Goal: Task Accomplishment & Management: Manage account settings

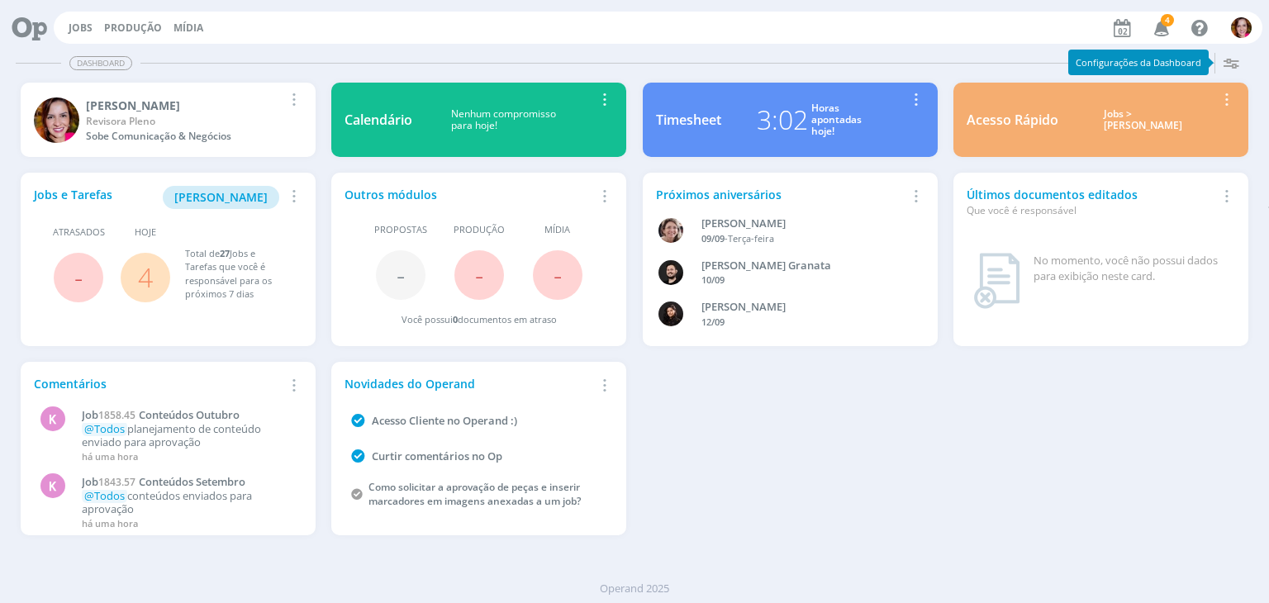
click at [1165, 31] on icon "button" at bounding box center [1161, 27] width 29 height 28
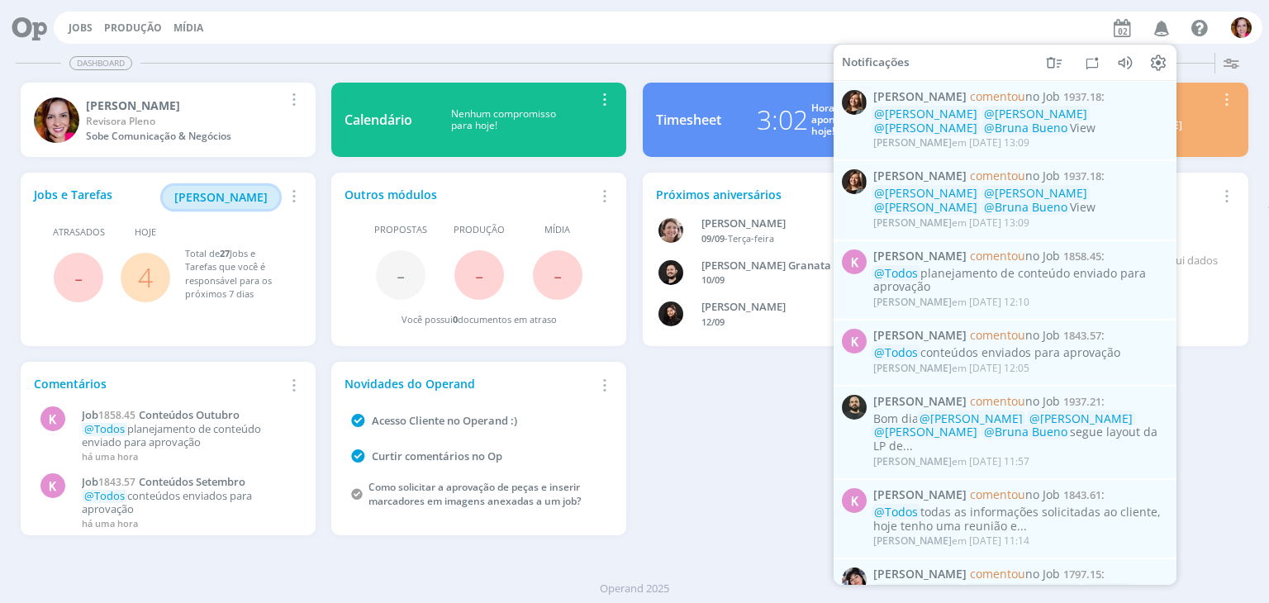
click at [238, 198] on span "[PERSON_NAME]" at bounding box center [220, 197] width 93 height 16
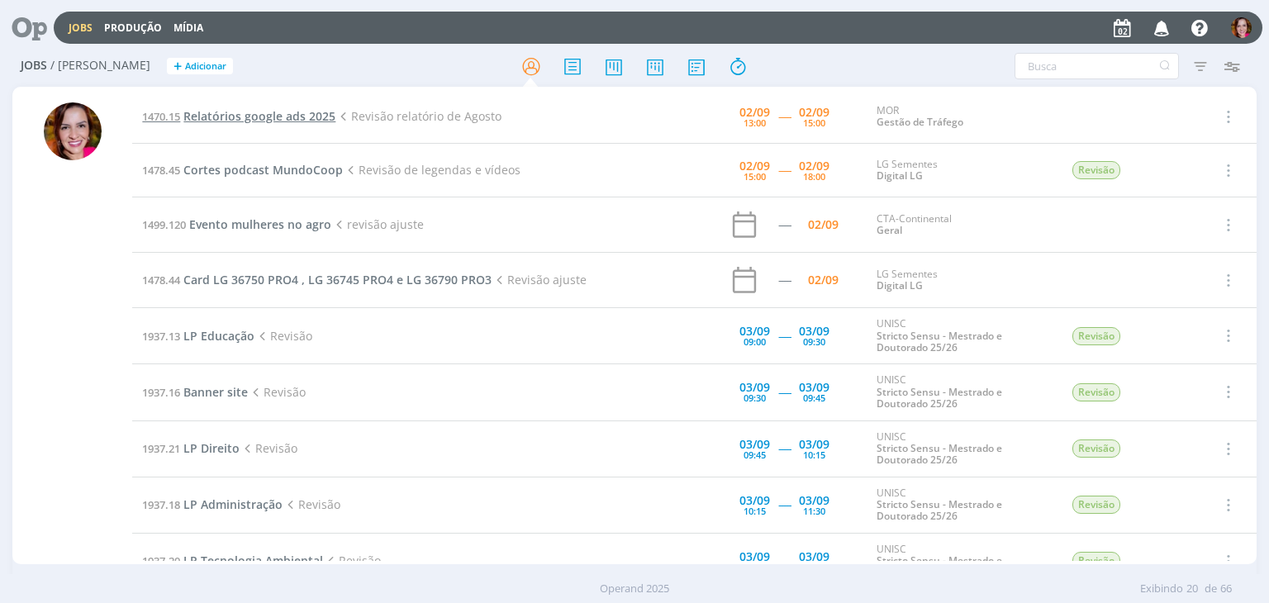
click at [311, 110] on span "Relatórios google ads 2025" at bounding box center [259, 116] width 152 height 16
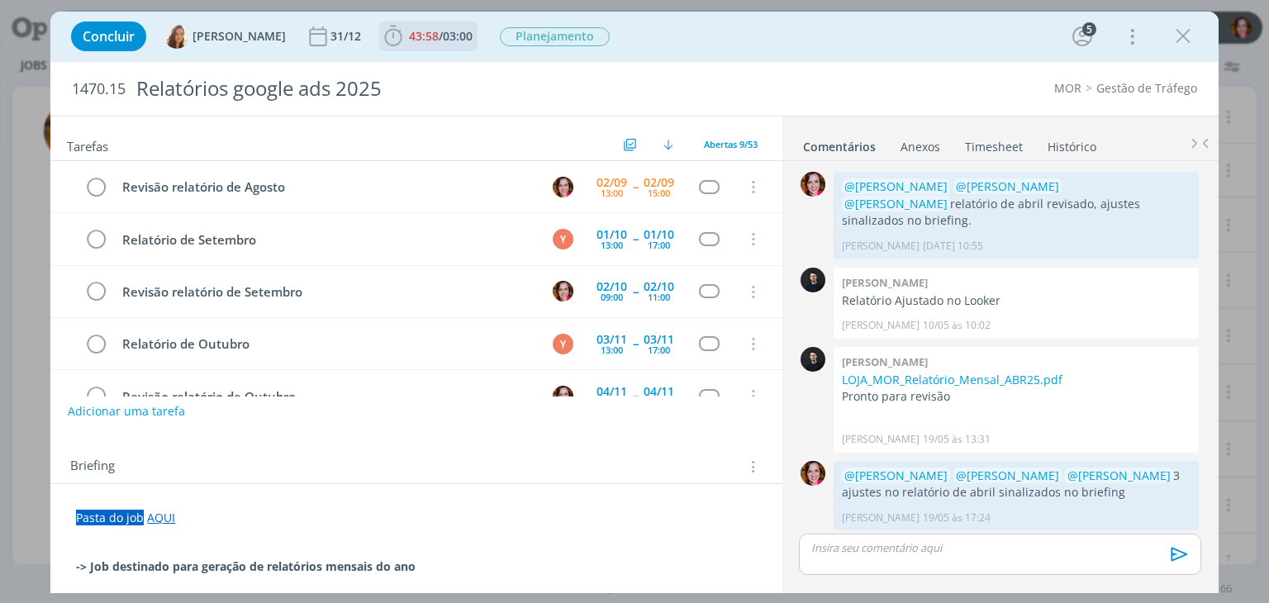
scroll to position [1441, 0]
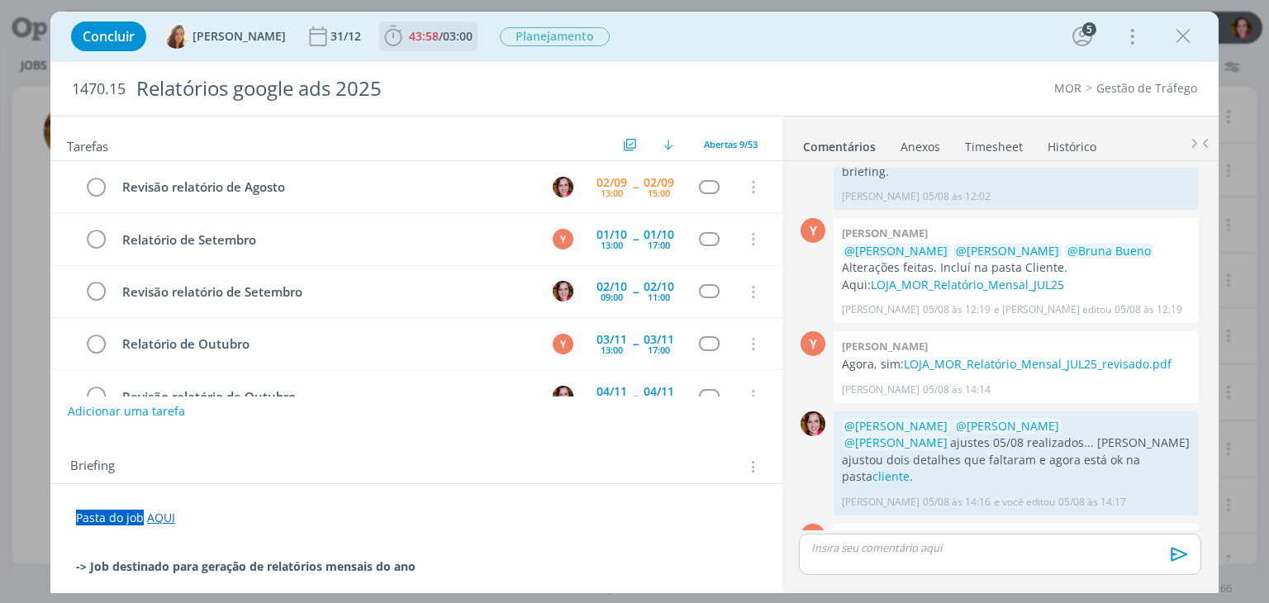
click at [419, 36] on span "43:58" at bounding box center [424, 36] width 30 height 16
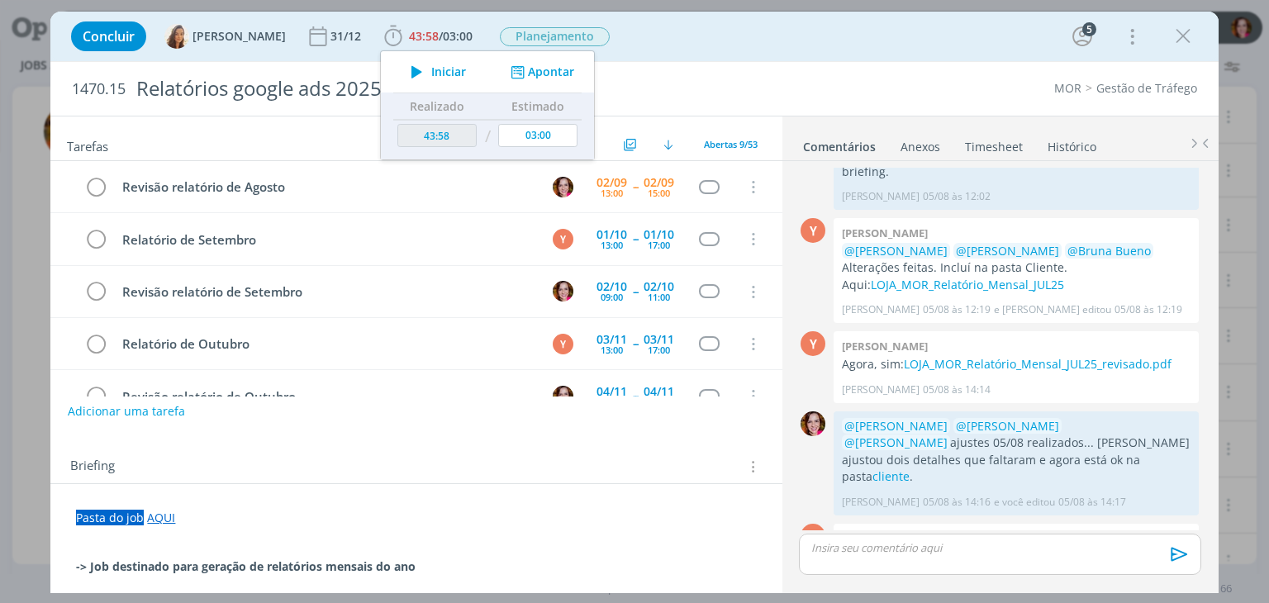
click at [671, 36] on div "Concluir Vanessa Feron 31/12 43:58 / 03:00 Iniciar Apontar Data * 02/09/2025 Ho…" at bounding box center [634, 37] width 1142 height 40
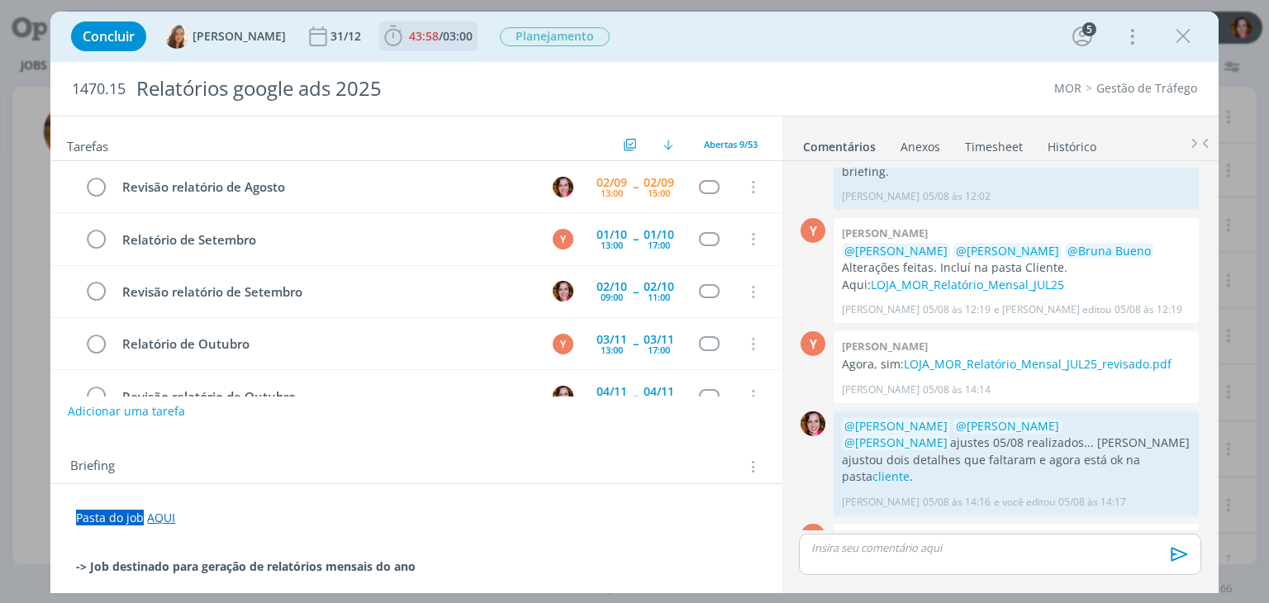
click at [409, 42] on span "43:58" at bounding box center [424, 36] width 30 height 16
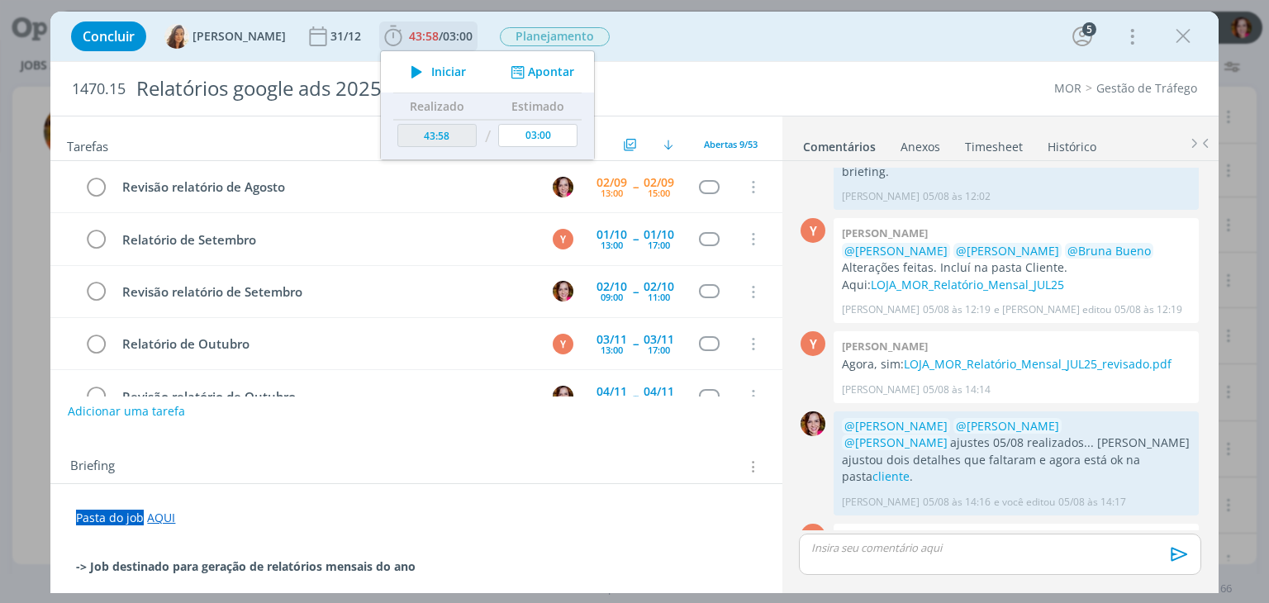
click at [433, 77] on span "Iniciar" at bounding box center [448, 72] width 35 height 12
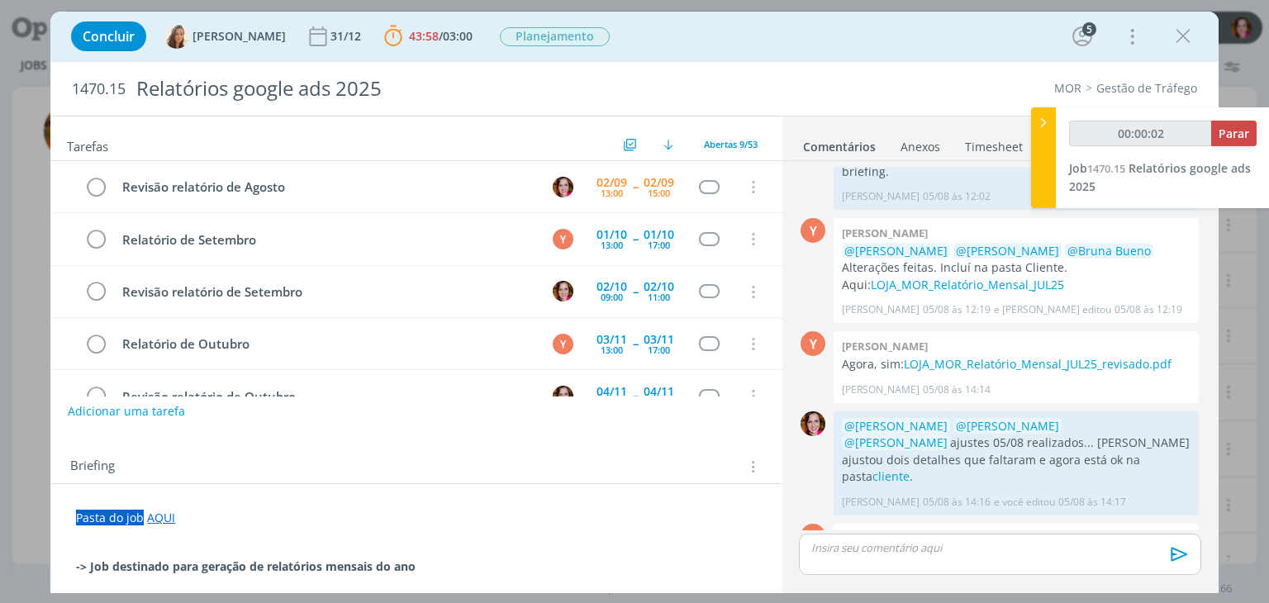
click at [1003, 565] on link "LOJA_MOR_Relatório_Mensal_AGO25.pdf" at bounding box center [981, 573] width 223 height 16
type input "00:56:19"
click at [877, 542] on p "dialog" at bounding box center [999, 547] width 375 height 15
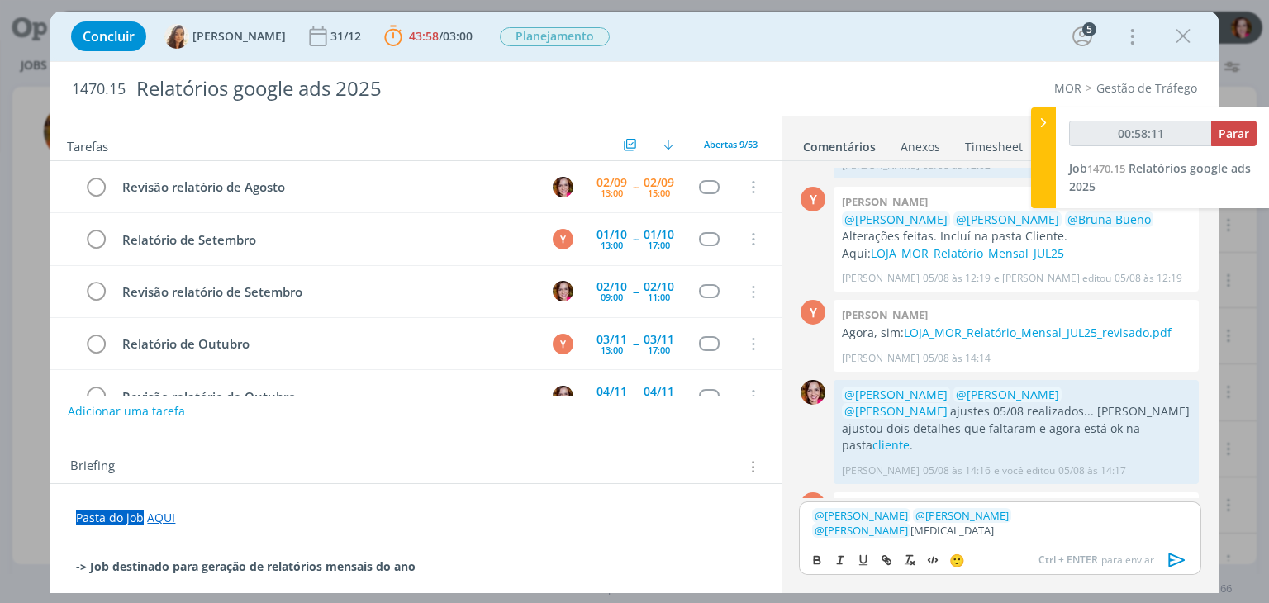
type input "00:58:12"
click at [1226, 143] on button "Parar" at bounding box center [1233, 134] width 45 height 26
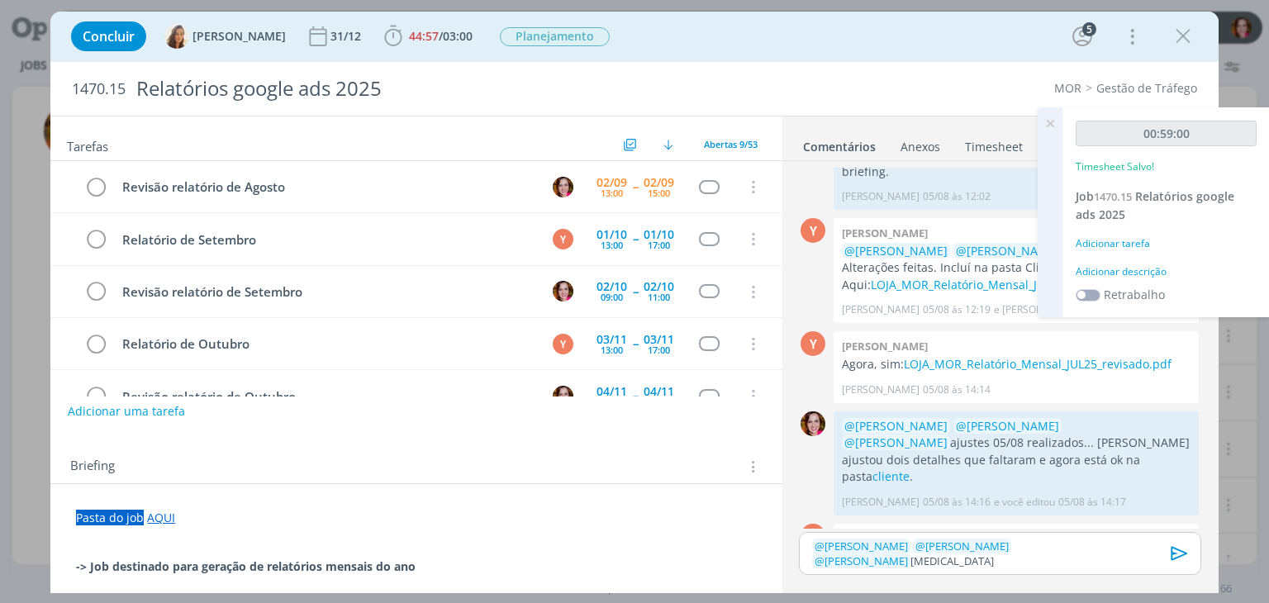
click at [1150, 267] on div "Adicionar descrição" at bounding box center [1165, 271] width 181 height 15
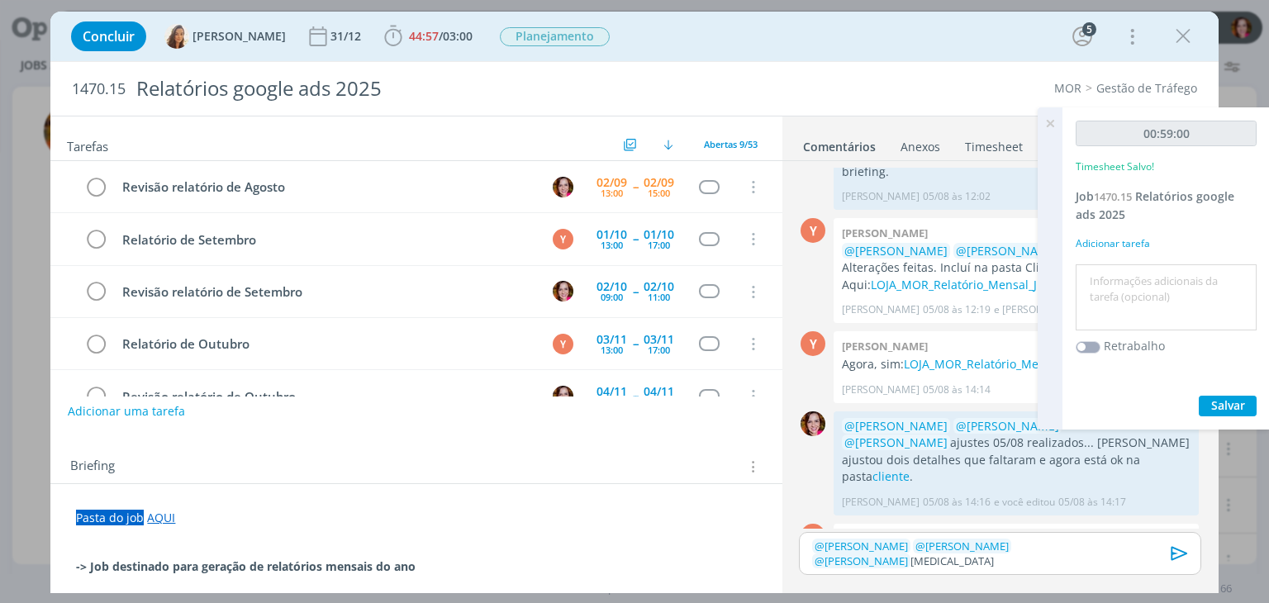
click at [1150, 268] on textarea at bounding box center [1165, 297] width 173 height 59
type textarea "Revisão relatório agosto"
click at [1216, 404] on span "Salvar" at bounding box center [1228, 405] width 34 height 16
click at [1046, 123] on icon at bounding box center [1050, 123] width 30 height 32
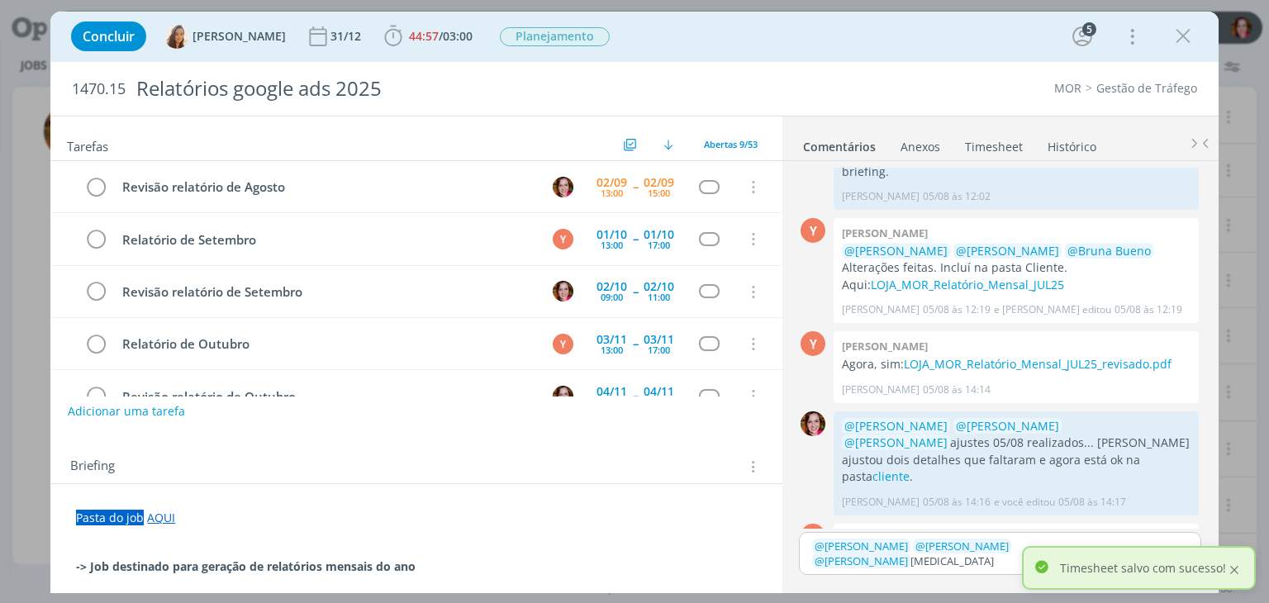
click at [1236, 569] on div at bounding box center [1233, 569] width 15 height 15
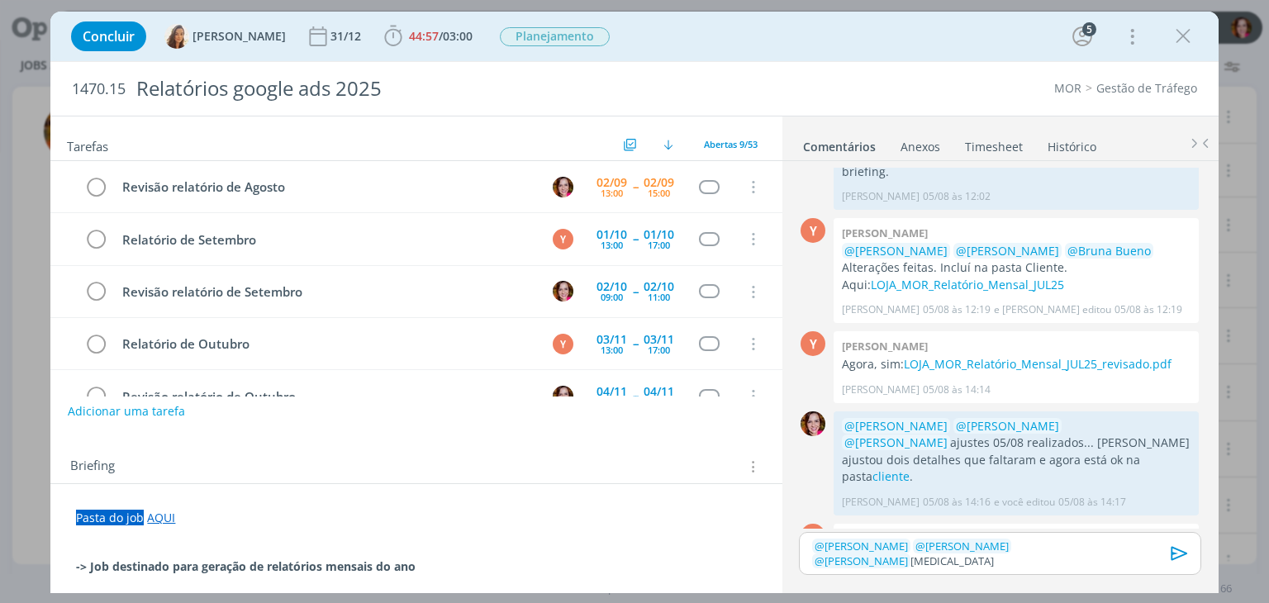
click at [1108, 546] on p "﻿ @ Yuri Lopardo ﻿ ﻿ @ Amanda Oliveira ﻿ ﻿ @ Vanessa Feron ﻿ rela" at bounding box center [999, 553] width 375 height 31
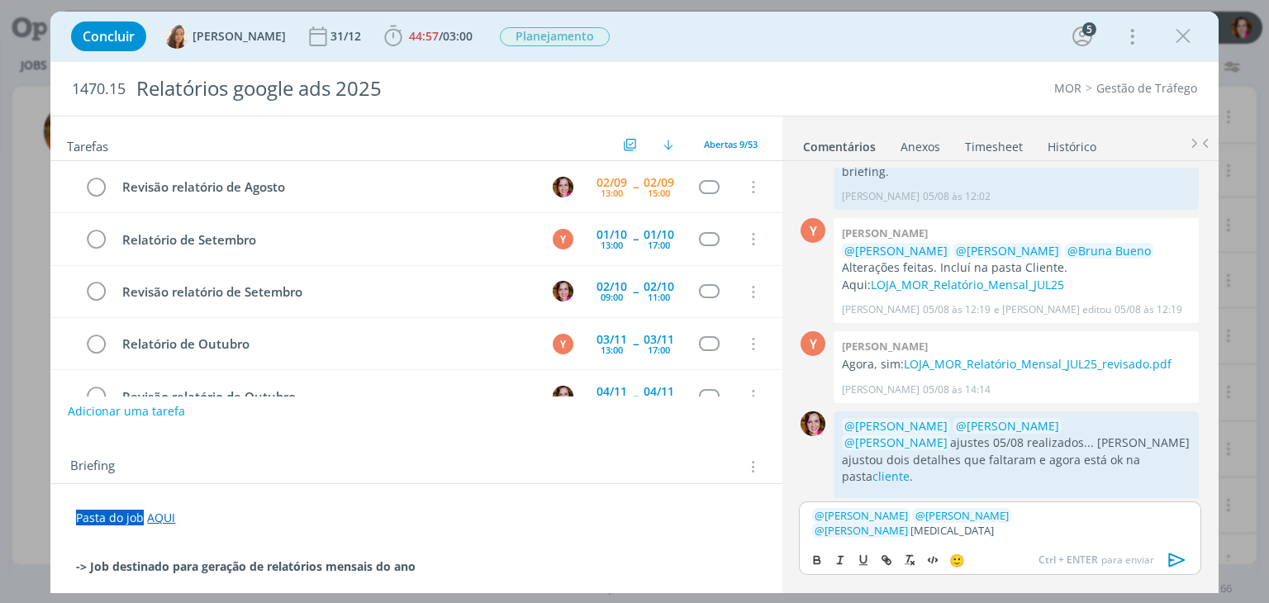
scroll to position [1473, 0]
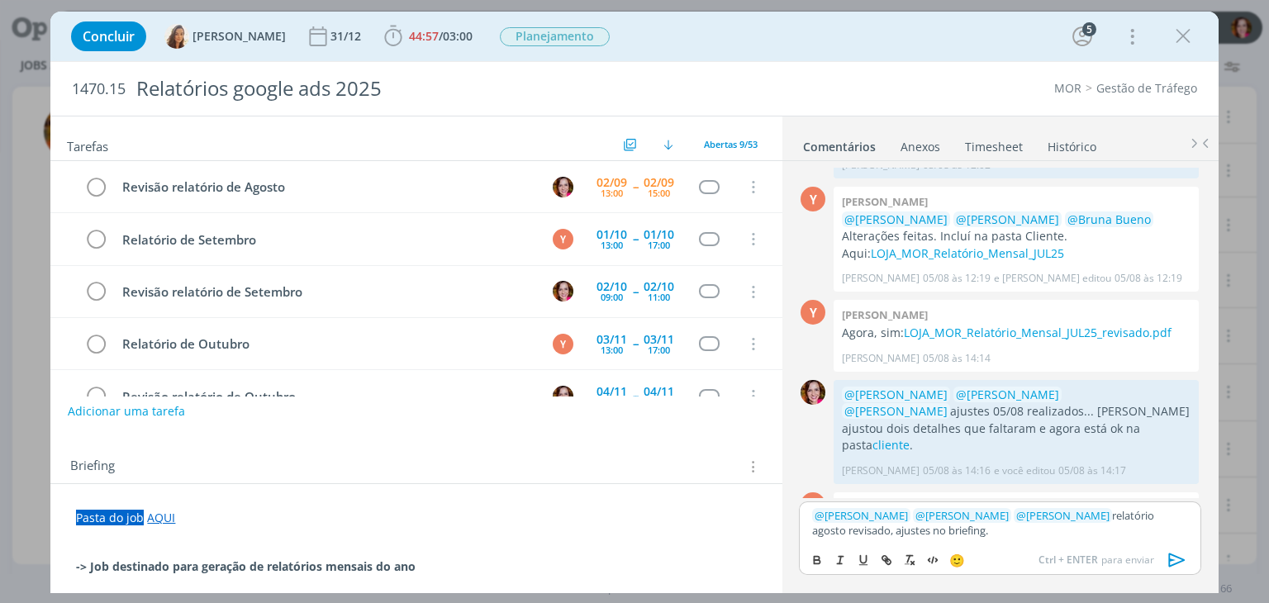
click at [367, 526] on p "dialog" at bounding box center [416, 533] width 680 height 17
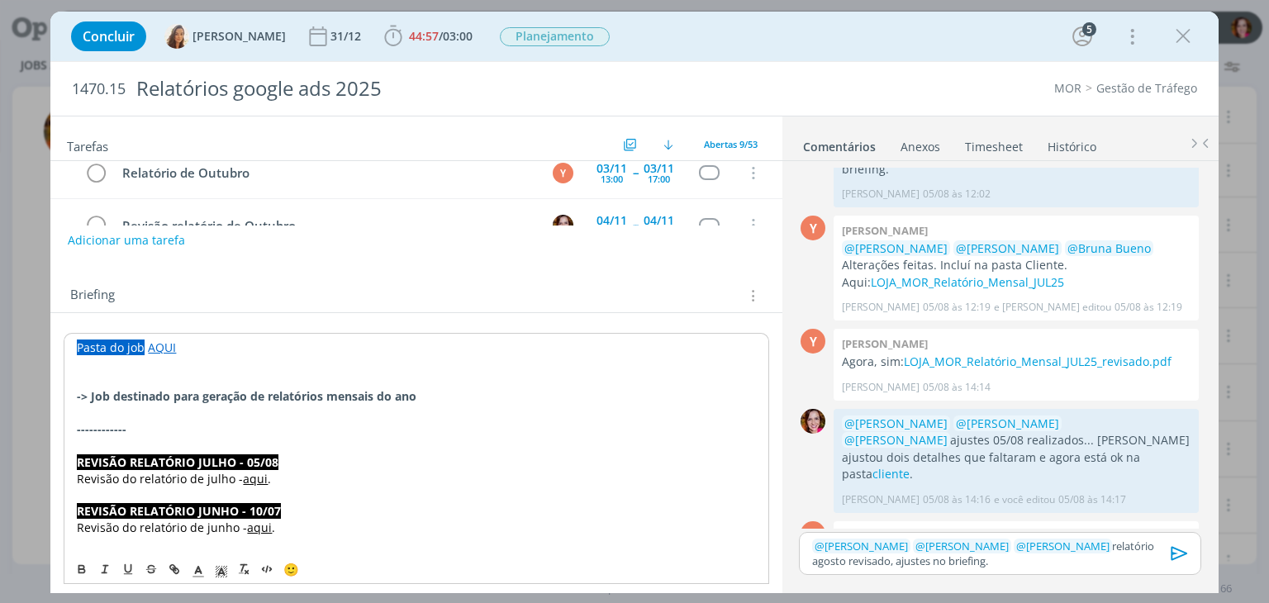
scroll to position [187, 0]
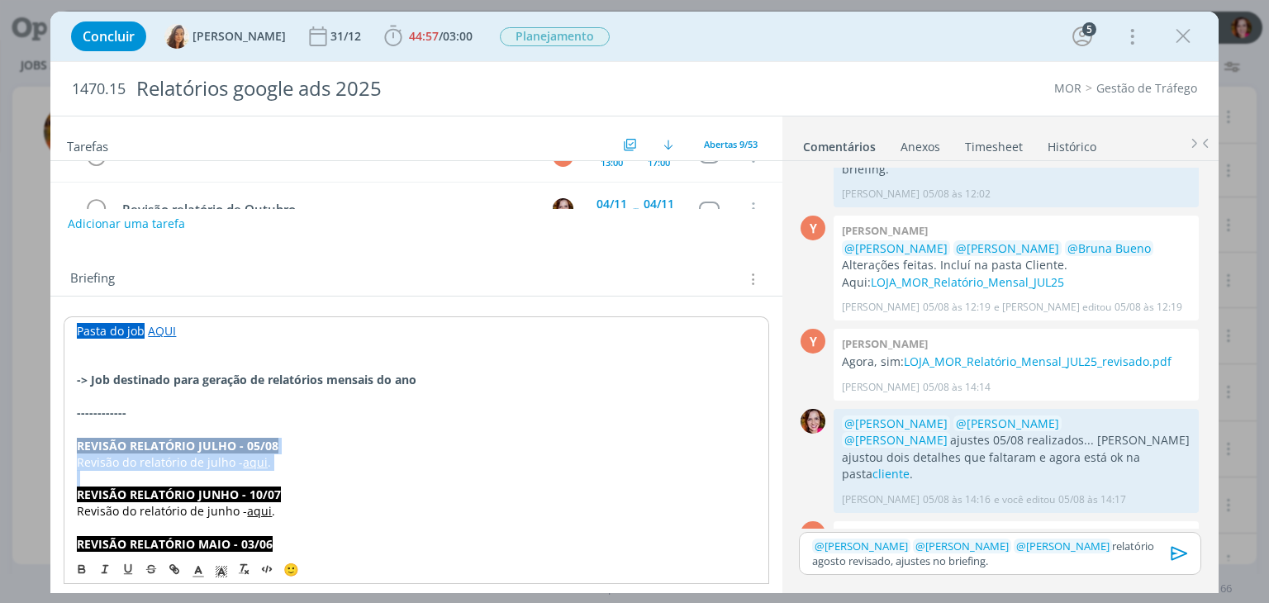
copy div "REVISÃO RELATÓRIO JULHO - 05/08 Revisão do relatório de julho - aqui ."
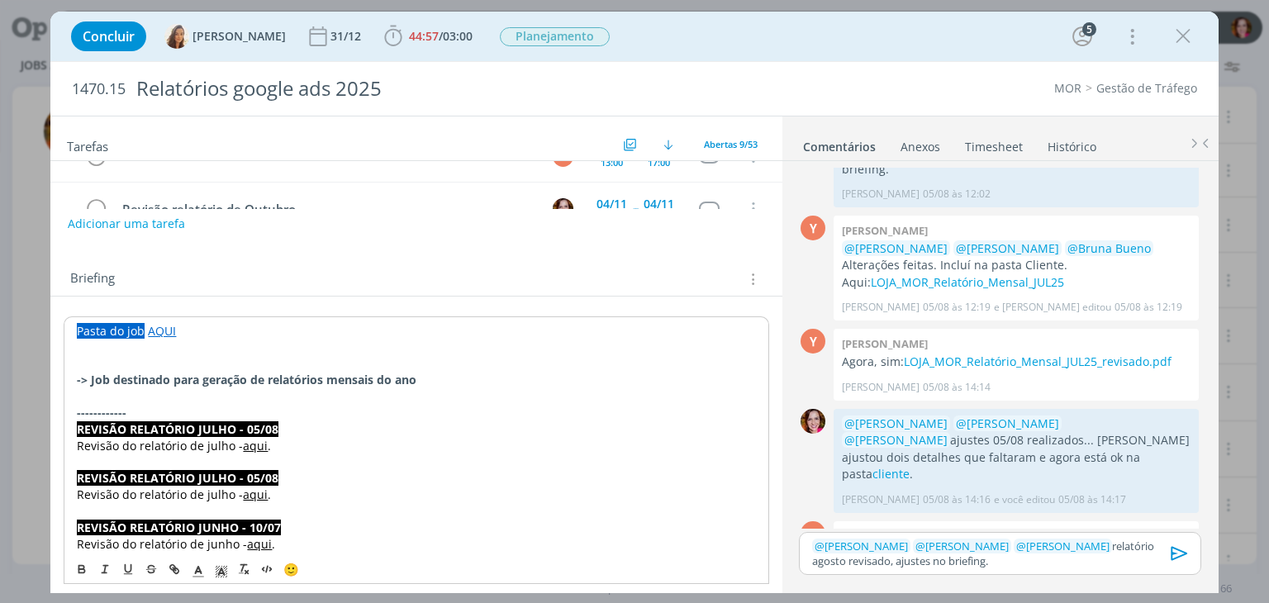
click at [233, 423] on strong "REVISÃO RELATÓRIO JULHO - 05/08" at bounding box center [178, 429] width 202 height 16
click at [166, 322] on link "AQUI" at bounding box center [161, 330] width 28 height 16
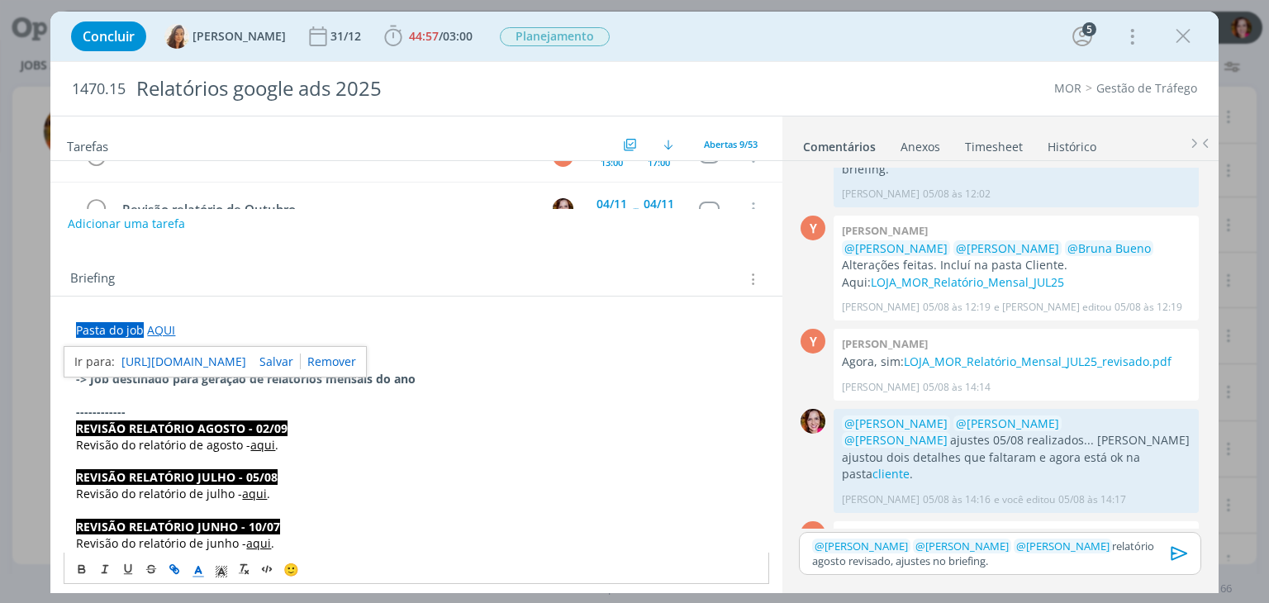
click at [187, 363] on link "https://sobeae.sharepoint.com/:f:/s/SOBEAE/Eqfc3AcJW6RPsafqQTd7EIwBWQWqI97Beuo-…" at bounding box center [183, 361] width 125 height 21
click at [248, 444] on span "Revisão do relatório de agosto -" at bounding box center [163, 445] width 174 height 16
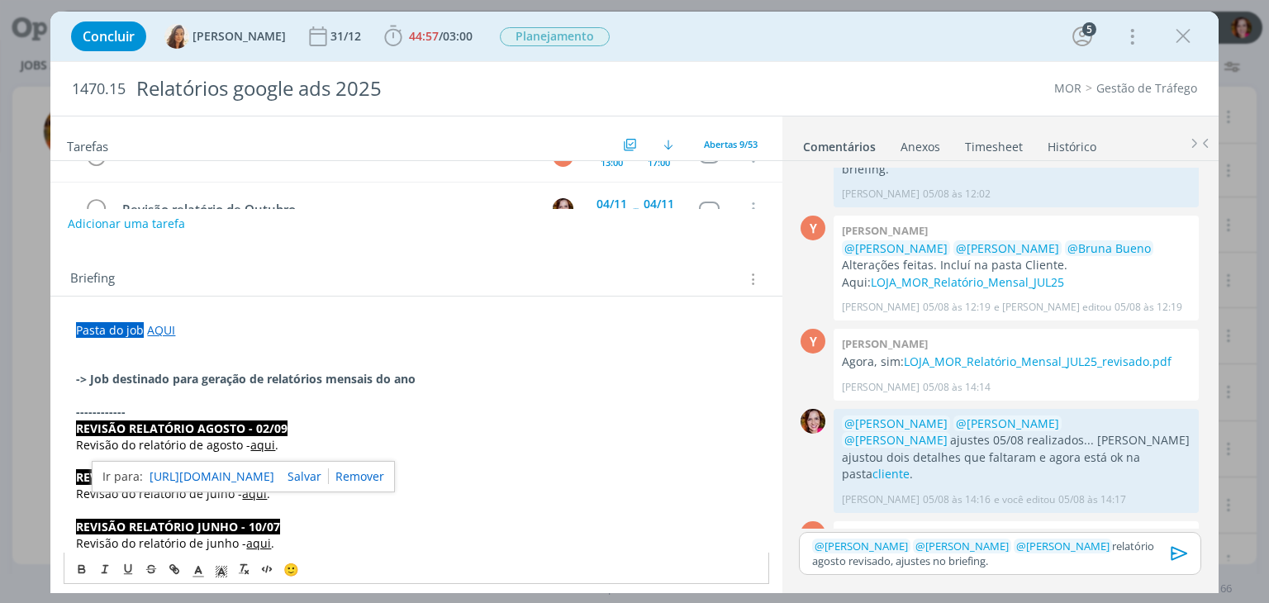
click at [258, 470] on link "https://sobeae.sharepoint.com/sites/SOBEAE/Documentos%20Compartilhados/Forms/Al…" at bounding box center [211, 476] width 125 height 21
click at [1175, 551] on icon "dialog" at bounding box center [1179, 553] width 25 height 25
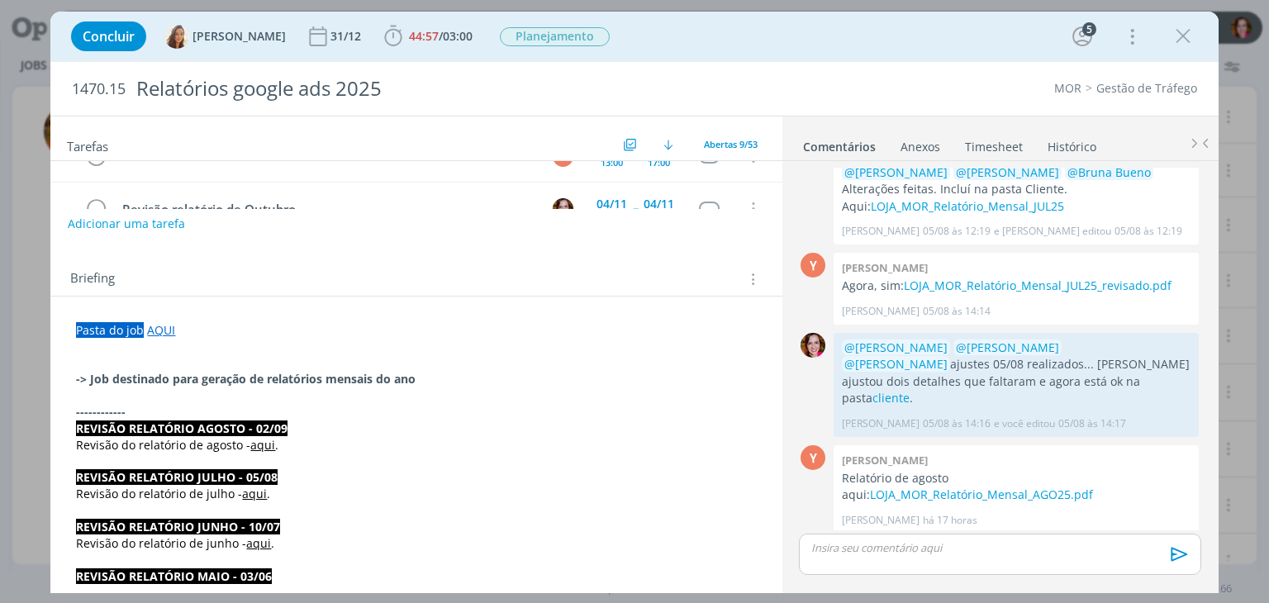
scroll to position [0, 0]
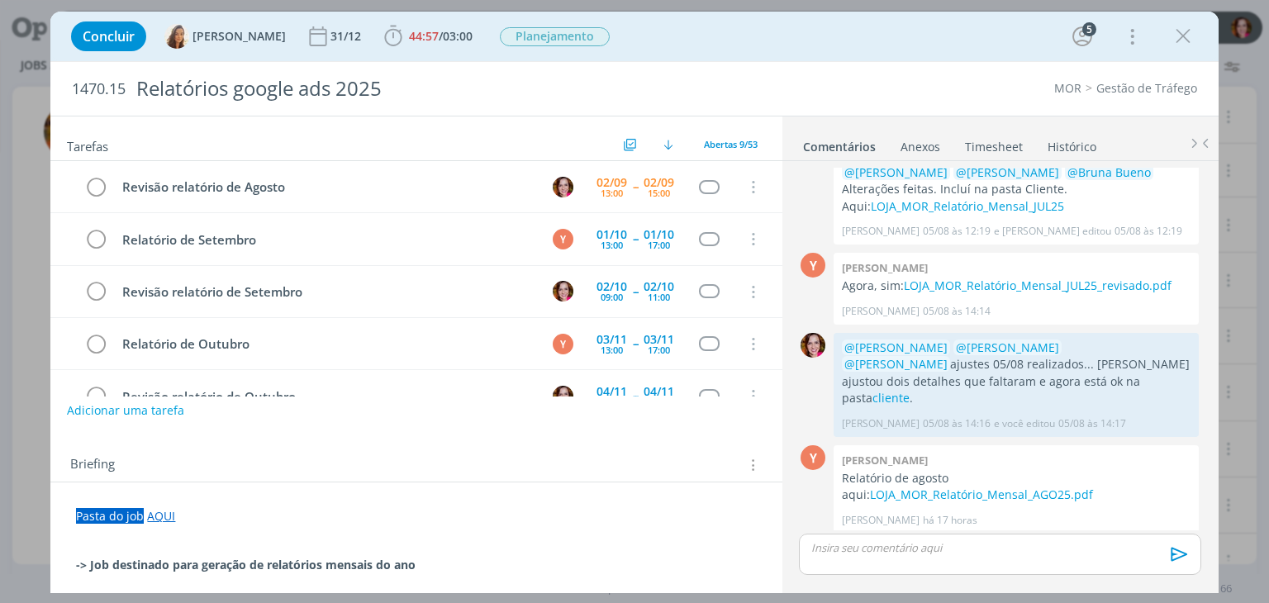
click at [122, 411] on button "Adicionar uma tarefa" at bounding box center [125, 410] width 117 height 28
click at [122, 411] on input "dialog" at bounding box center [306, 408] width 455 height 23
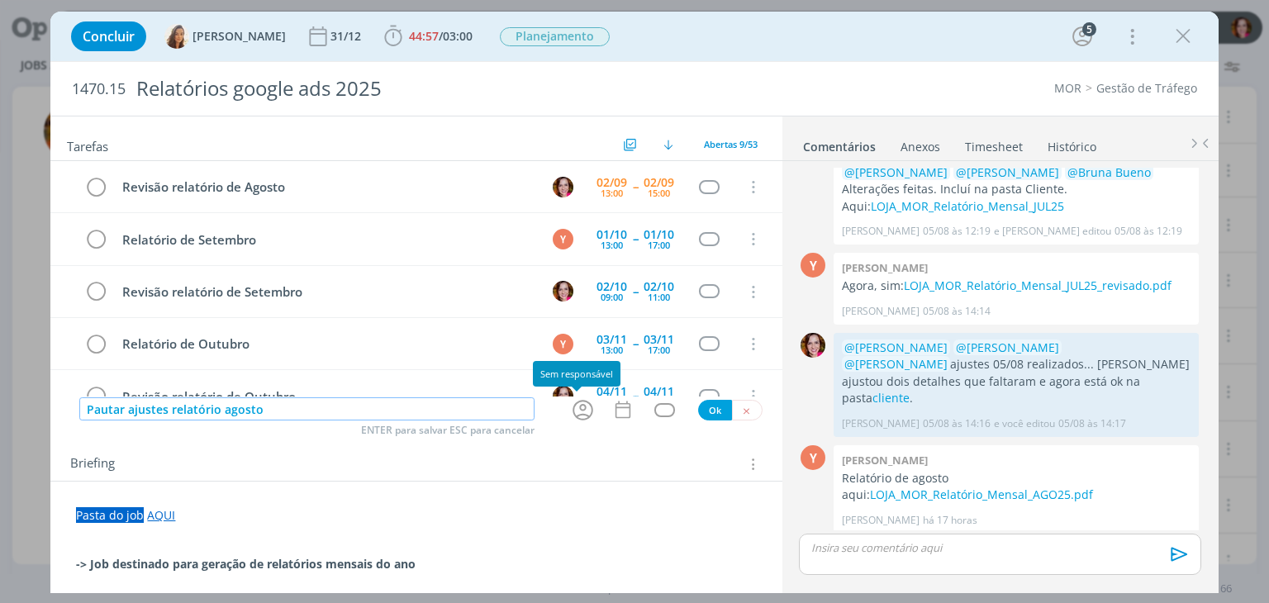
click at [575, 414] on icon "dialog" at bounding box center [583, 410] width 26 height 26
type input "Pautar ajustes relatório agosto"
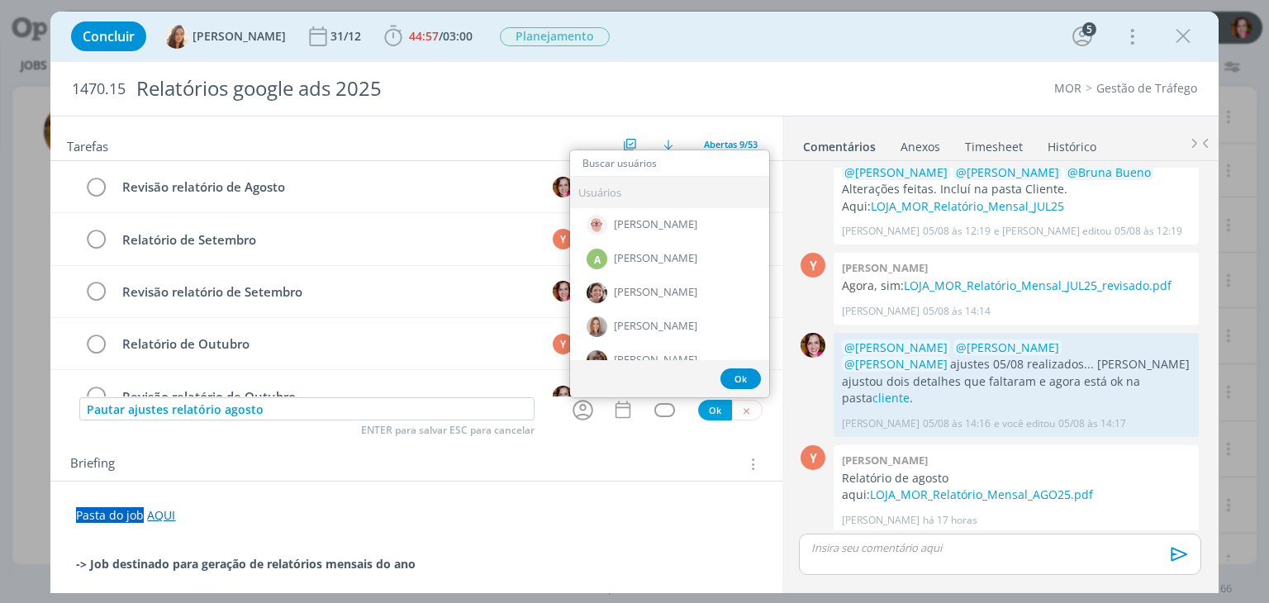
click at [613, 163] on input "dialog" at bounding box center [669, 163] width 199 height 23
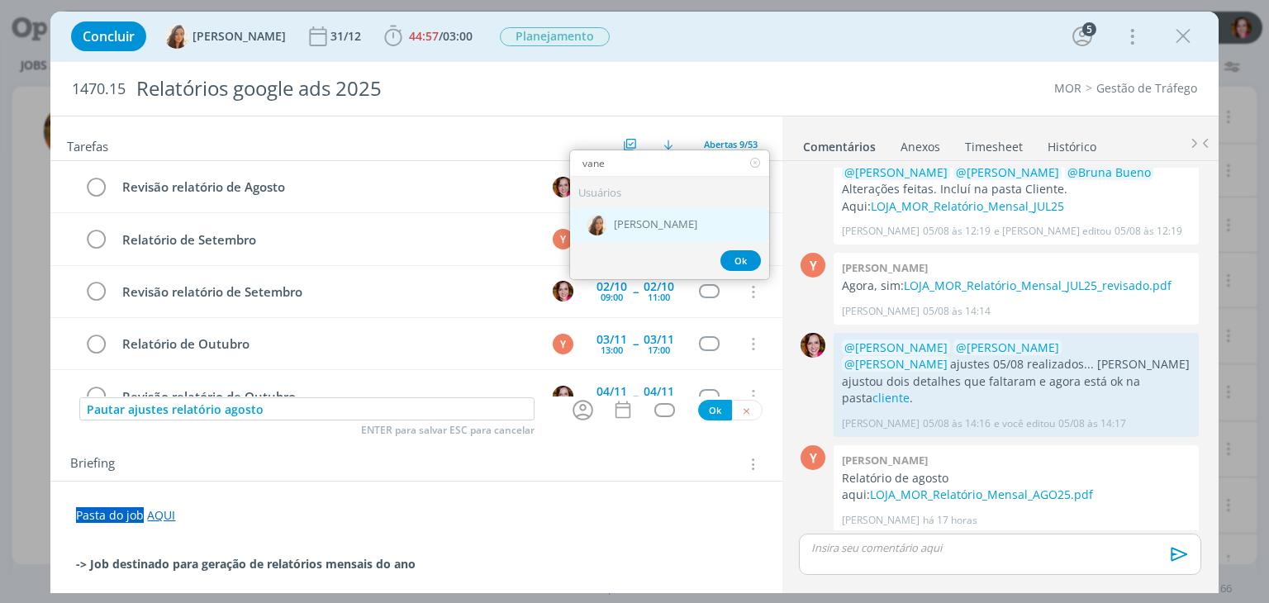
type input "vane"
click at [624, 215] on div "[PERSON_NAME]" at bounding box center [669, 225] width 199 height 34
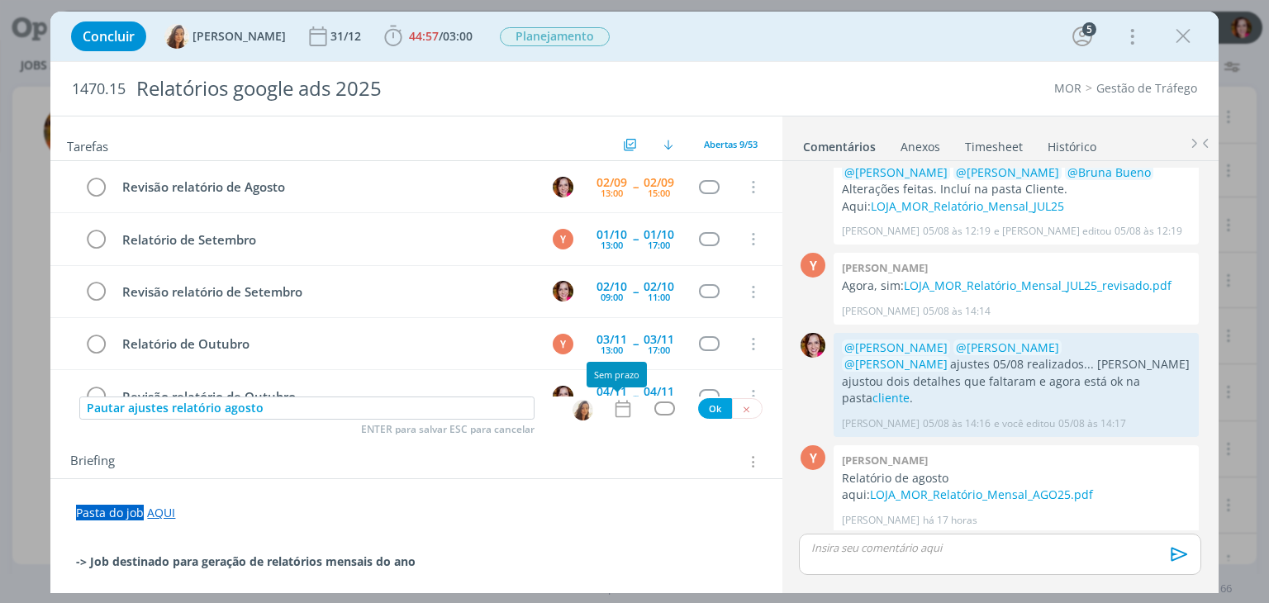
click at [617, 410] on icon "dialog" at bounding box center [622, 408] width 21 height 21
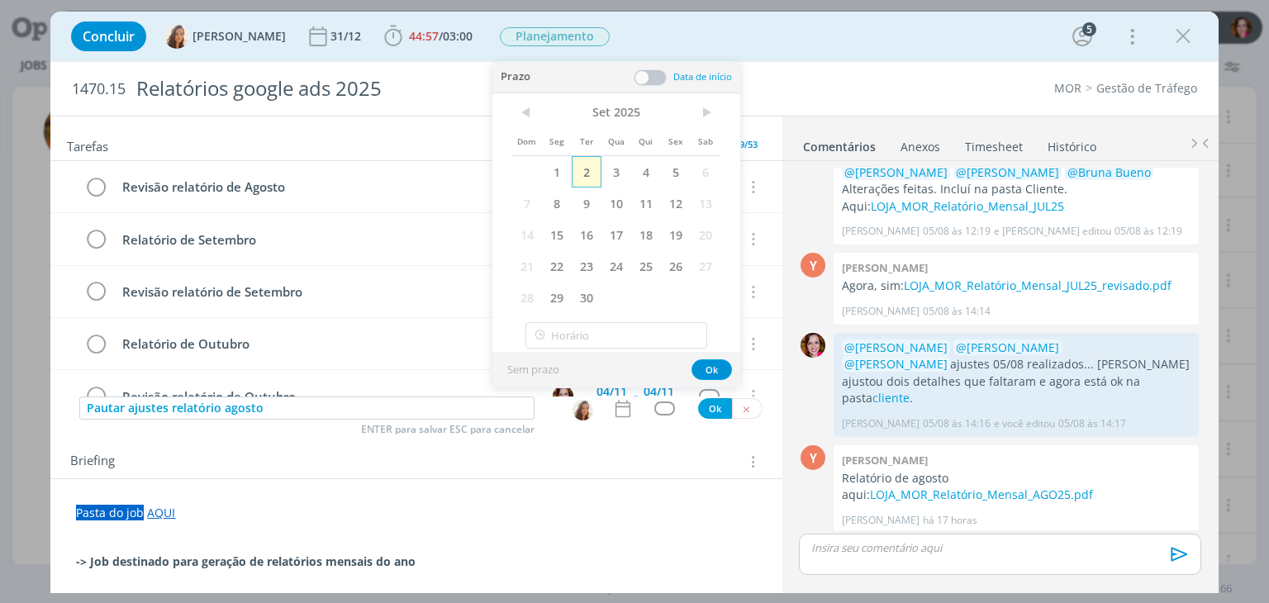
click at [585, 182] on span "2" at bounding box center [587, 171] width 30 height 31
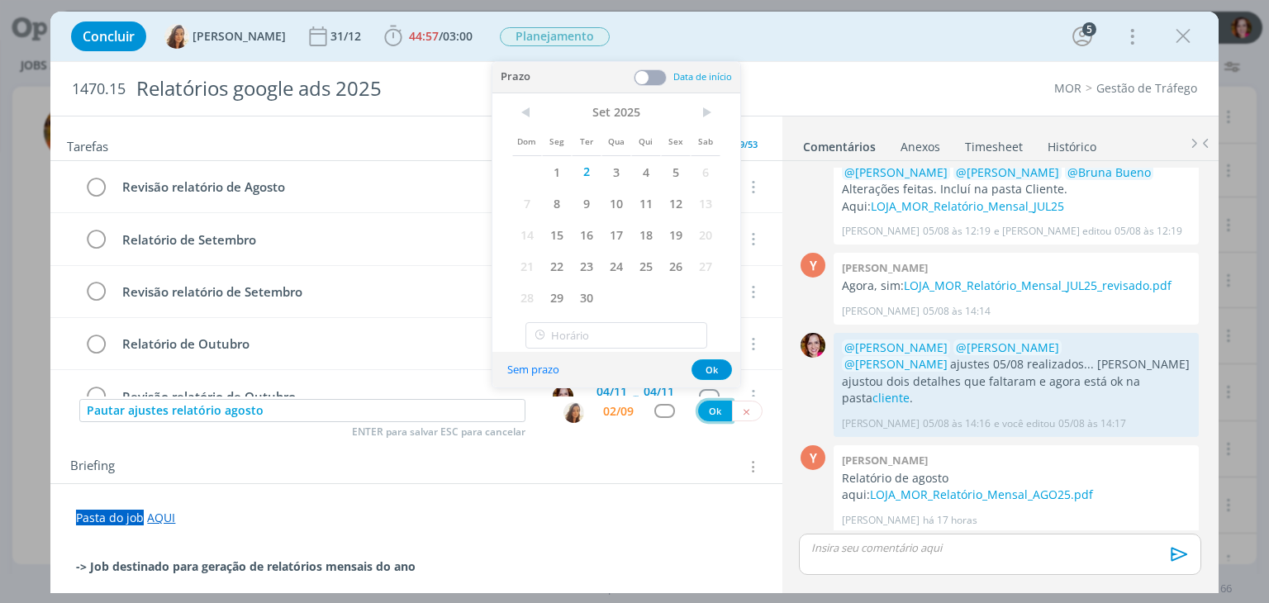
click at [704, 415] on button "Ok" at bounding box center [715, 411] width 34 height 21
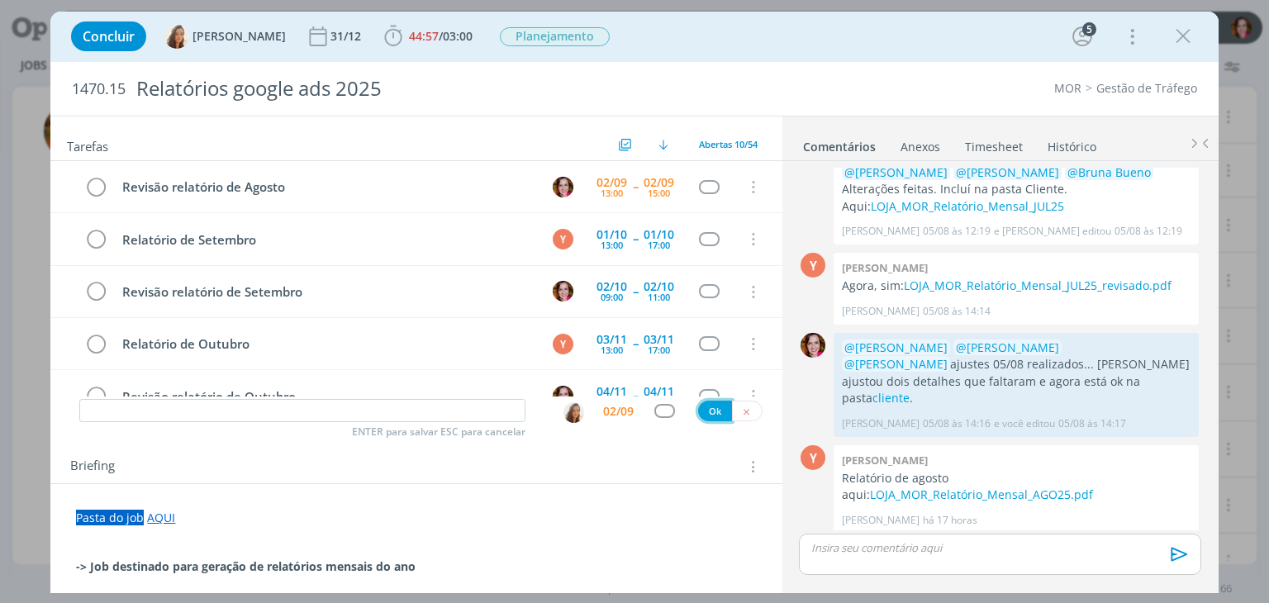
scroll to position [280, 0]
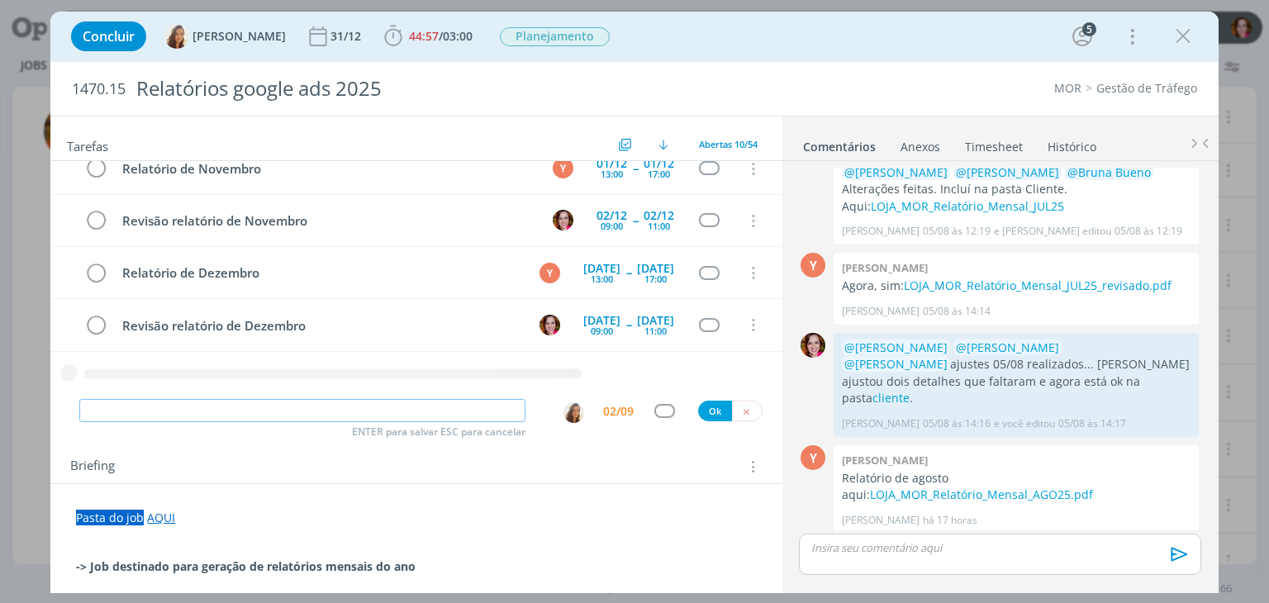
click at [317, 410] on input "dialog" at bounding box center [302, 410] width 446 height 23
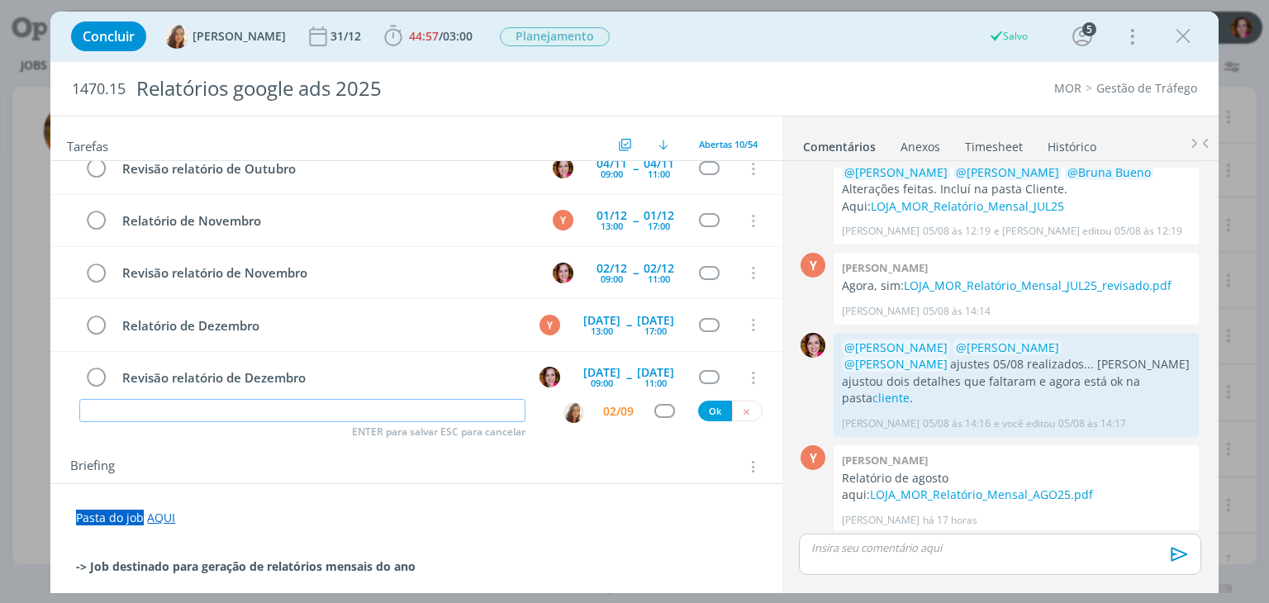
scroll to position [294, 0]
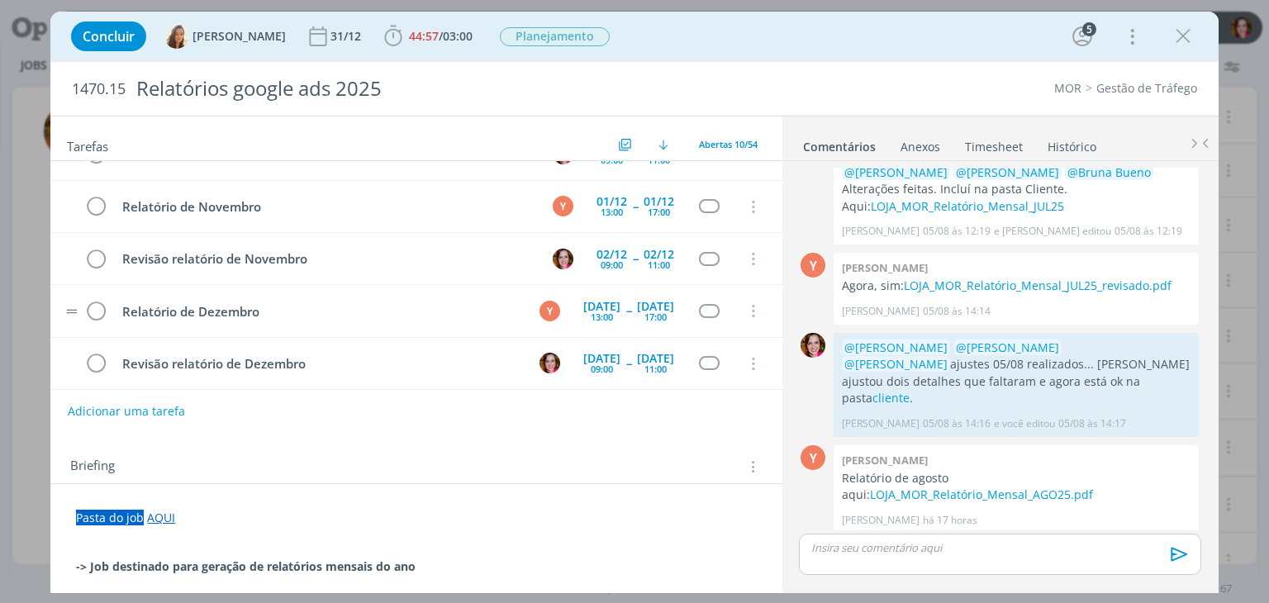
click at [764, 311] on tr "Relatório de Dezembro Y 07/01/26 13:00 -- 07/01/26 17:00 Cancelar" at bounding box center [415, 311] width 731 height 52
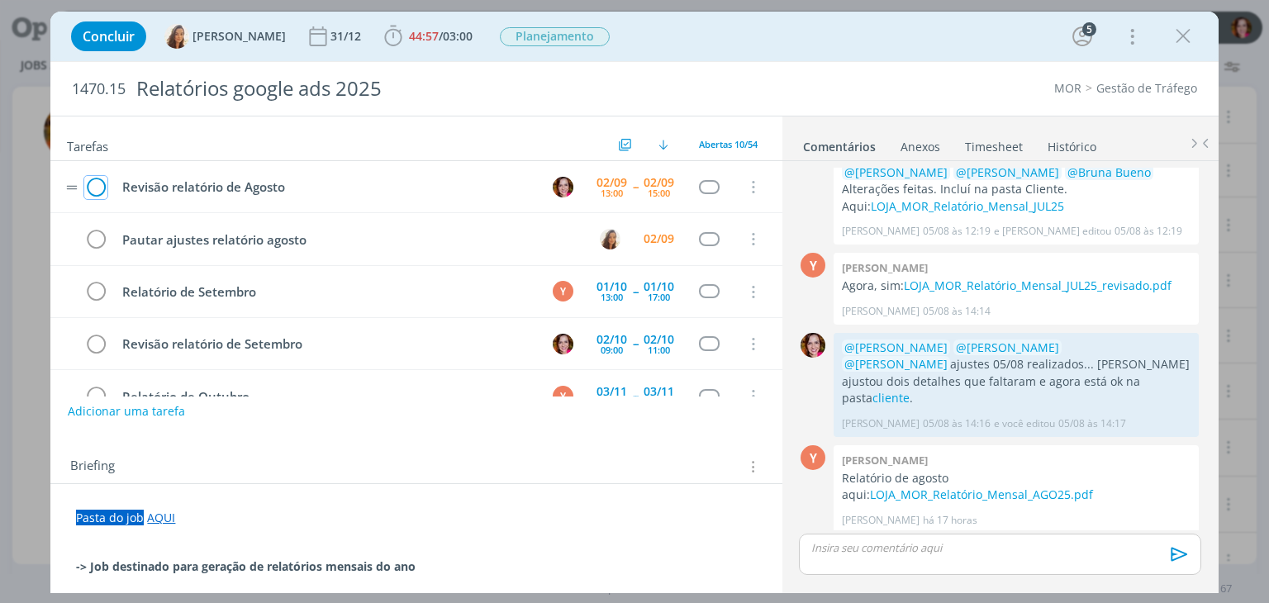
click at [97, 187] on icon "dialog" at bounding box center [95, 187] width 23 height 25
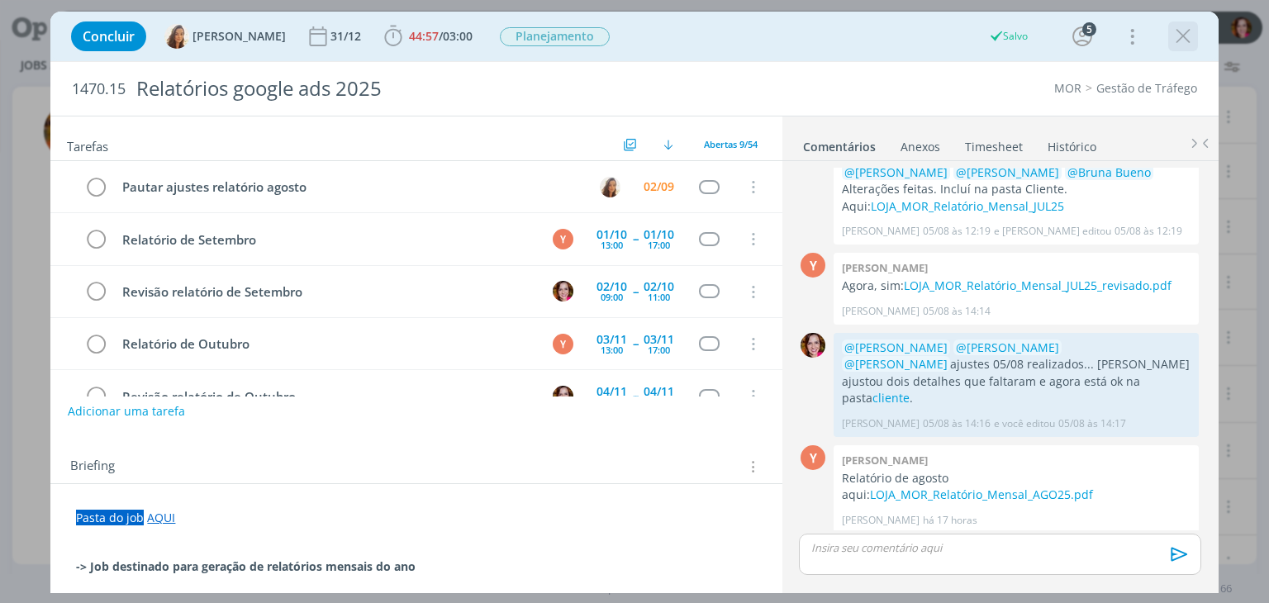
click at [1184, 34] on icon "dialog" at bounding box center [1182, 36] width 25 height 25
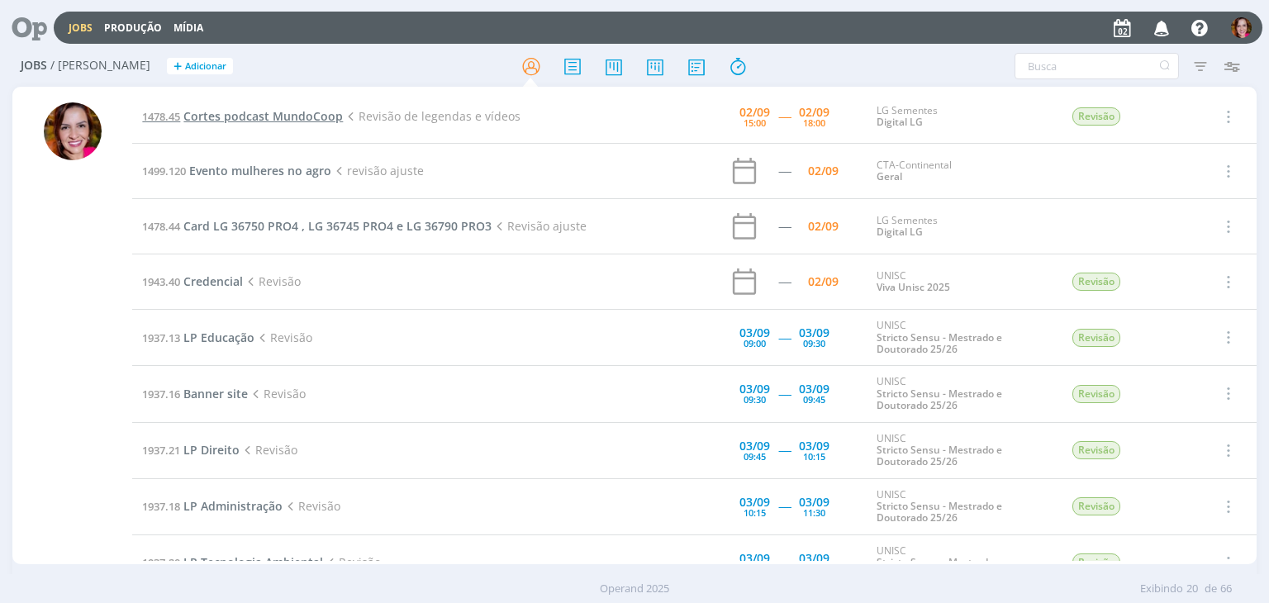
click at [240, 115] on span "Cortes podcast MundoCoop" at bounding box center [262, 116] width 159 height 16
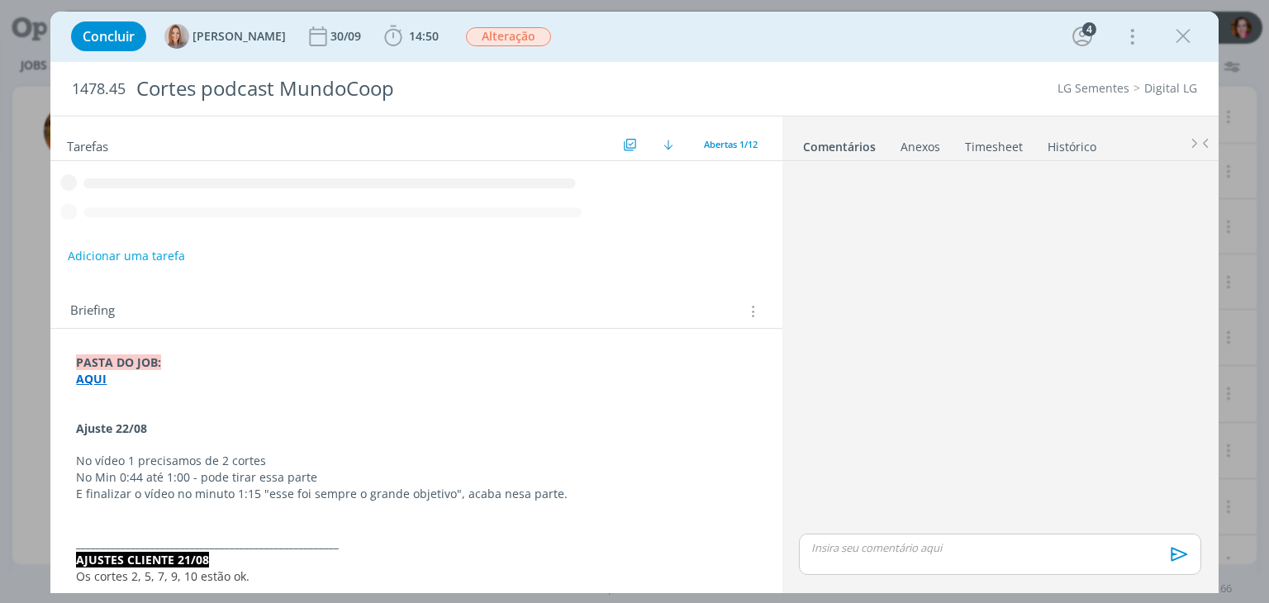
scroll to position [130, 0]
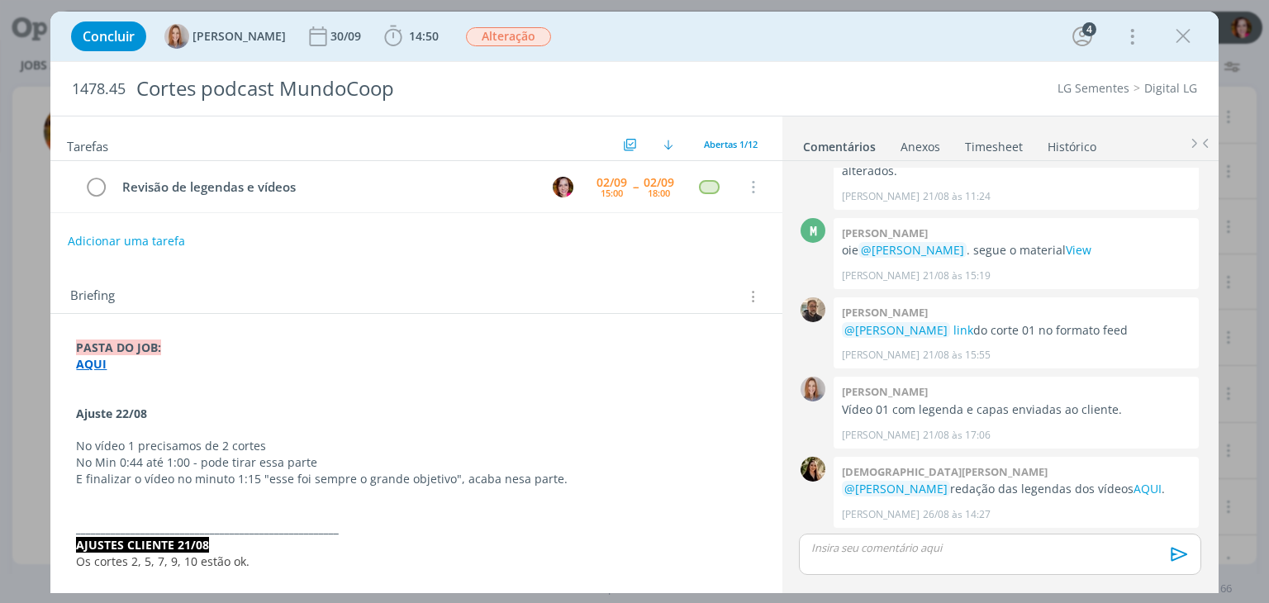
click at [90, 364] on strong "AQUI" at bounding box center [91, 364] width 31 height 16
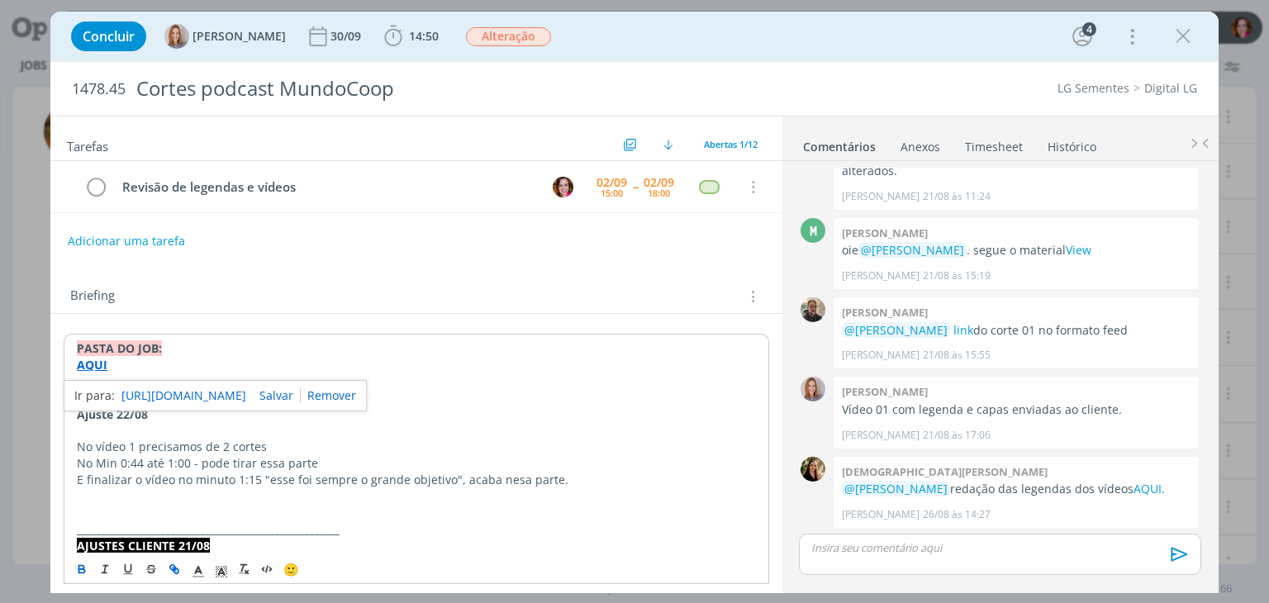
click at [197, 394] on link "https://sobeae.sharepoint.com/:f:/s/SOBEAE/El3guGvdKQ1EiR9lzc5y88QBudgX6v5LR-Xf…" at bounding box center [183, 395] width 125 height 21
click at [259, 440] on p "No vídeo 1 precisamos de 2 cortes" at bounding box center [416, 447] width 678 height 17
click at [1140, 489] on link "AQUI" at bounding box center [1147, 489] width 28 height 16
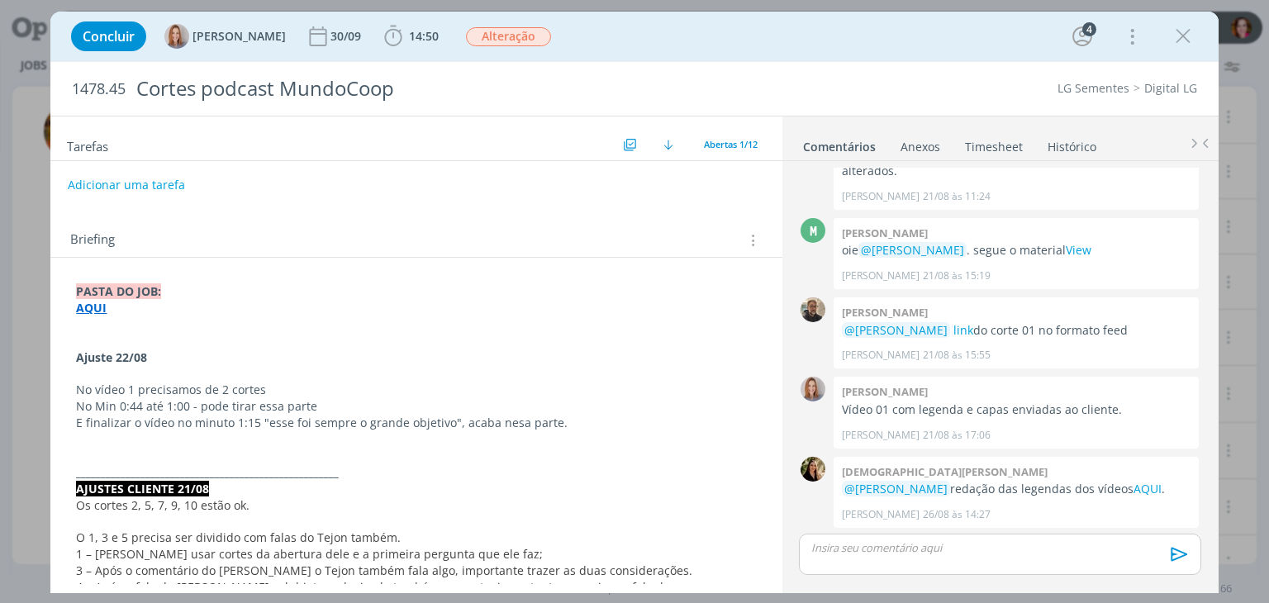
scroll to position [0, 0]
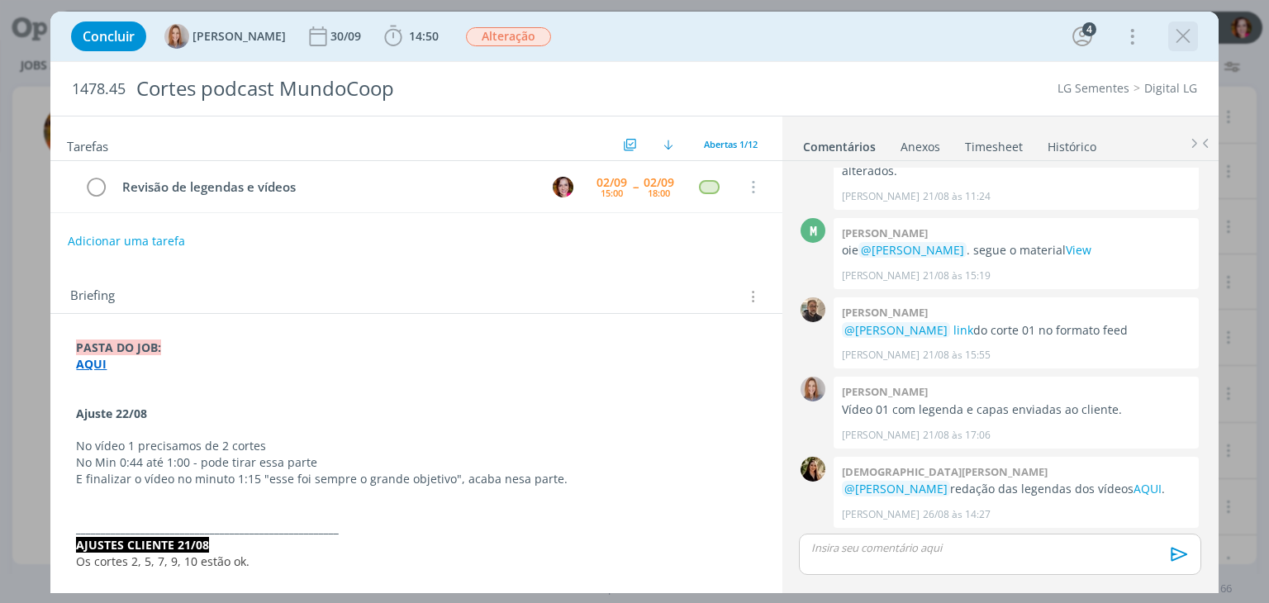
click at [1181, 35] on icon "dialog" at bounding box center [1182, 36] width 25 height 25
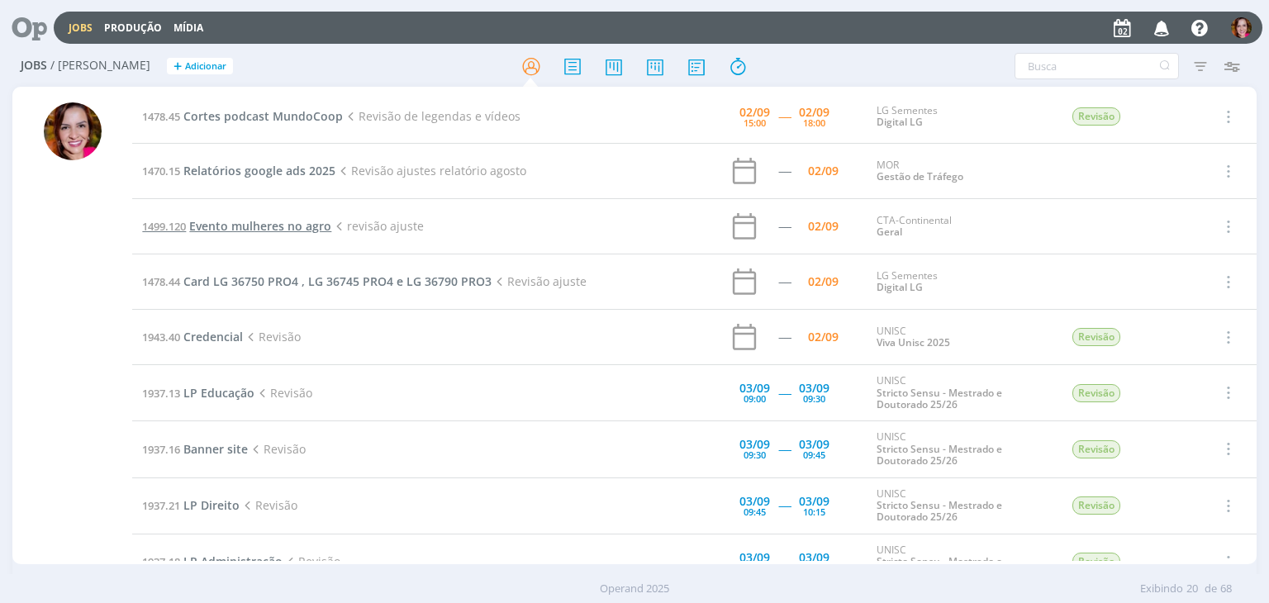
click at [253, 228] on span "Evento mulheres no agro" at bounding box center [260, 226] width 142 height 16
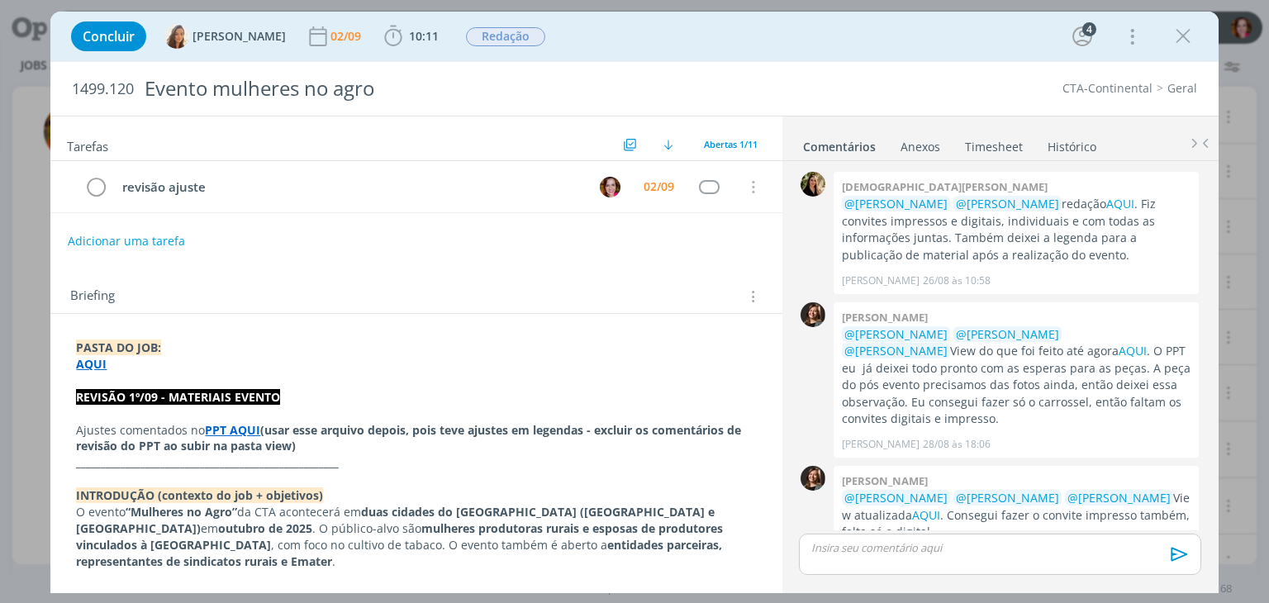
scroll to position [473, 0]
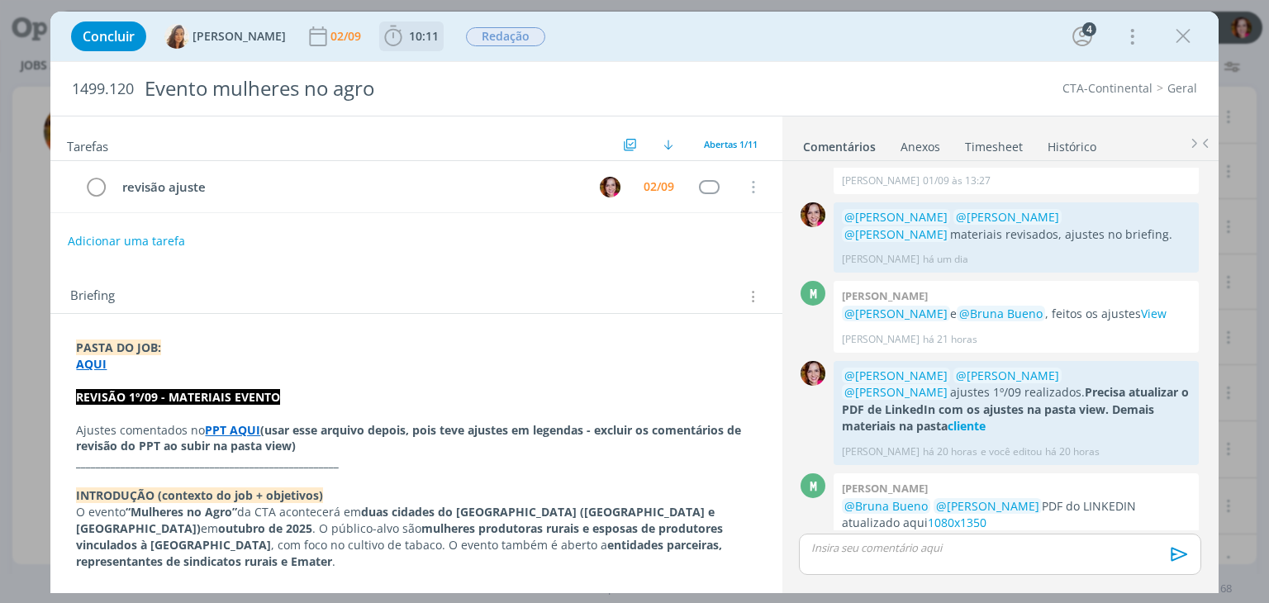
click at [386, 34] on icon "dialog" at bounding box center [393, 36] width 25 height 25
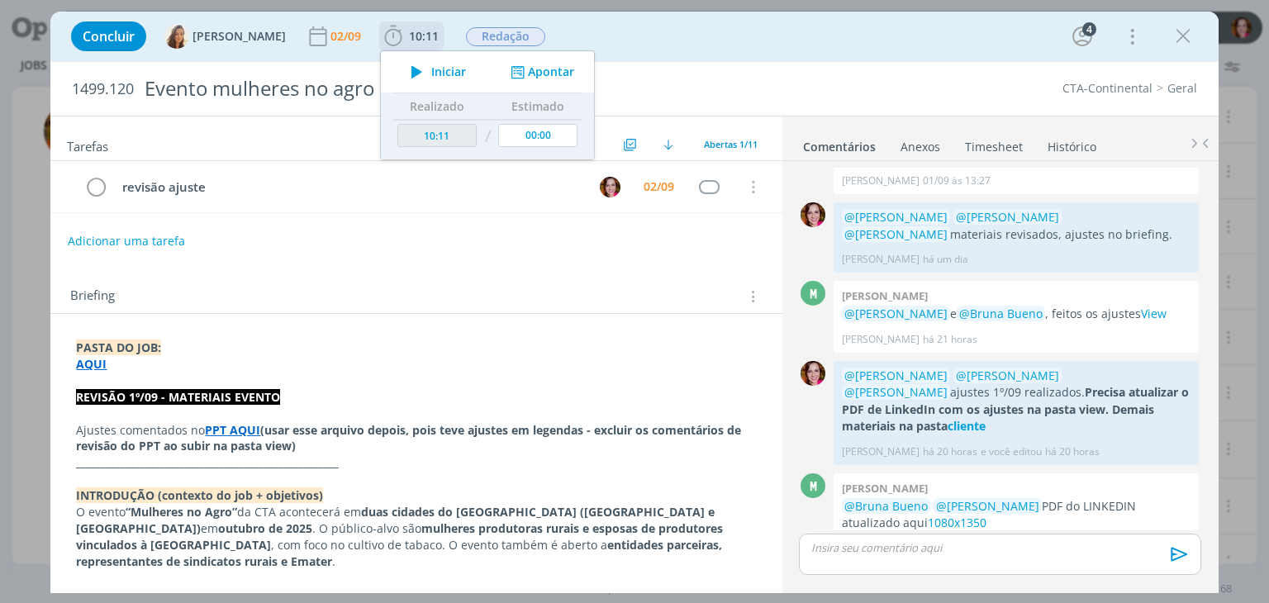
click at [413, 76] on icon "dialog" at bounding box center [416, 71] width 29 height 21
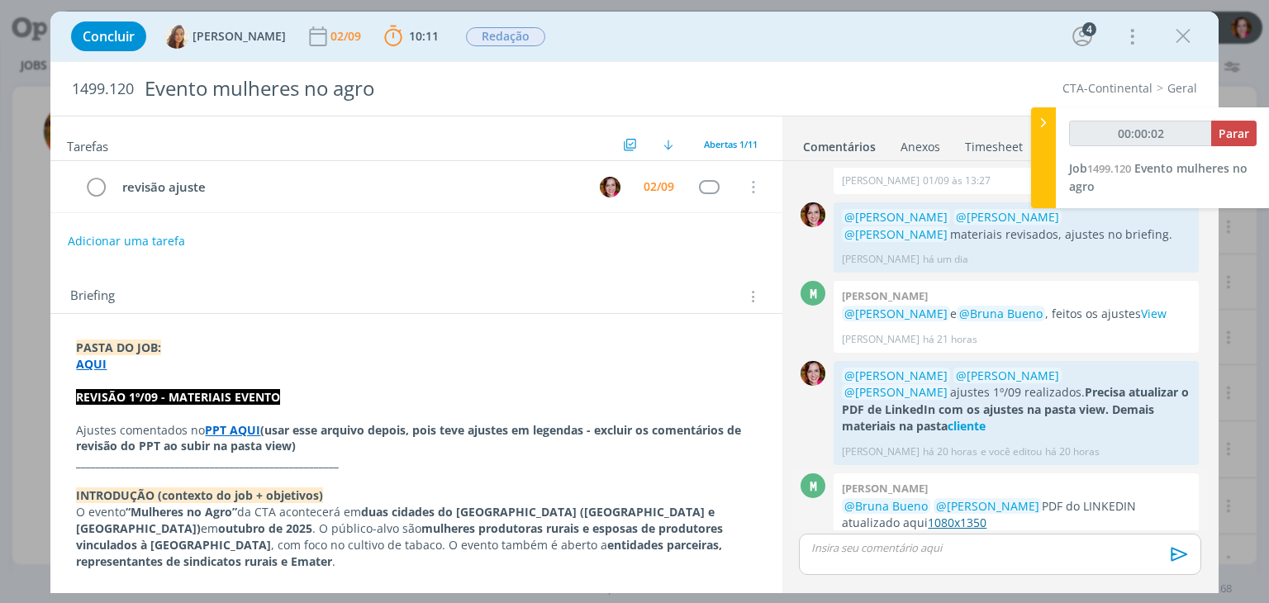
click at [927, 515] on link "1080x1350" at bounding box center [956, 523] width 59 height 16
click at [857, 550] on p "dialog" at bounding box center [999, 547] width 375 height 15
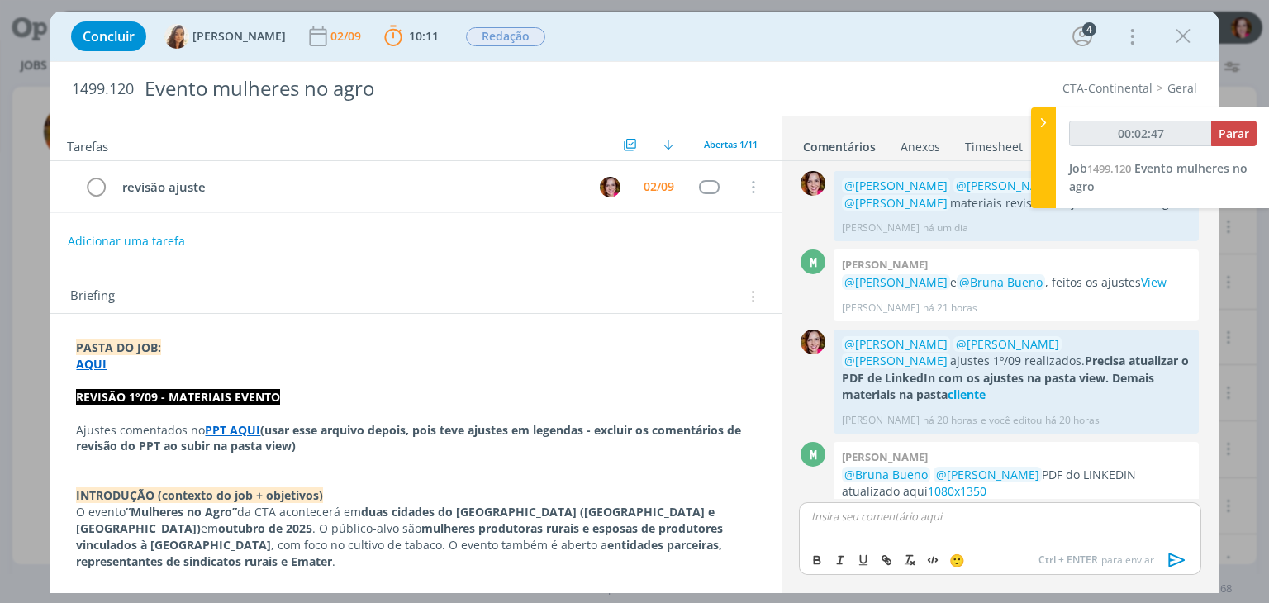
type input "00:02:48"
type input "00:03:14"
type input "cliente"
type input "00:03:15"
paste input "https://sobeae.sharepoint.com/sites/SOBEAE/Documentos%20Compartilhados/Forms/Al…"
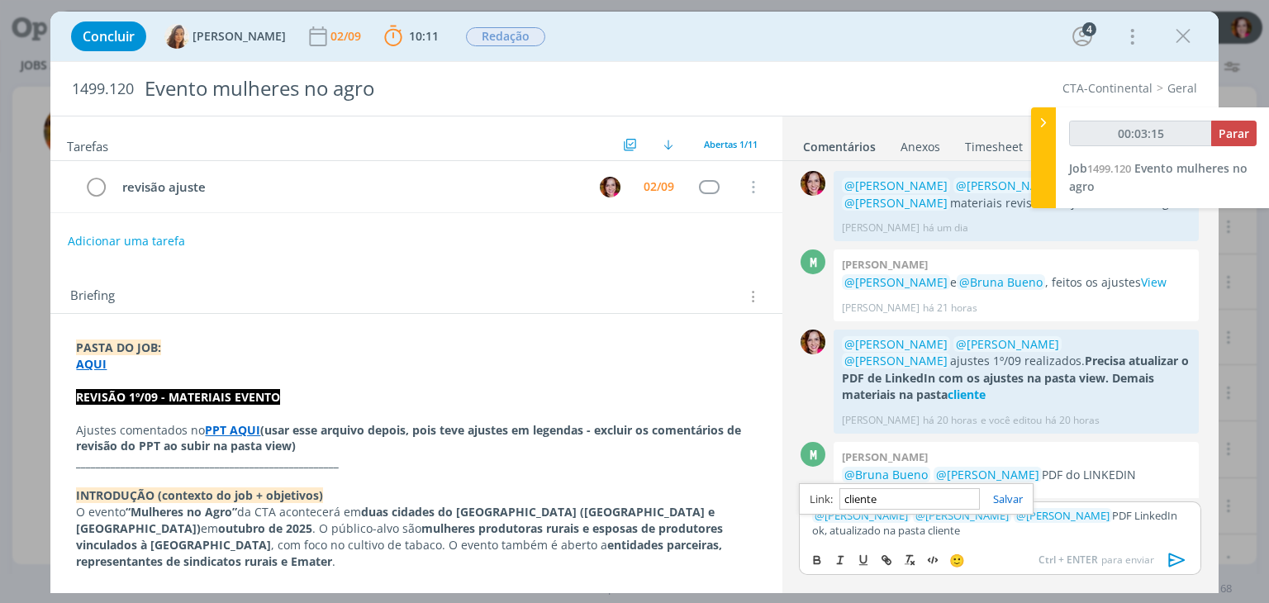
type input "https://sobeae.sharepoint.com/sites/SOBEAE/Documentos%20Compartilhados/Forms/Al…"
click at [925, 528] on link "cliente" at bounding box center [941, 530] width 32 height 15
click at [919, 502] on link "https://sobeae.sharepoint.com/sites/SOBEAE/Documentos%20Compartilhados/Forms/Al…" at bounding box center [907, 498] width 112 height 21
click at [970, 540] on div "﻿ @ Marcel Ali ﻿ ﻿ @ Vanessa Feron ﻿ ﻿ @ Amanda Oliveira ﻿ PDF LinkedIn ok, atu…" at bounding box center [999, 522] width 401 height 43
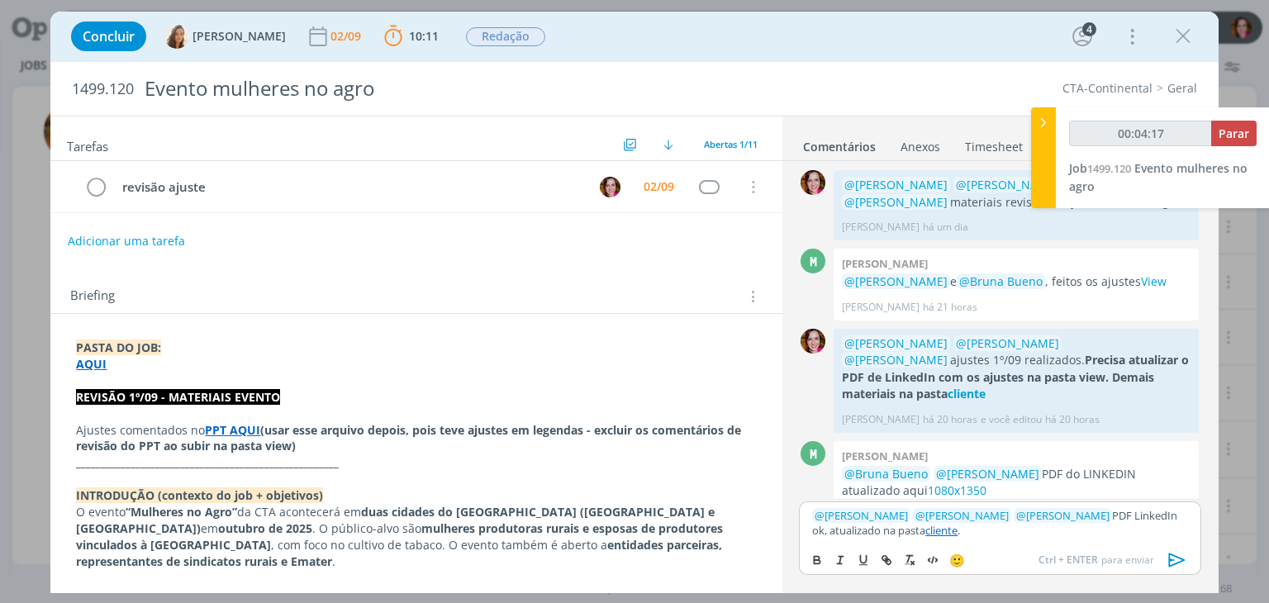
click at [1173, 566] on icon "dialog" at bounding box center [1177, 560] width 25 height 25
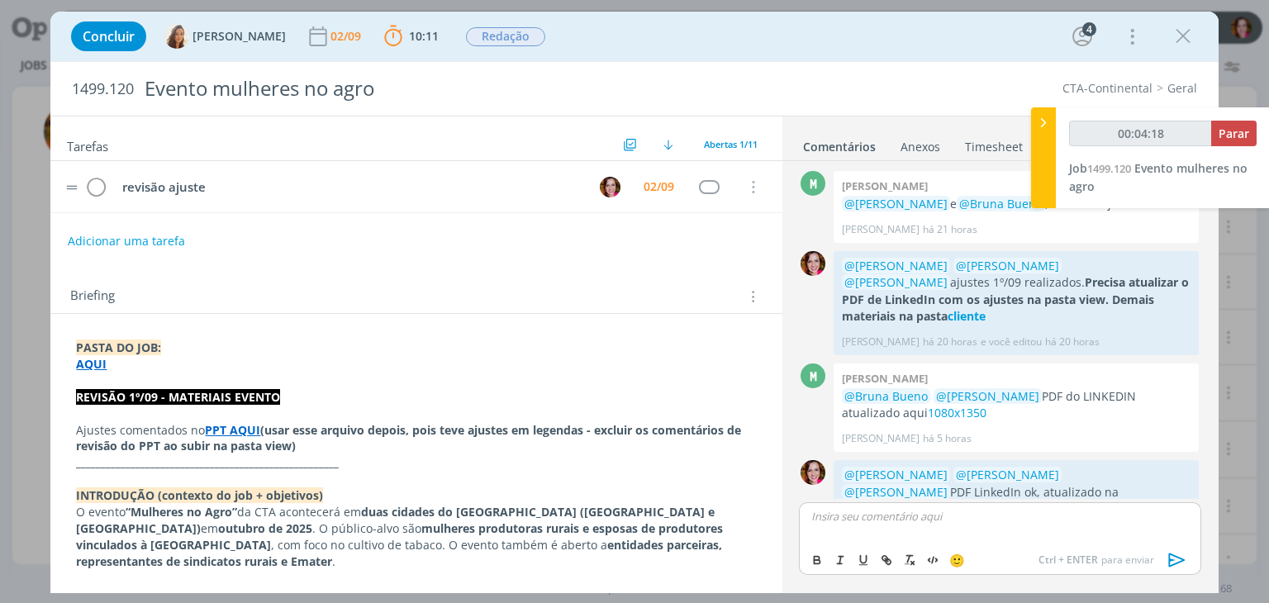
scroll to position [584, 0]
click at [99, 192] on icon "dialog" at bounding box center [95, 187] width 23 height 25
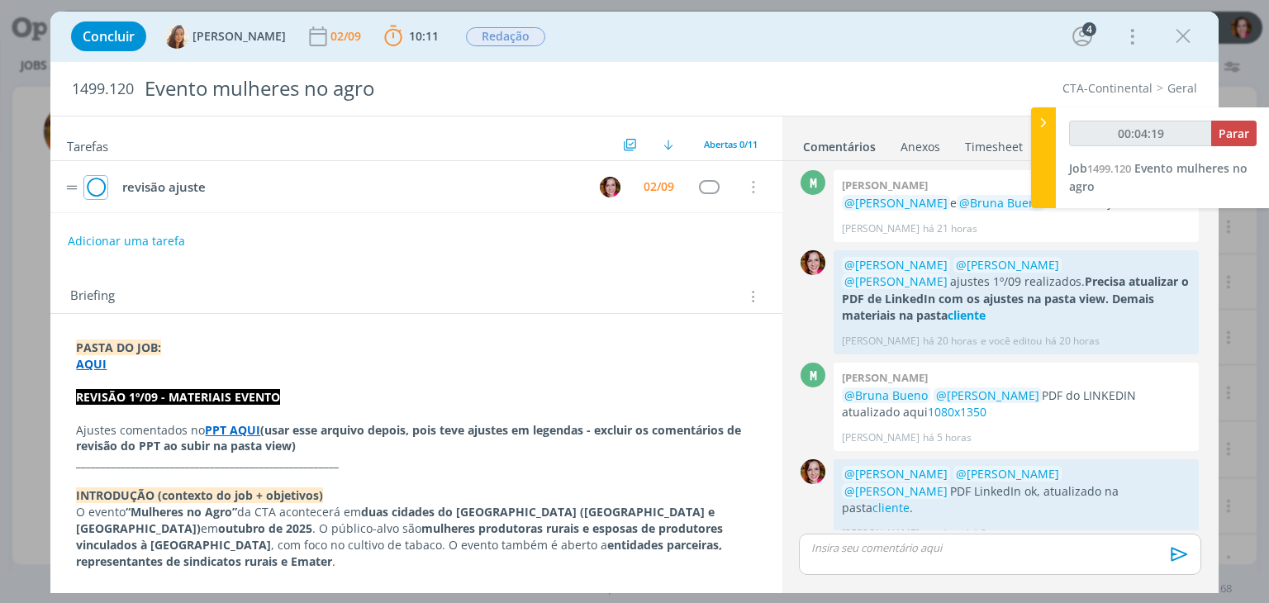
scroll to position [553, 0]
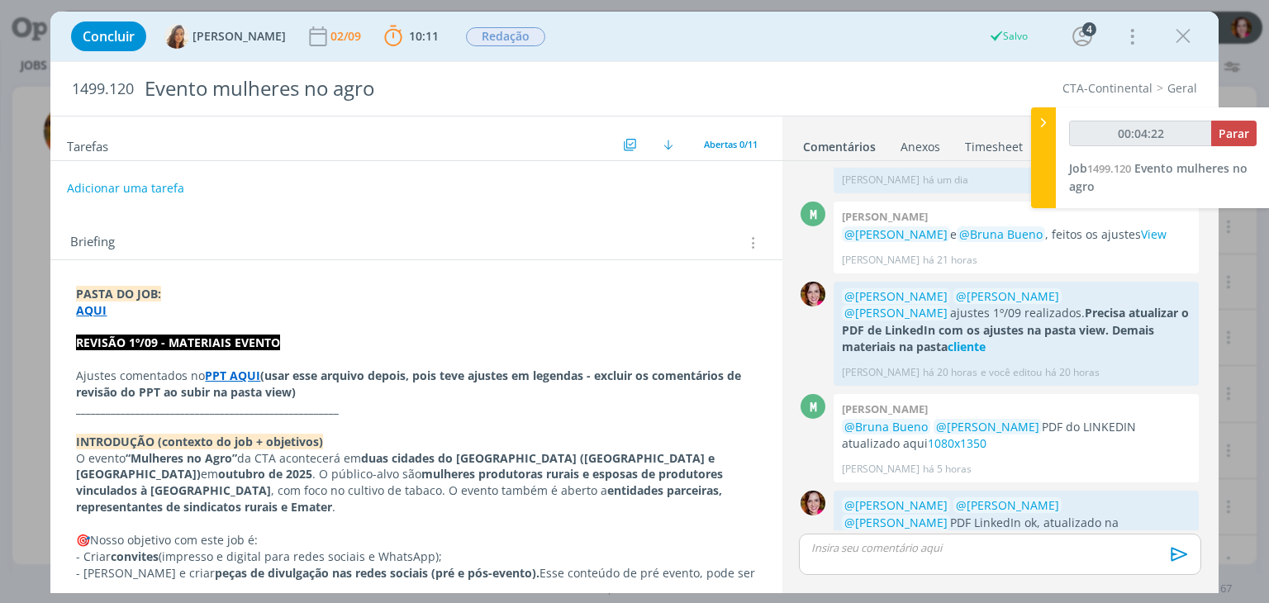
click at [148, 184] on button "Adicionar uma tarefa" at bounding box center [125, 188] width 117 height 28
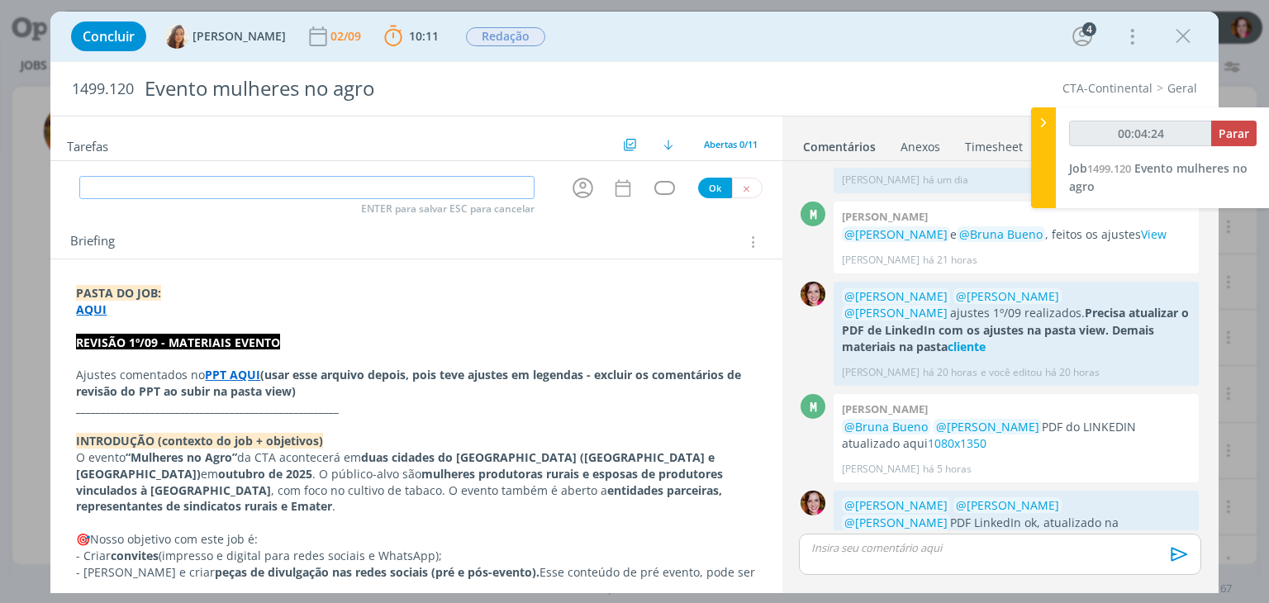
click at [148, 184] on input "dialog" at bounding box center [306, 187] width 455 height 23
type input "00:04:25"
type input "Enmvi"
type input "00:04:26"
type input "Envia"
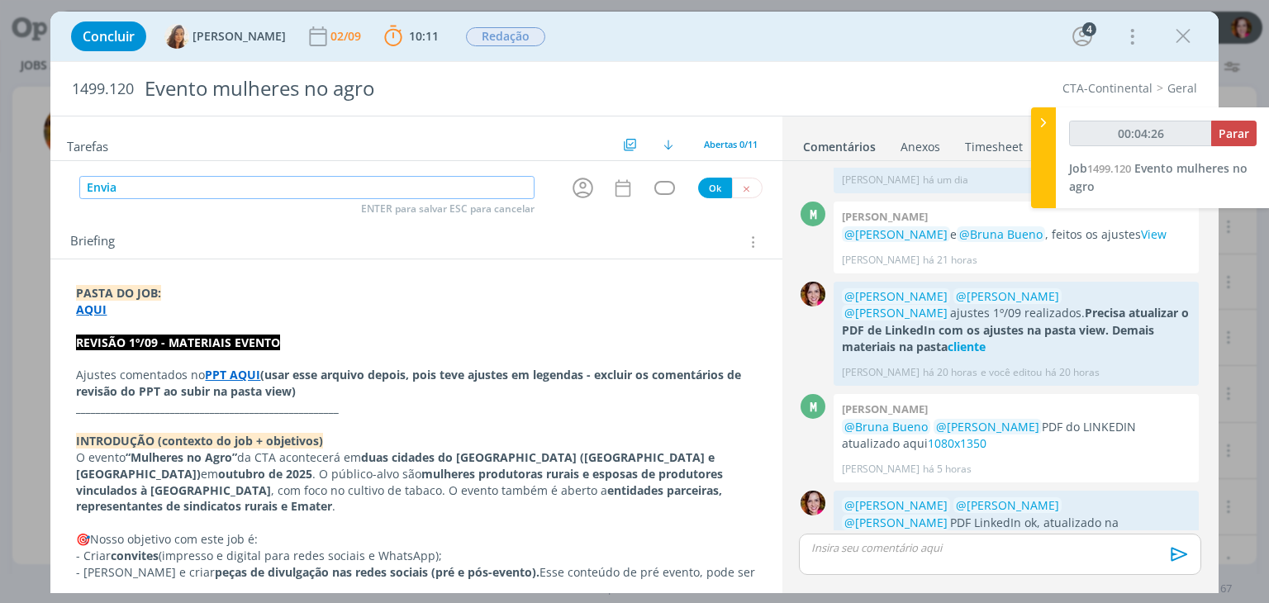
type input "00:04:27"
type input "Enviaer"
type input "00:04:28"
type input "Enviar"
type input "00:04:31"
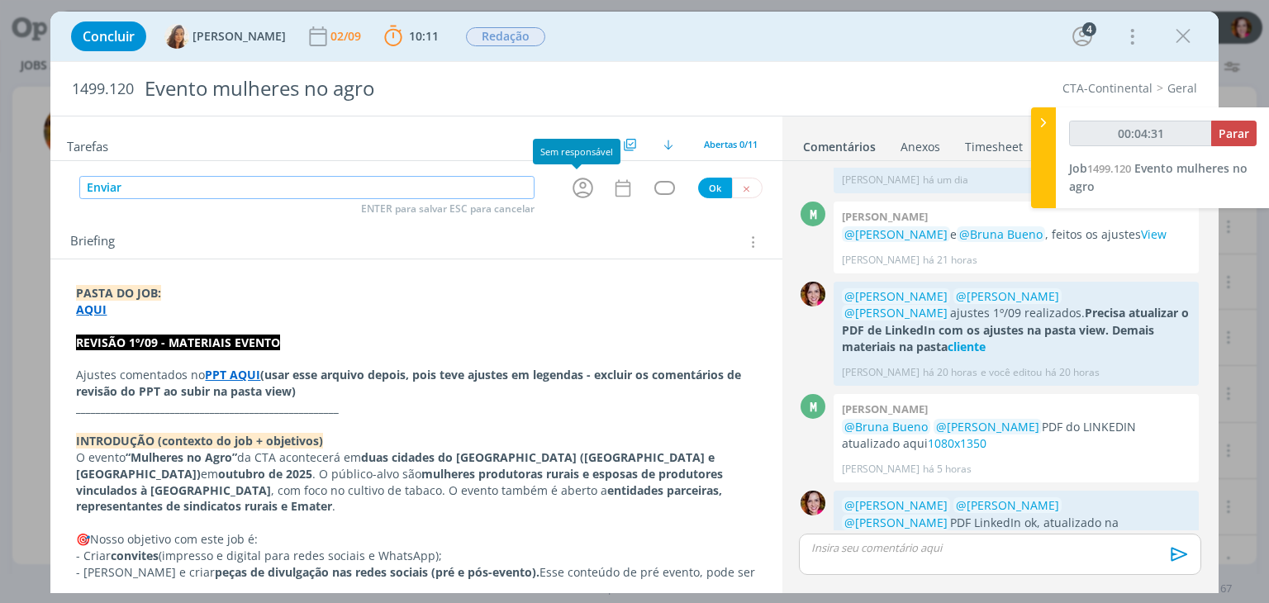
click at [575, 196] on icon "dialog" at bounding box center [582, 188] width 21 height 21
type input "Enviar"
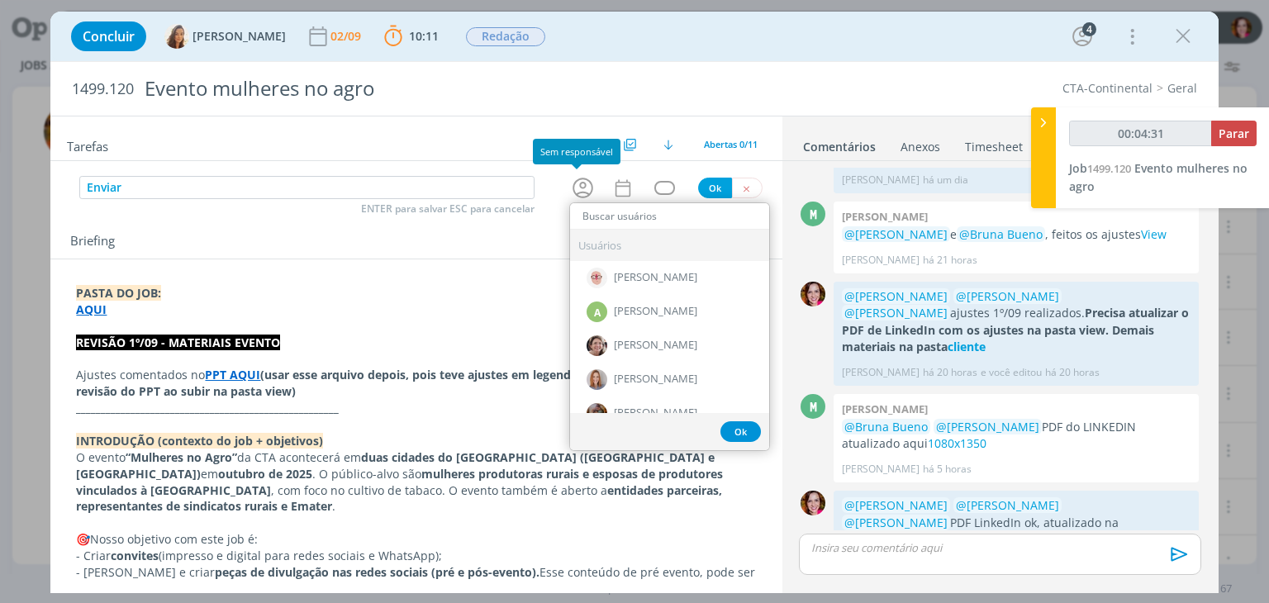
type input "00:04:32"
type input "va"
type input "00:04:33"
type input "vaen"
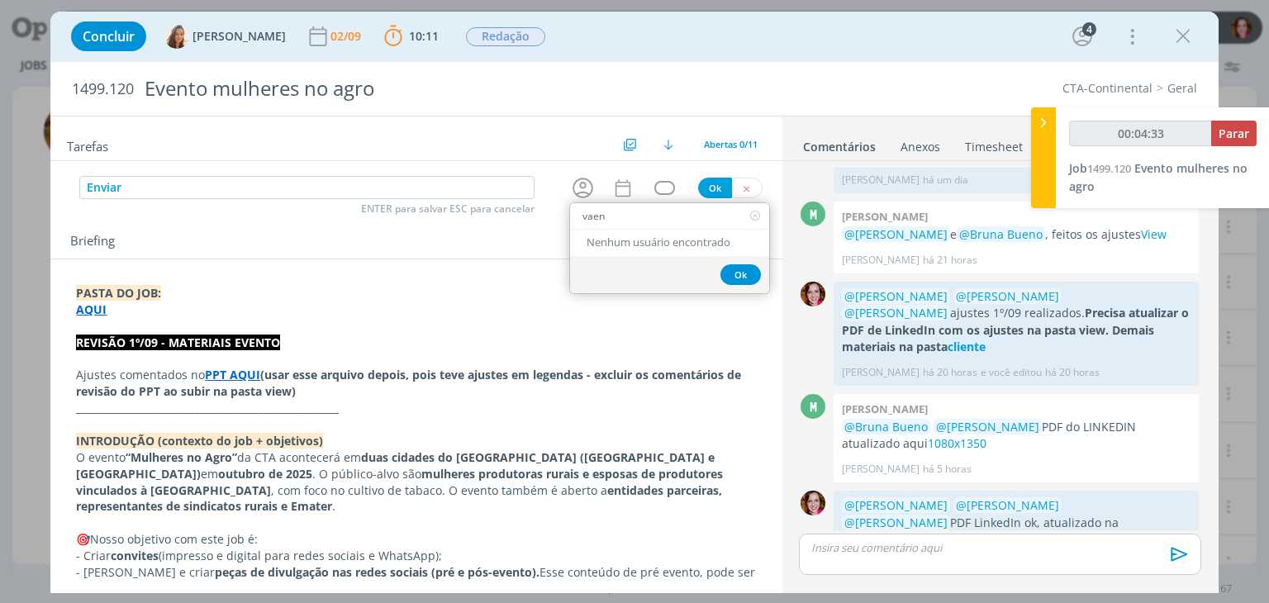
type input "00:04:34"
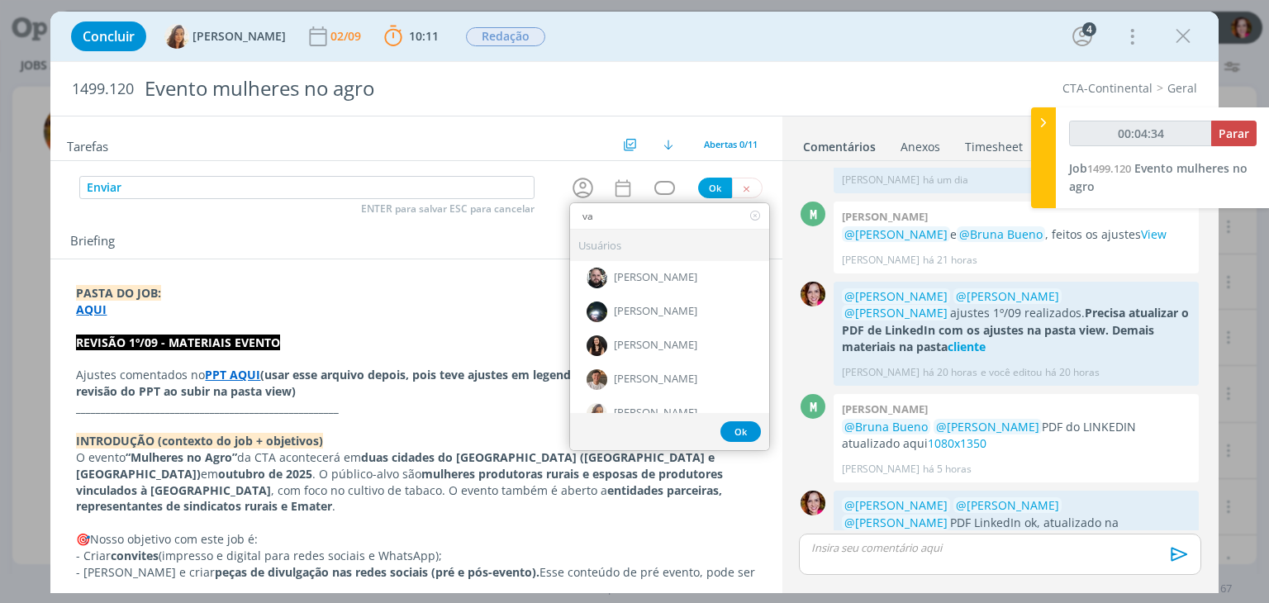
type input "van"
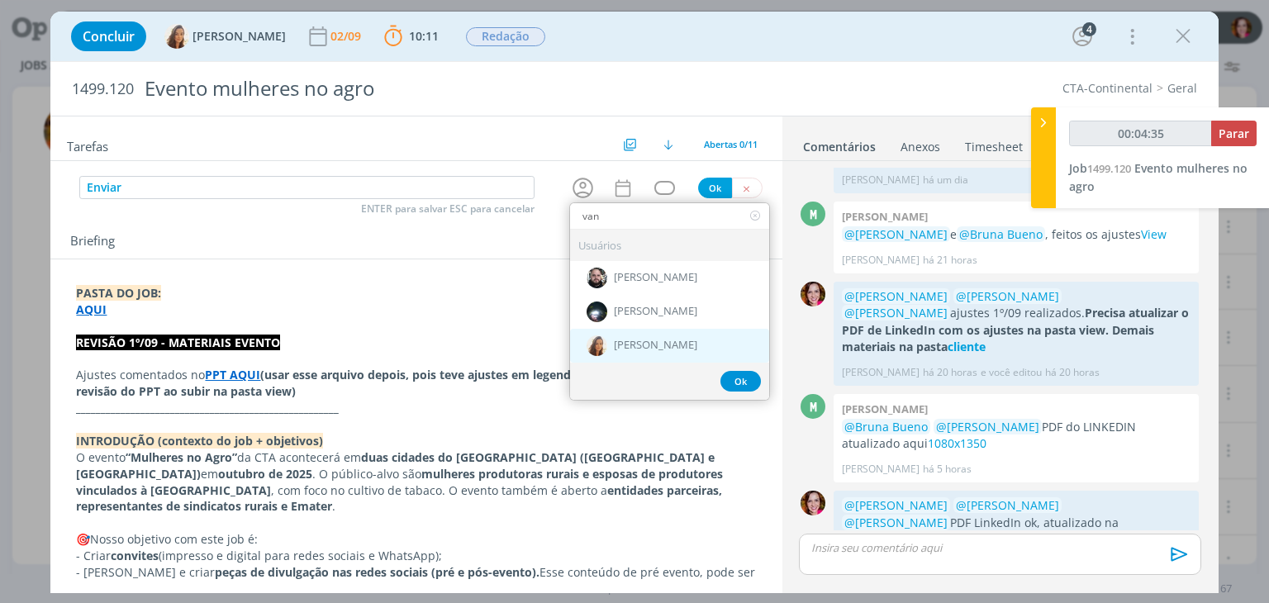
type input "00:04:36"
type input "van"
click at [614, 348] on span "[PERSON_NAME]" at bounding box center [655, 345] width 83 height 13
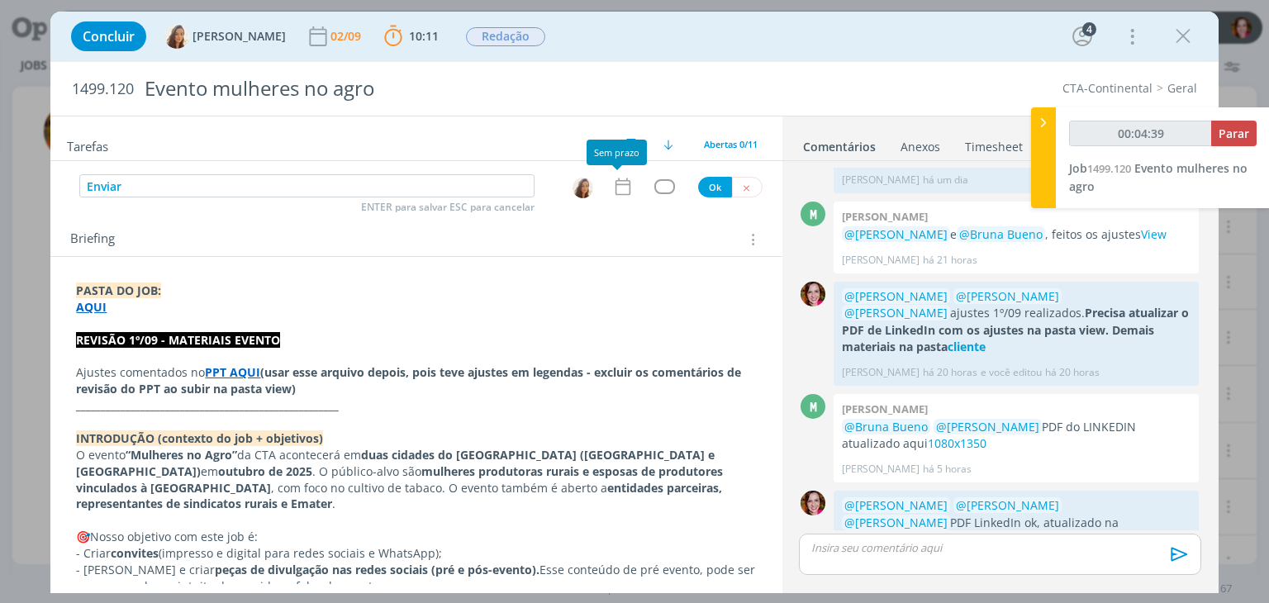
click at [618, 189] on icon "dialog" at bounding box center [622, 186] width 21 height 21
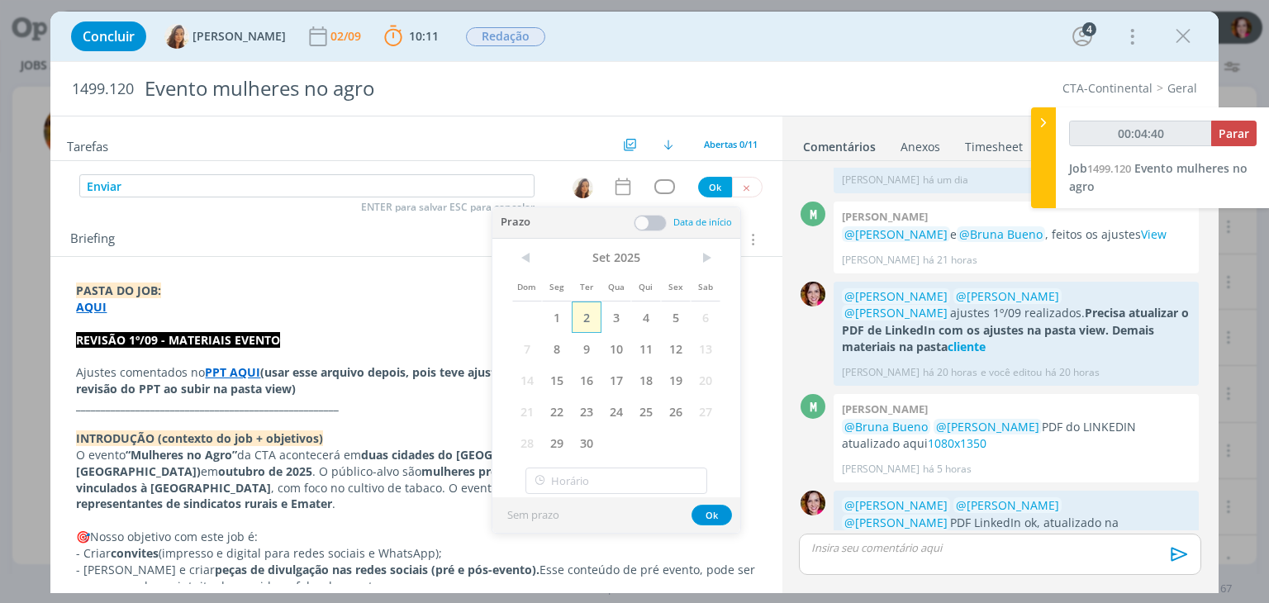
click at [585, 325] on span "2" at bounding box center [587, 316] width 30 height 31
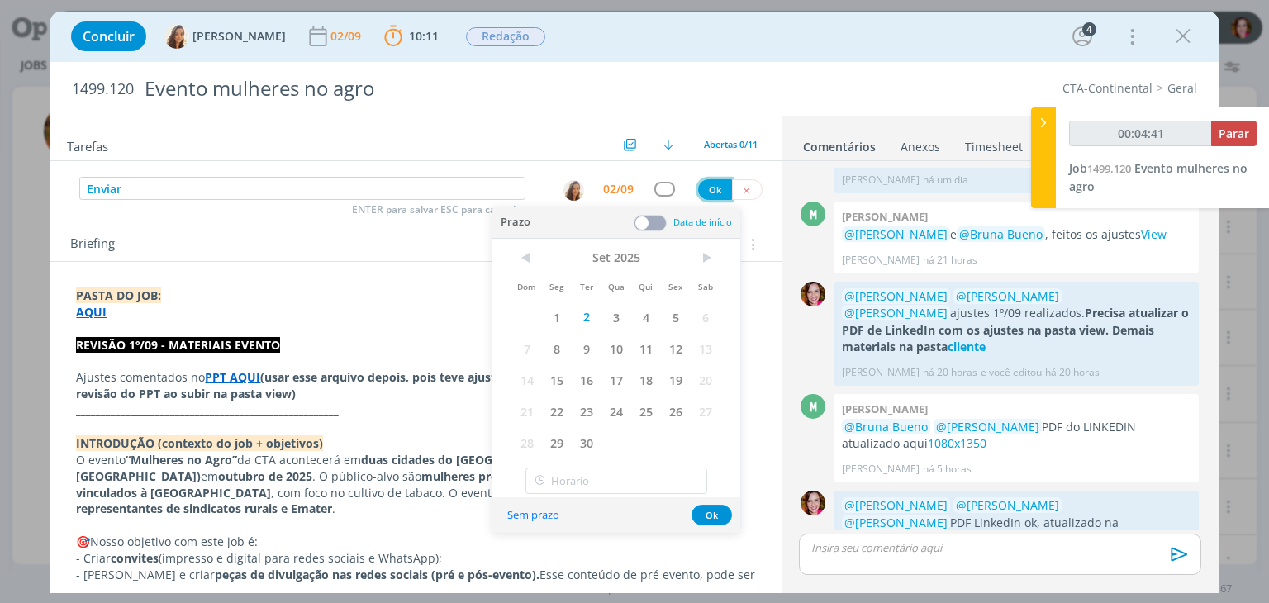
type input "00:04:42"
click at [707, 187] on button "Ok" at bounding box center [715, 189] width 34 height 21
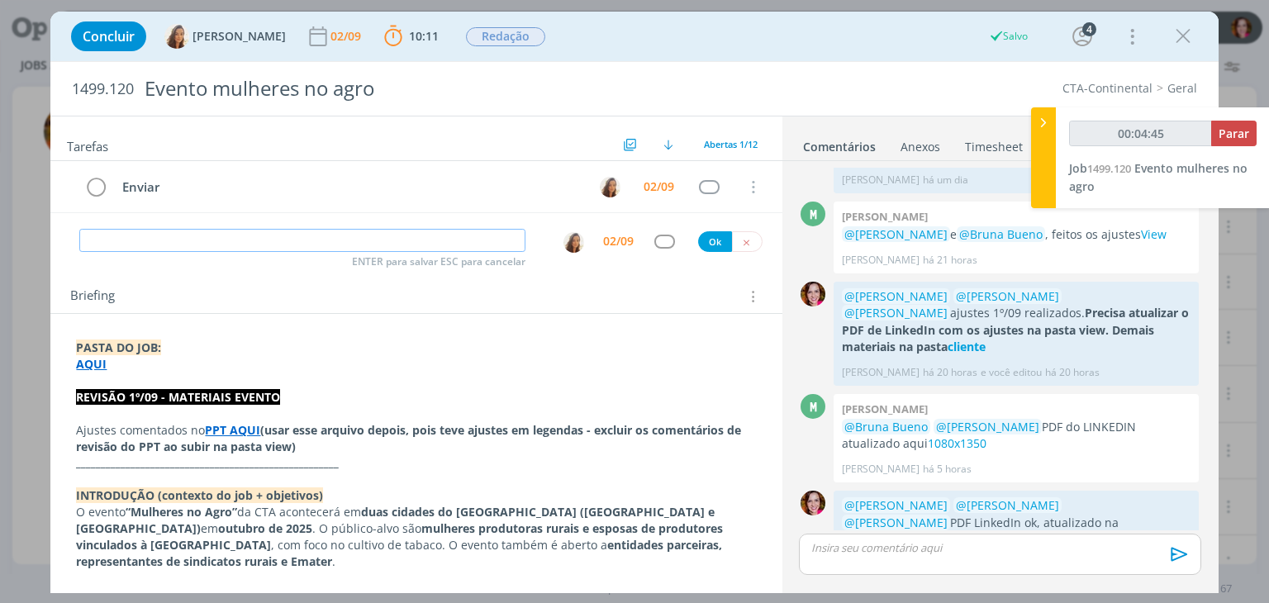
click at [351, 234] on input "dialog" at bounding box center [302, 240] width 446 height 23
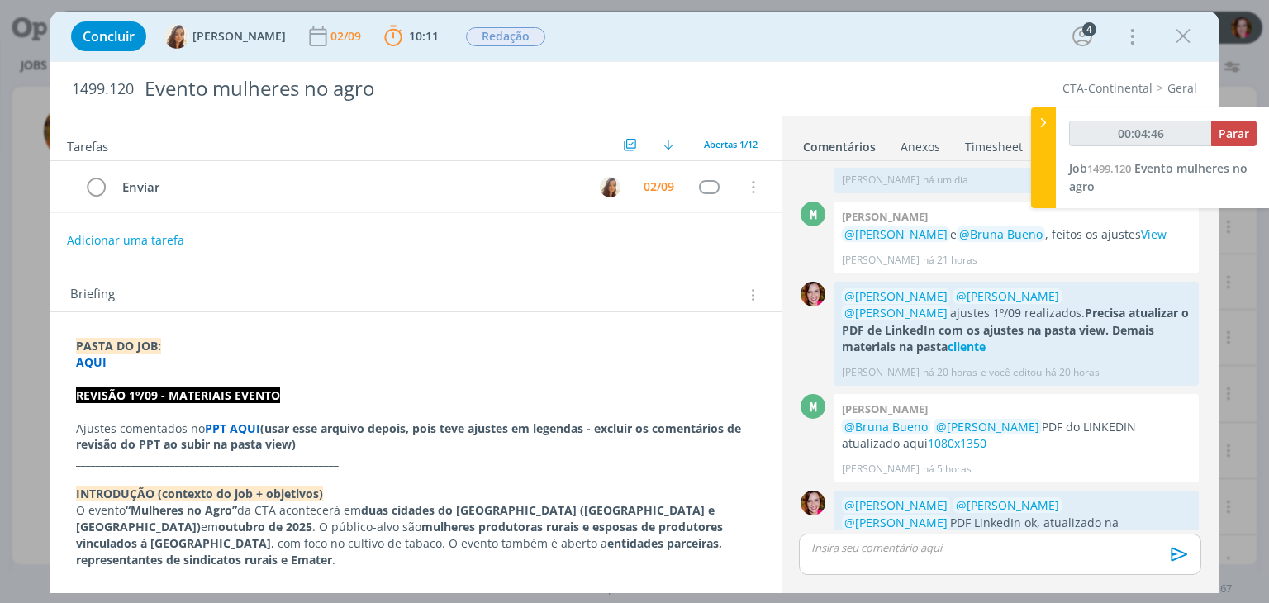
type input "00:04:47"
click at [1239, 133] on span "Parar" at bounding box center [1233, 134] width 31 height 16
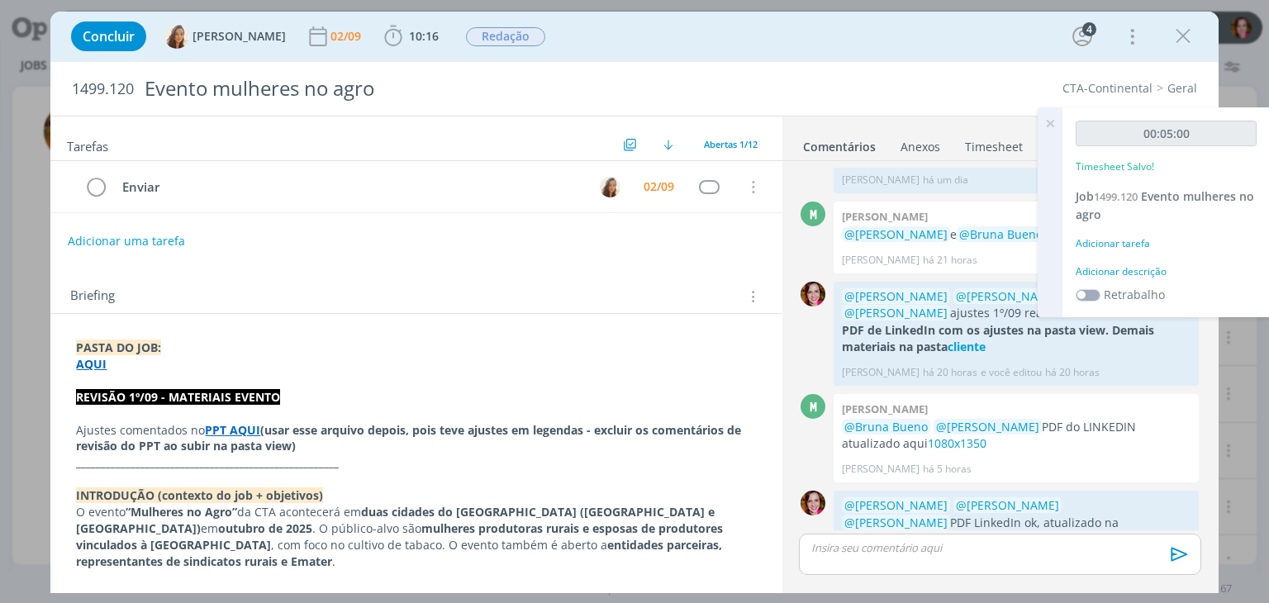
click at [1114, 267] on div "Adicionar descrição" at bounding box center [1165, 271] width 181 height 15
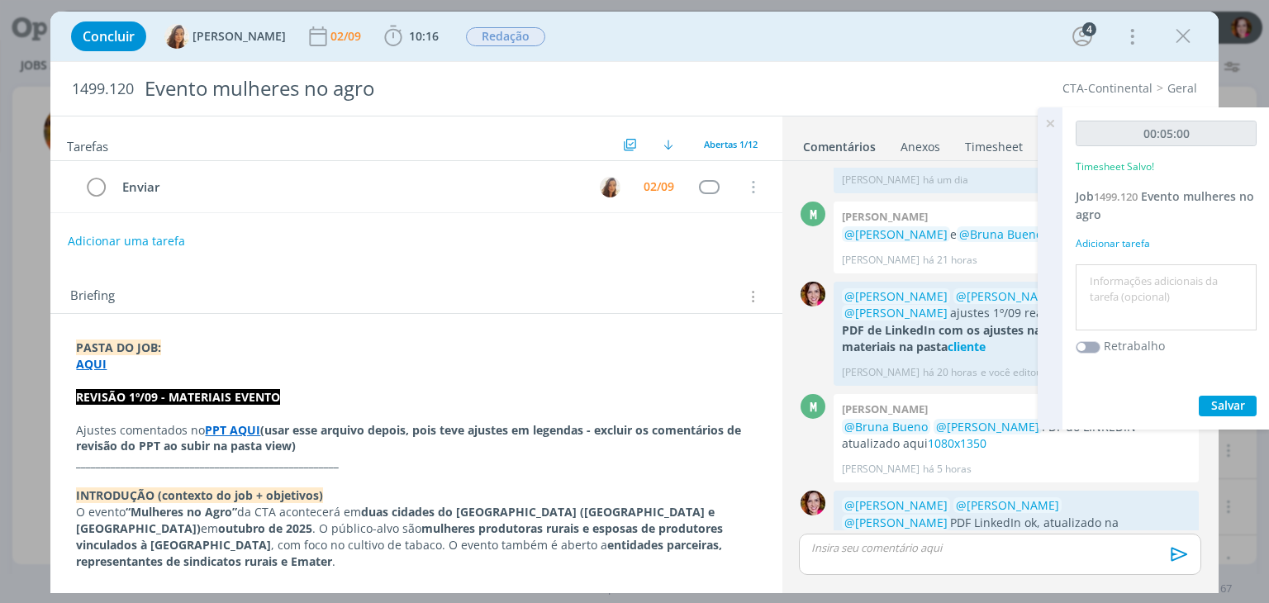
click at [1100, 290] on textarea at bounding box center [1165, 297] width 173 height 59
type textarea "Revisão PDF LinkedIn"
click at [1225, 407] on span "Salvar" at bounding box center [1228, 405] width 34 height 16
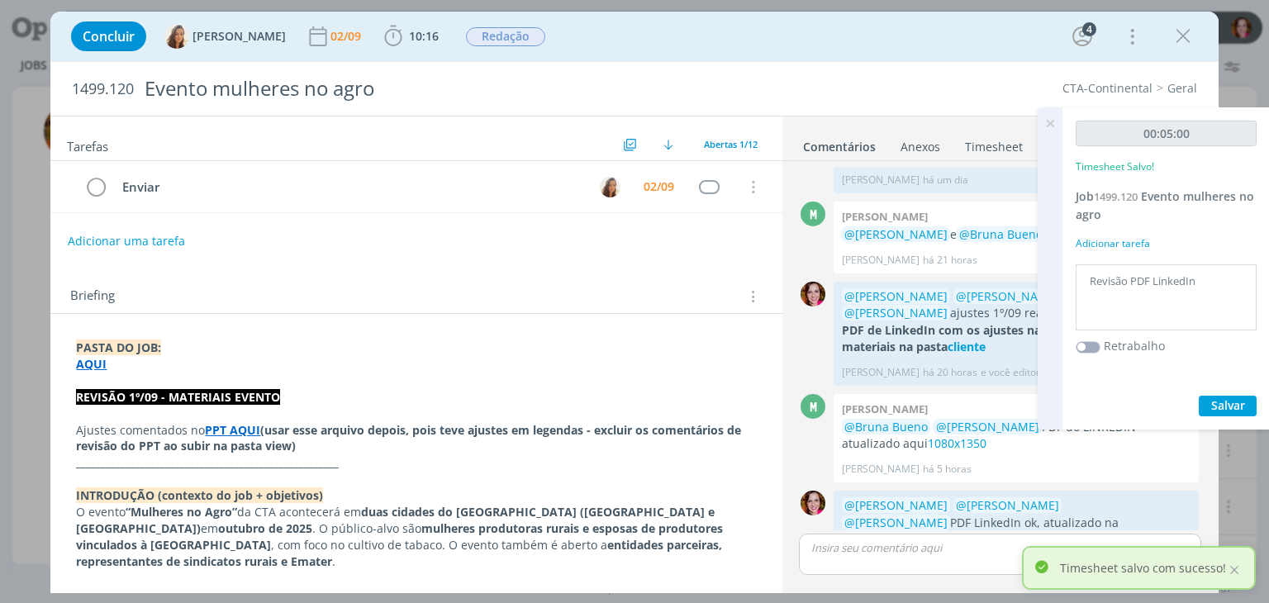
click at [1052, 124] on icon at bounding box center [1050, 123] width 30 height 32
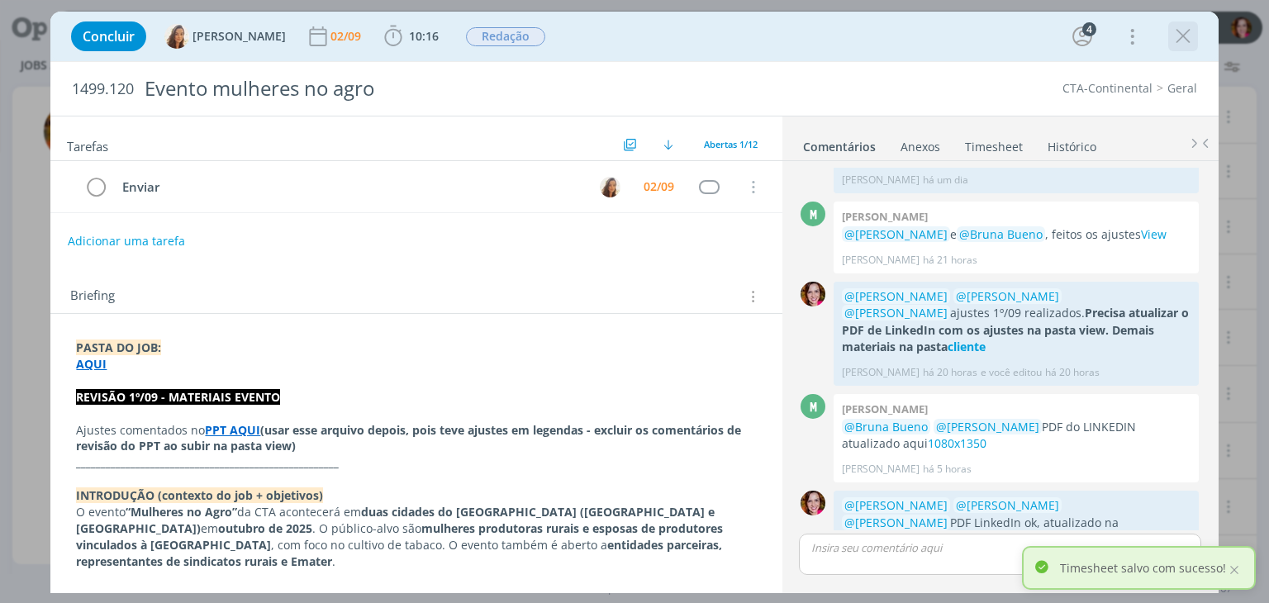
click at [1181, 36] on icon "dialog" at bounding box center [1182, 36] width 25 height 25
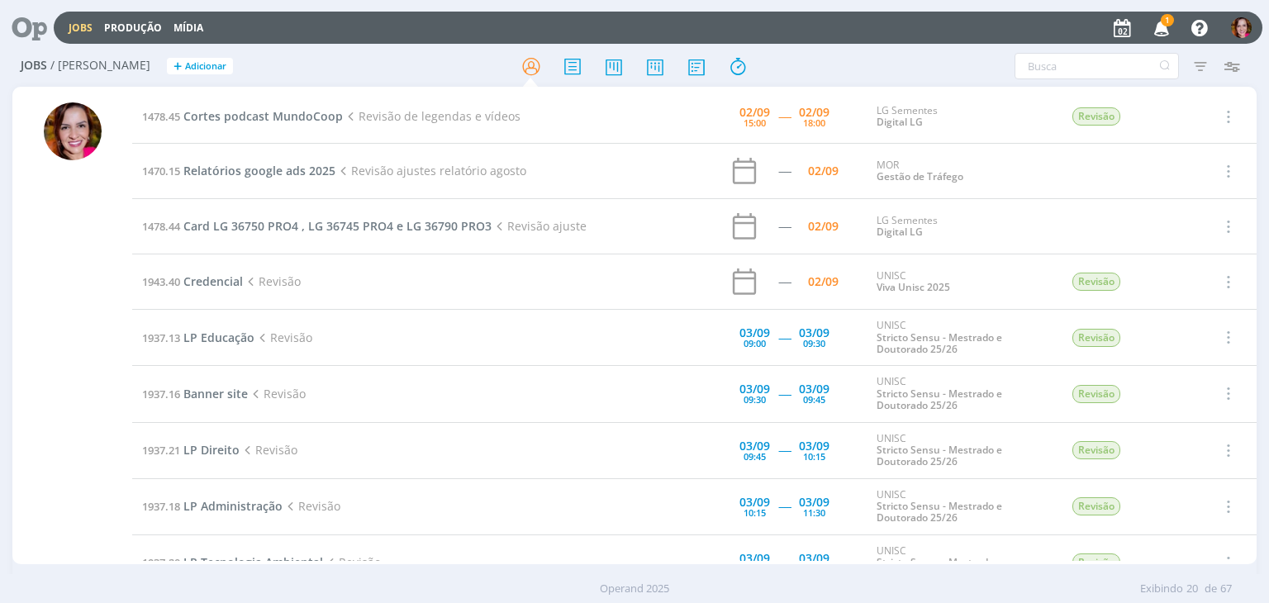
click at [1167, 24] on span "1" at bounding box center [1166, 20] width 13 height 12
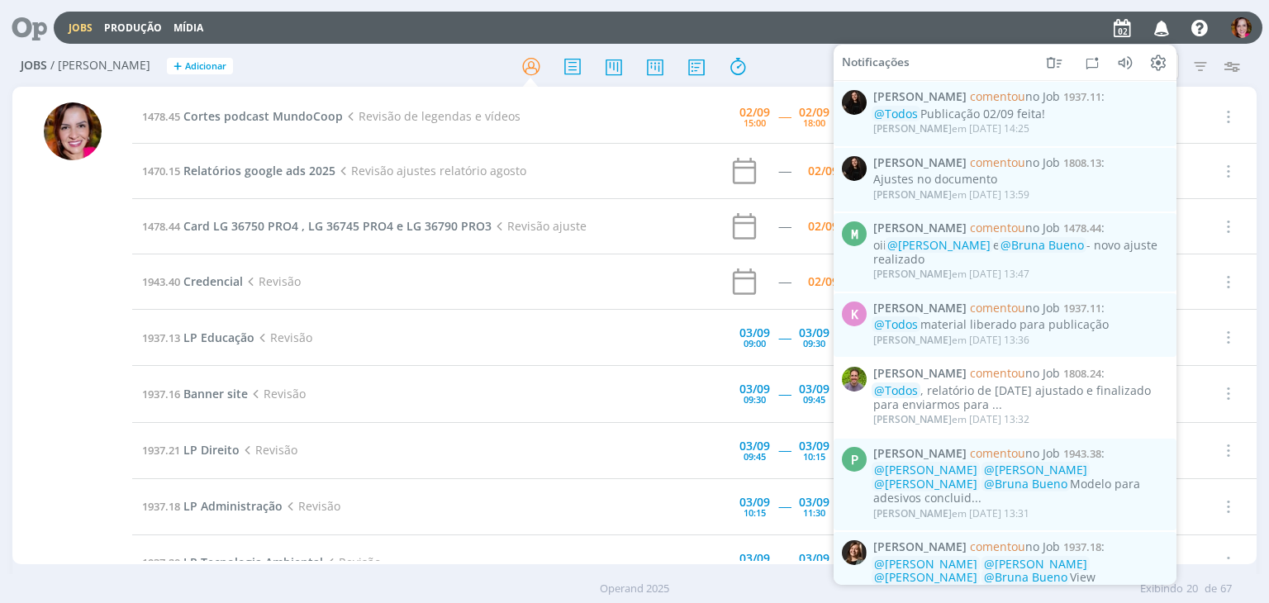
click at [824, 42] on div "Jobs Produção Mídia Notificações Sandriny Soares comentou no Job 1937.11 : @Tod…" at bounding box center [658, 28] width 1208 height 32
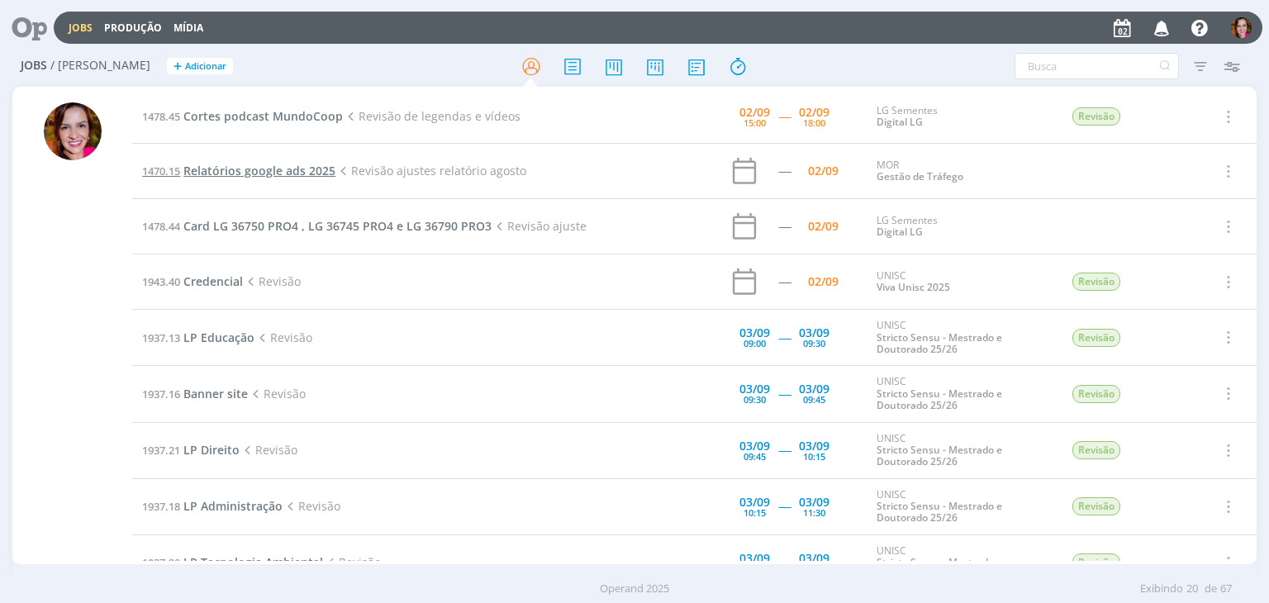
click at [261, 173] on span "Relatórios google ads 2025" at bounding box center [259, 171] width 152 height 16
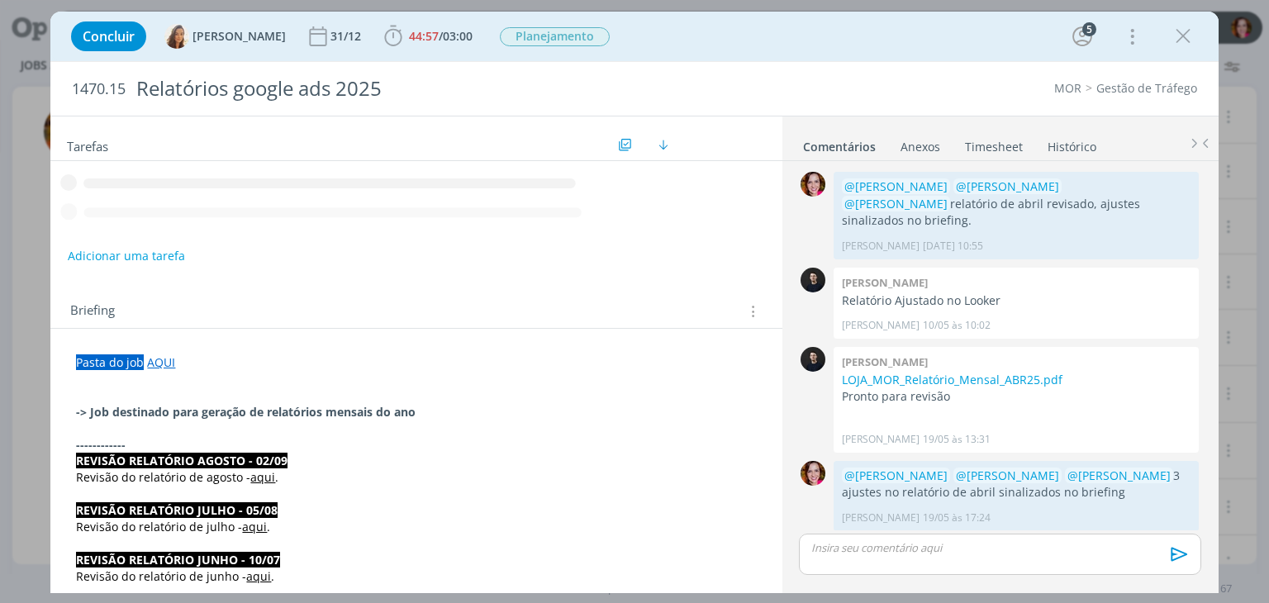
scroll to position [1520, 0]
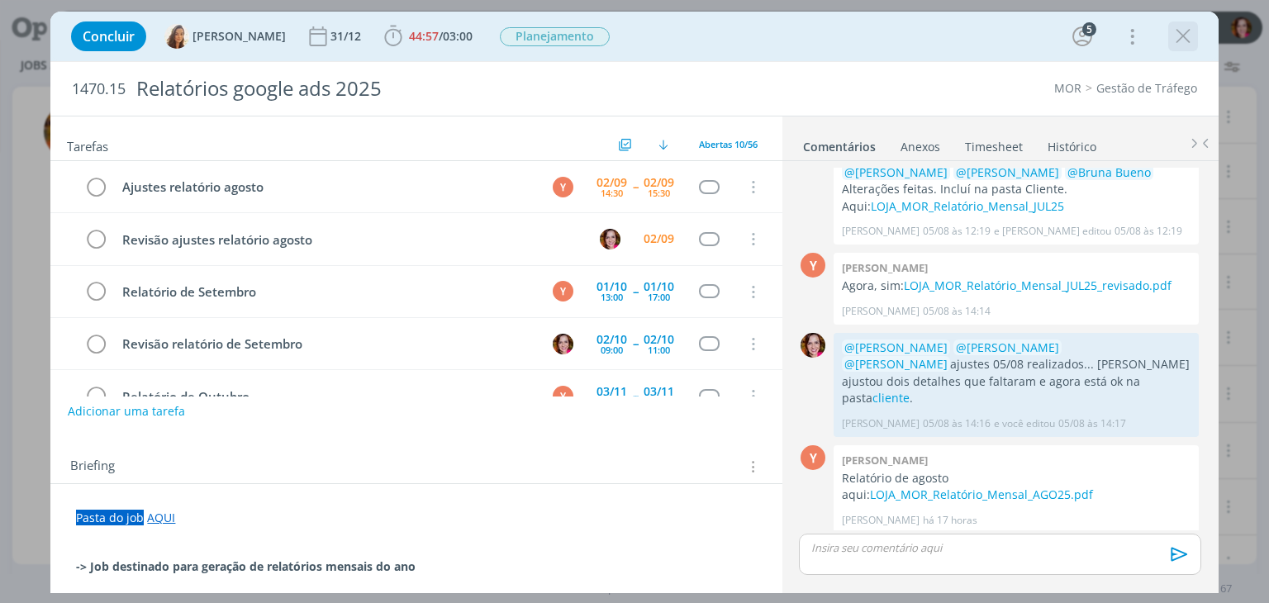
click at [1178, 40] on icon "dialog" at bounding box center [1182, 36] width 25 height 25
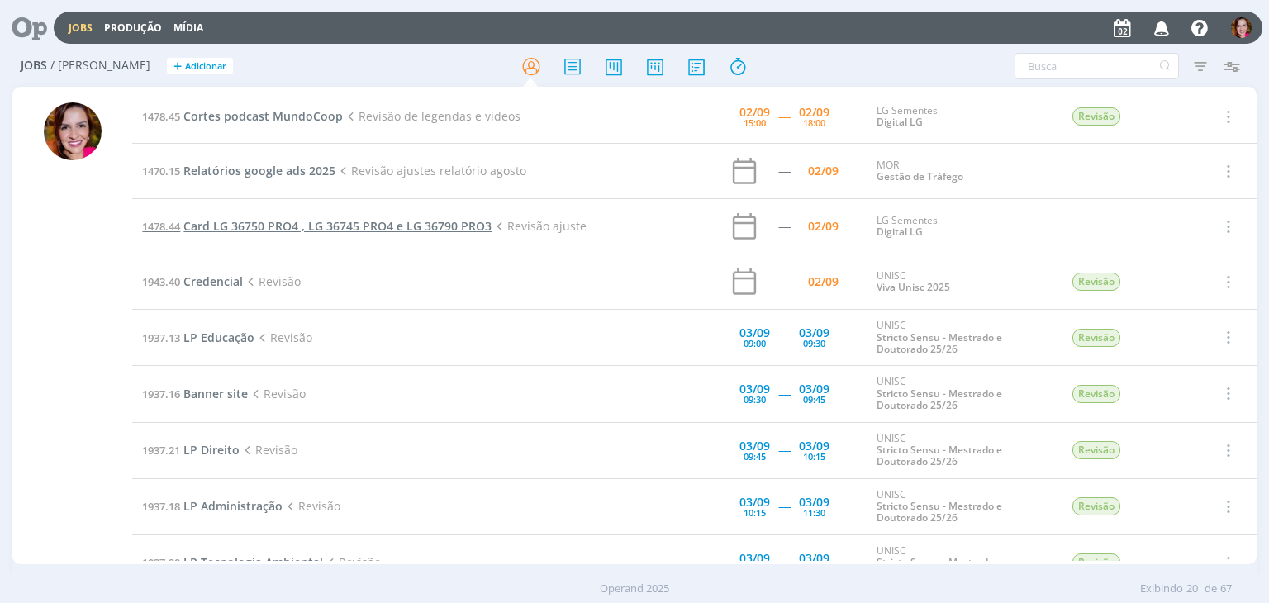
click at [291, 222] on span "Card LG 36750 PRO4 , LG 36745 PRO4 e LG 36790 PRO3" at bounding box center [337, 226] width 308 height 16
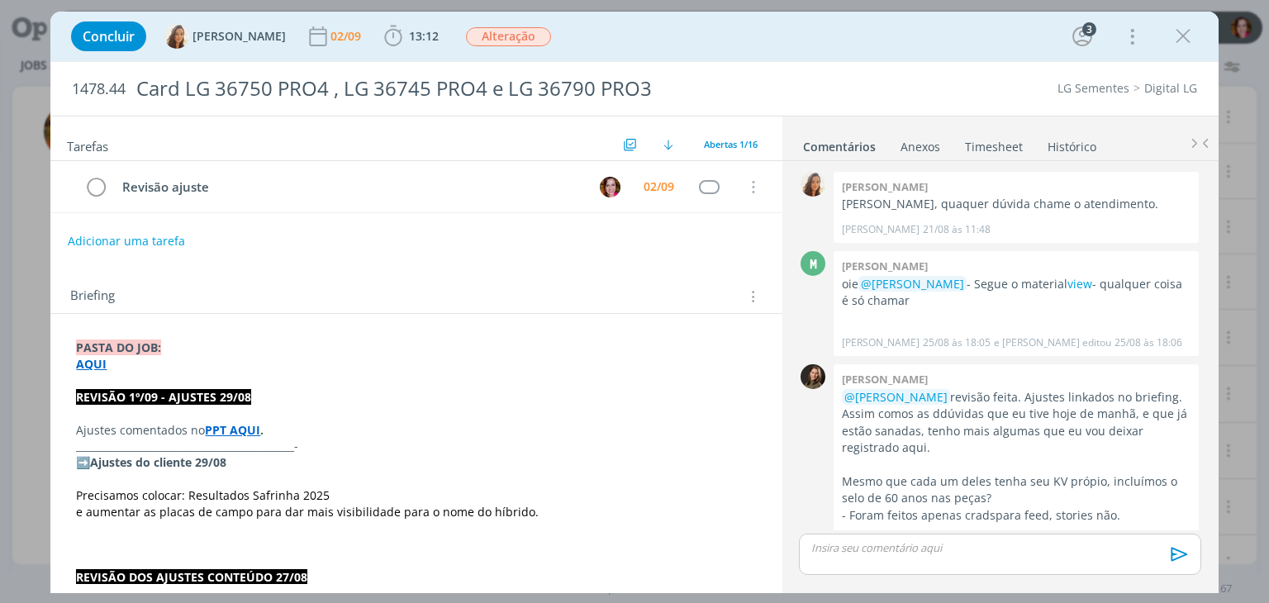
scroll to position [1321, 0]
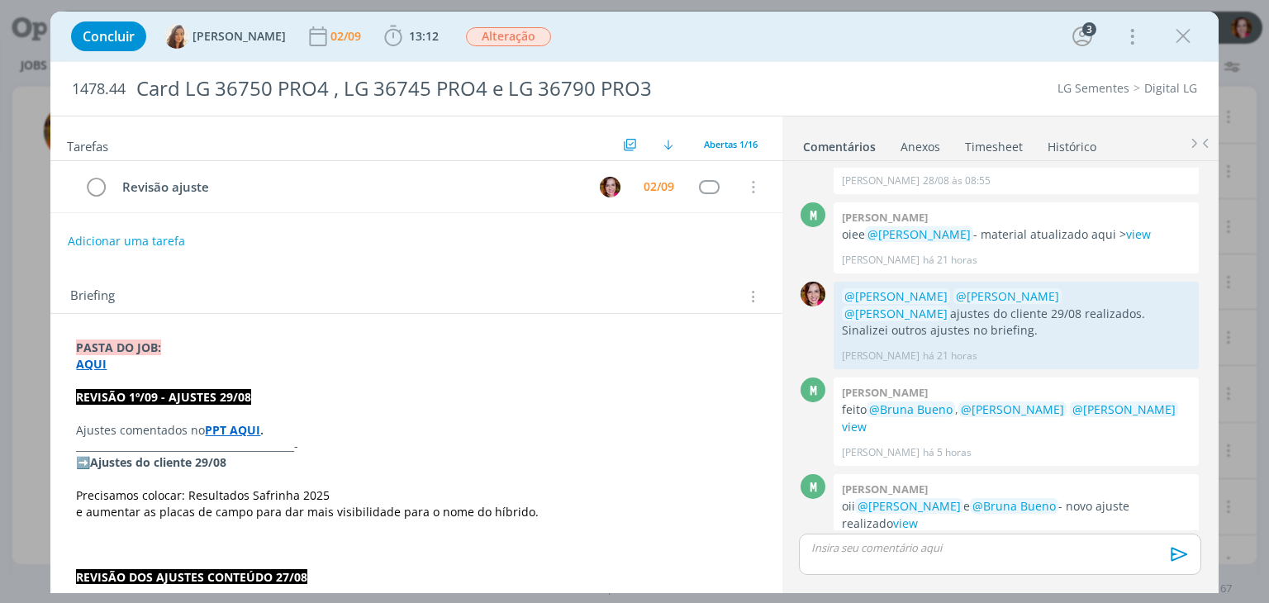
click at [248, 428] on strong "PPT AQUI" at bounding box center [232, 430] width 55 height 16
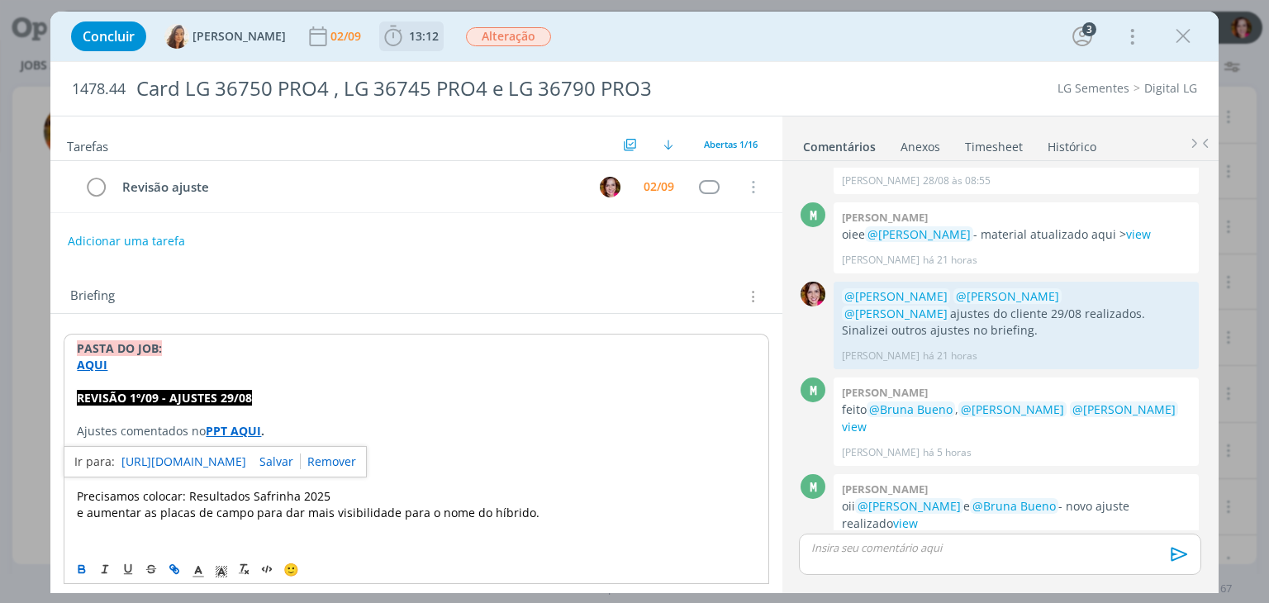
click at [413, 34] on span "13:12" at bounding box center [424, 36] width 30 height 16
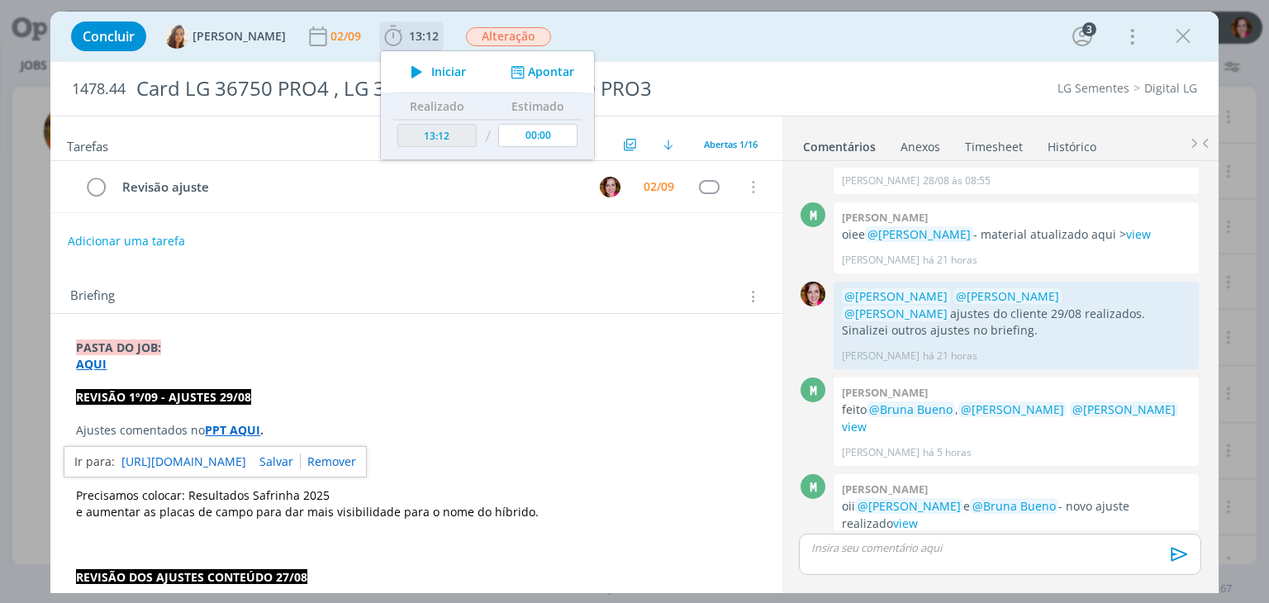
click at [416, 74] on icon "dialog" at bounding box center [416, 71] width 29 height 21
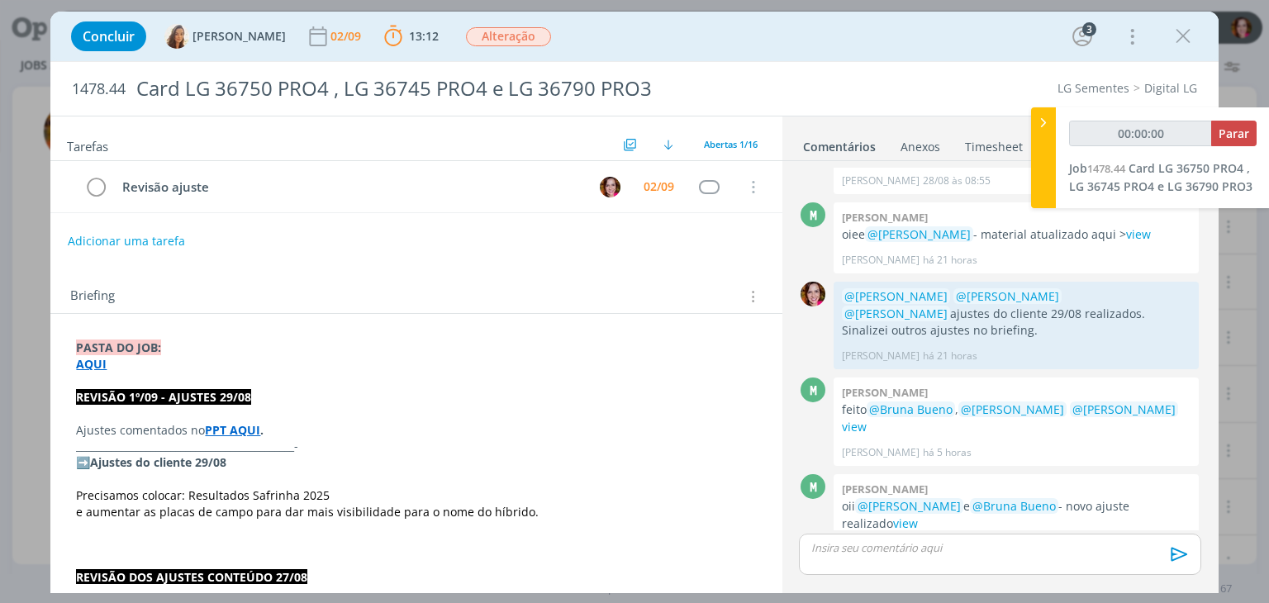
click at [247, 423] on strong "PPT AQUI" at bounding box center [232, 430] width 55 height 16
click at [229, 433] on strong "PPT AQUI" at bounding box center [233, 431] width 55 height 16
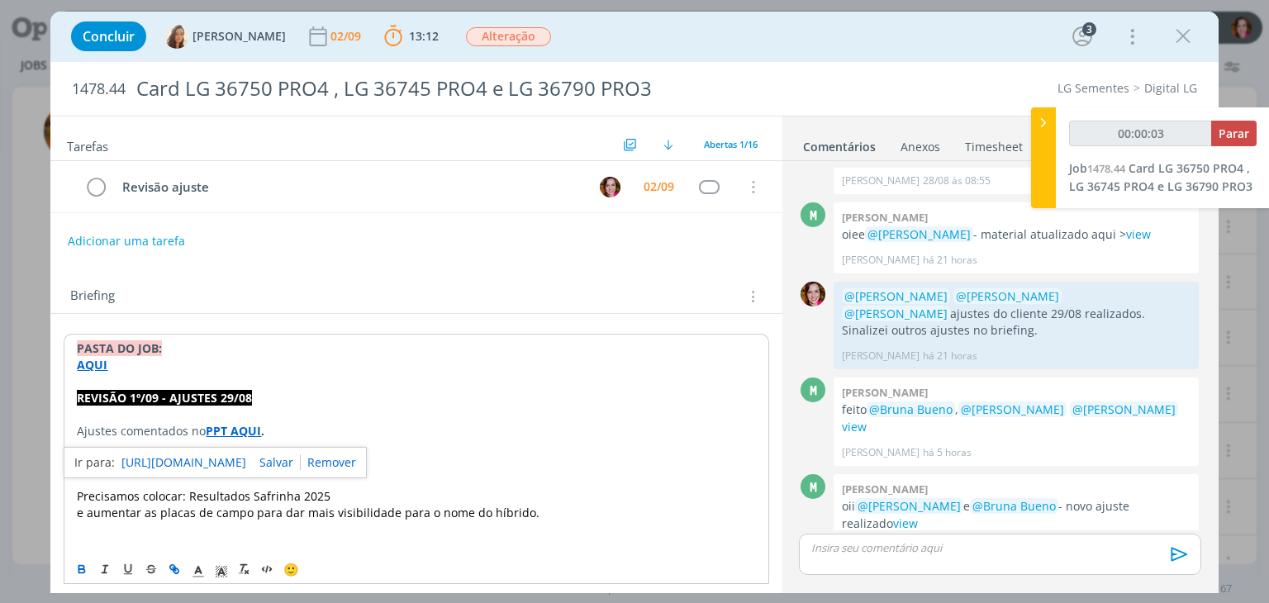
click at [223, 457] on link "https://sobeae.sharepoint.com/sites/SOBEAE/Documentos%20Compartilhados/Forms/Al…" at bounding box center [183, 462] width 125 height 21
click at [893, 515] on link "view" at bounding box center [905, 523] width 25 height 16
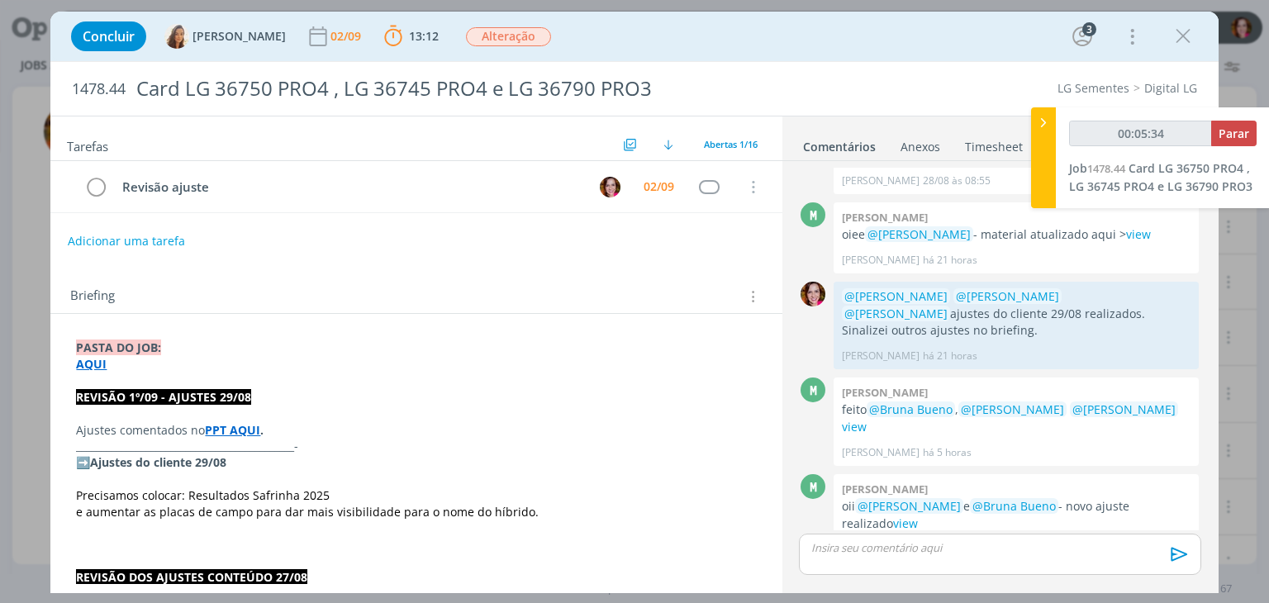
click at [997, 553] on p "dialog" at bounding box center [999, 547] width 375 height 15
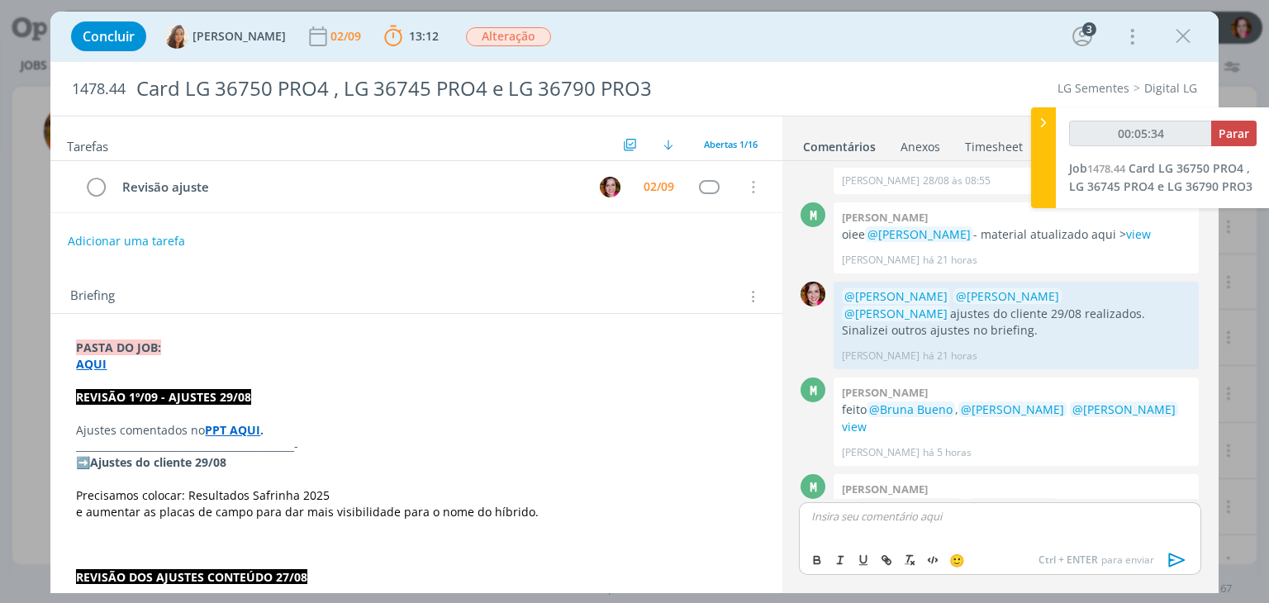
scroll to position [1353, 0]
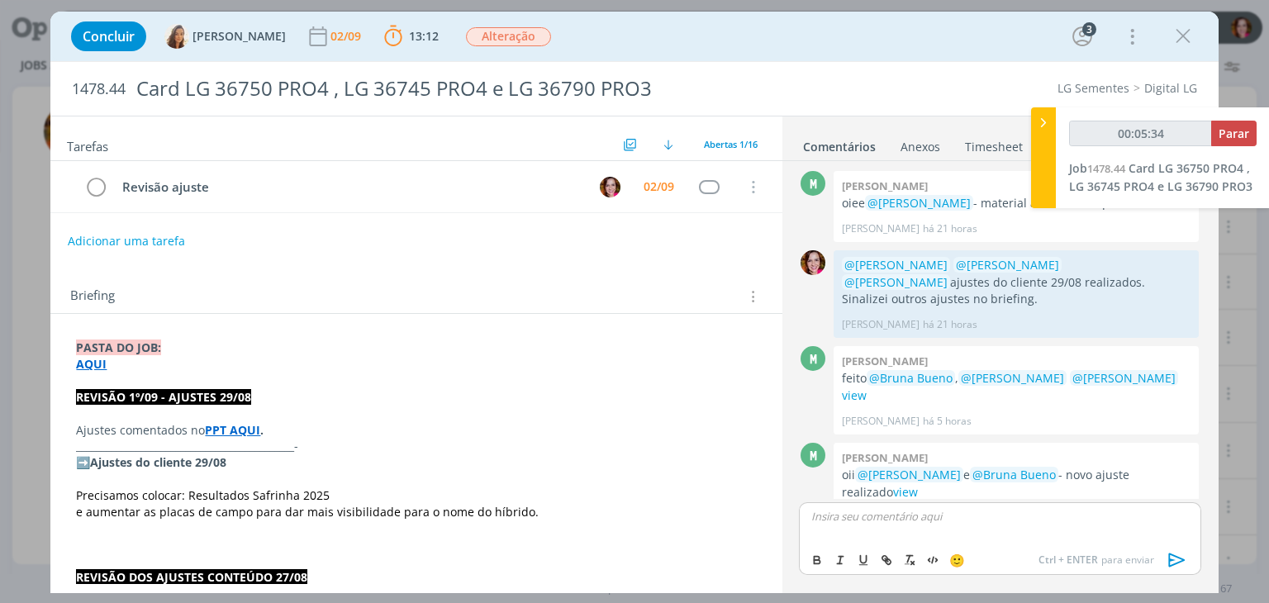
type input "00:05:35"
type input "00:05:56"
paste input "https://sobeae.sharepoint.com/sites/SOBEAE/Documentos%20Compartilhados/Forms/Al…"
type input "https://sobeae.sharepoint.com/sites/SOBEAE/Documentos%20Compartilhados/Forms/Al…"
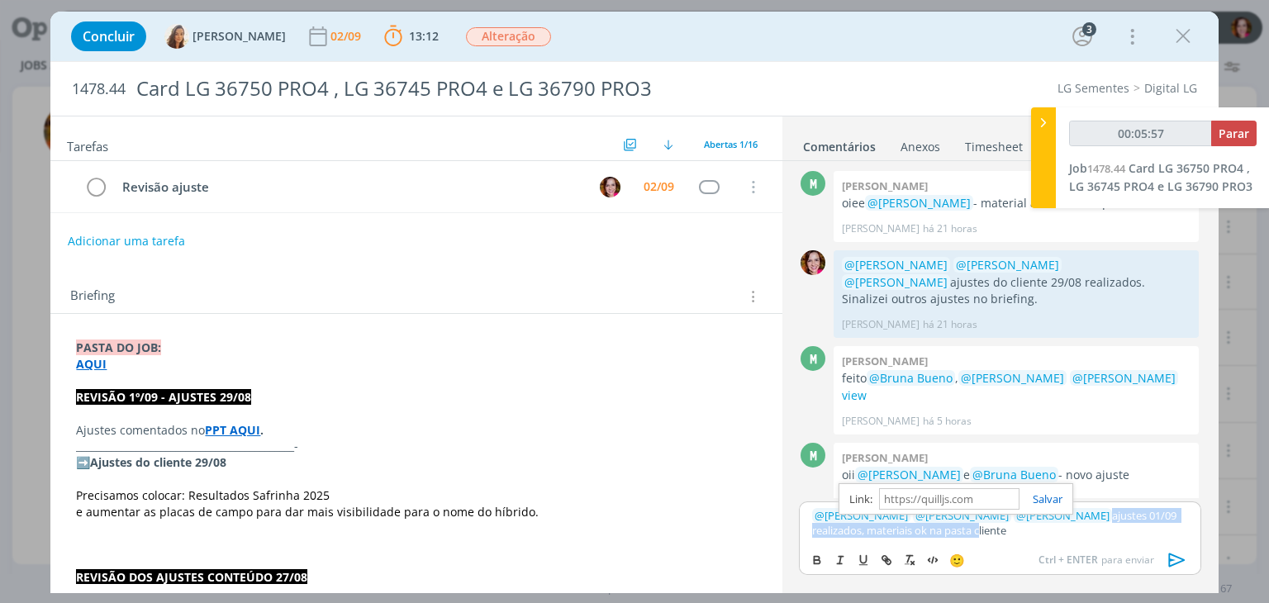
scroll to position [0, 0]
click at [971, 530] on link "cliente" at bounding box center [987, 530] width 32 height 15
click at [963, 501] on link "https://sobeae.sharepoint.com/sites/SOBEAE/Documentos%20Compartilhados/Forms/Al…" at bounding box center [907, 498] width 112 height 21
click at [935, 496] on link "https://sobeae.sharepoint.com/sites/SOBEAE/Documentos%20Compartilhados/Forms/Al…" at bounding box center [907, 498] width 112 height 21
click at [1176, 567] on icon "dialog" at bounding box center [1177, 560] width 25 height 25
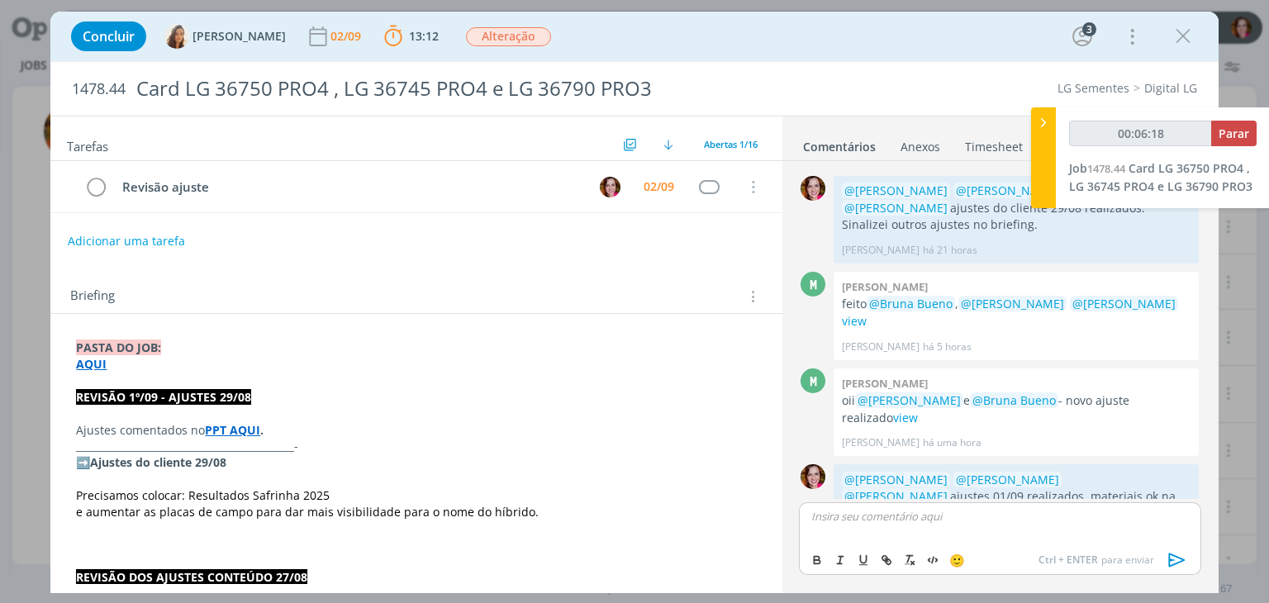
scroll to position [1432, 0]
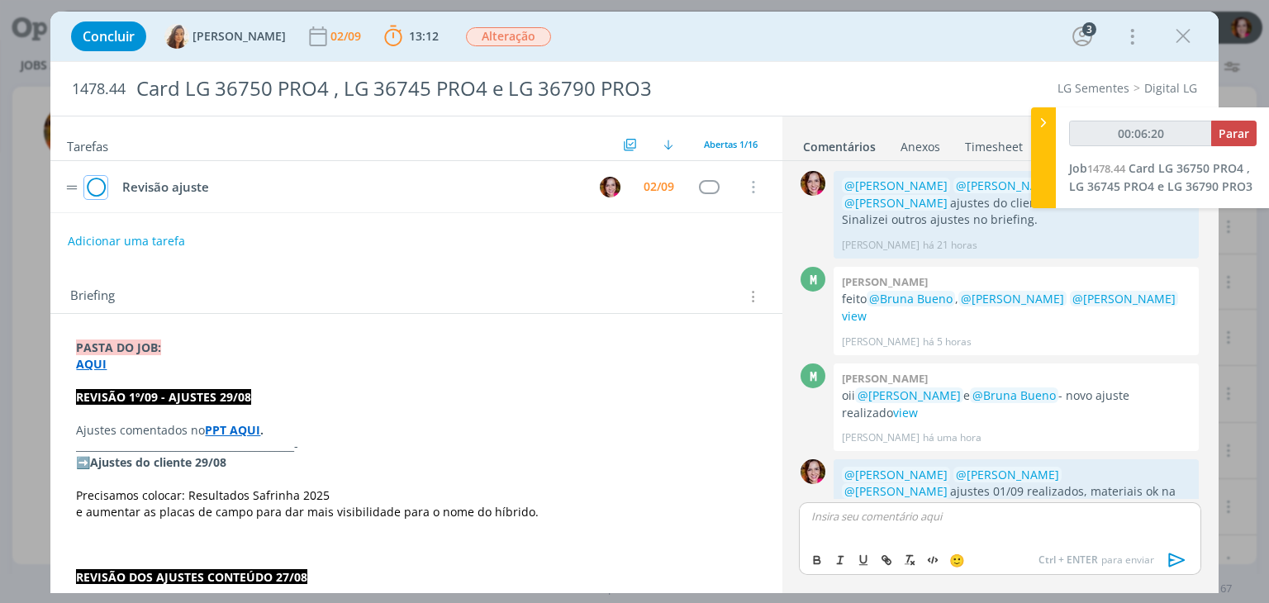
click at [97, 183] on icon "dialog" at bounding box center [95, 187] width 23 height 25
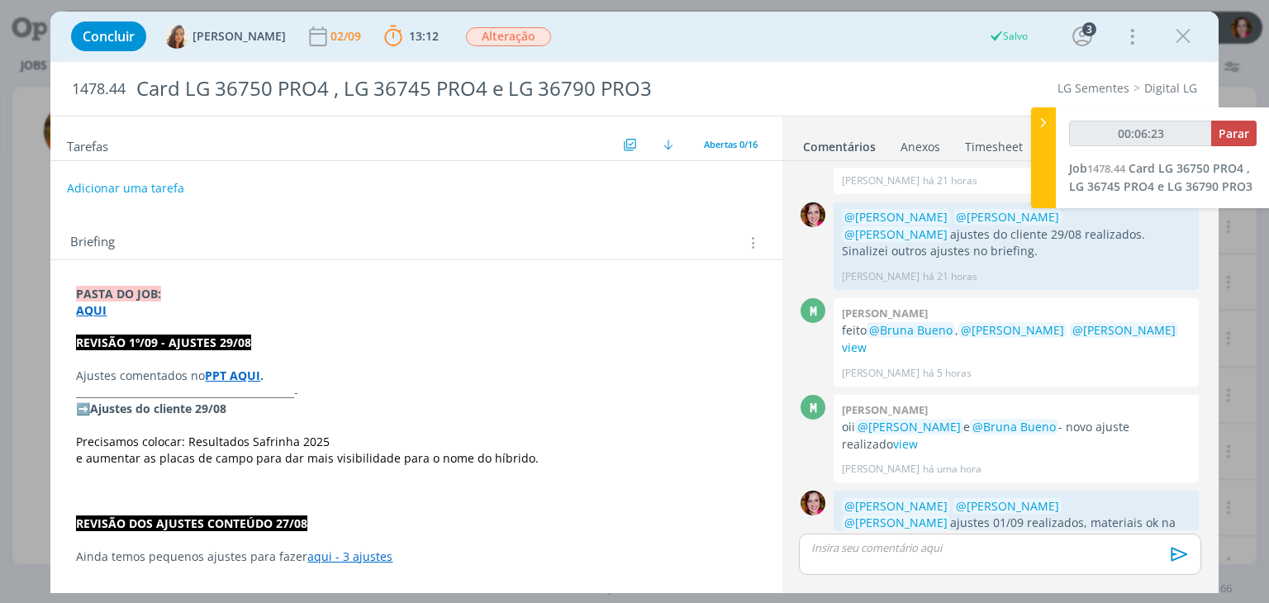
click at [139, 190] on button "Adicionar uma tarefa" at bounding box center [125, 188] width 117 height 28
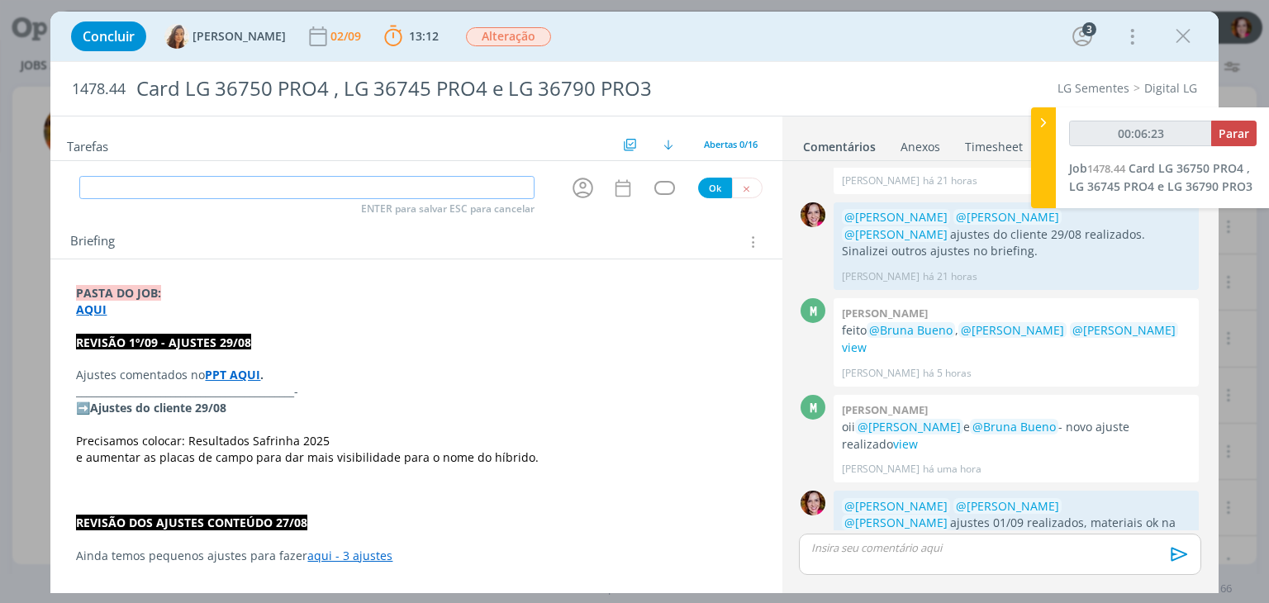
click at [139, 190] on input "dialog" at bounding box center [306, 187] width 455 height 23
type input "00:06:25"
type input "Env"
type input "00:06:26"
type input "Enviar"
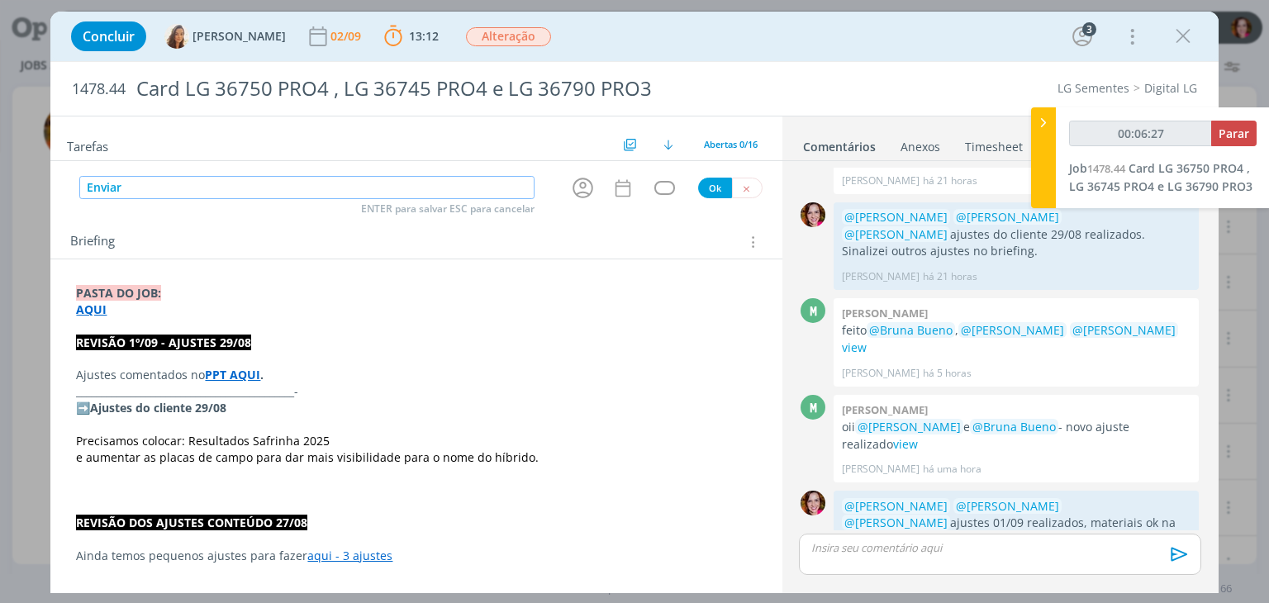
type input "00:06:28"
click at [573, 190] on icon "dialog" at bounding box center [583, 188] width 26 height 26
type input "Enviar"
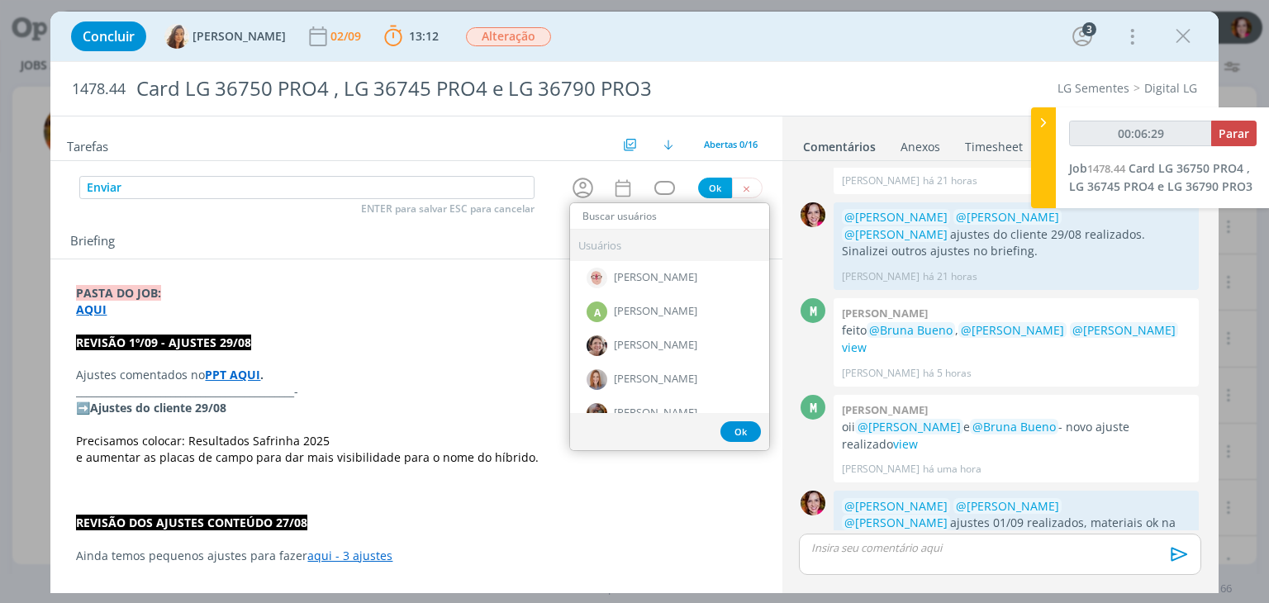
type input "00:06:30"
click at [585, 212] on input "dialog" at bounding box center [669, 216] width 199 height 23
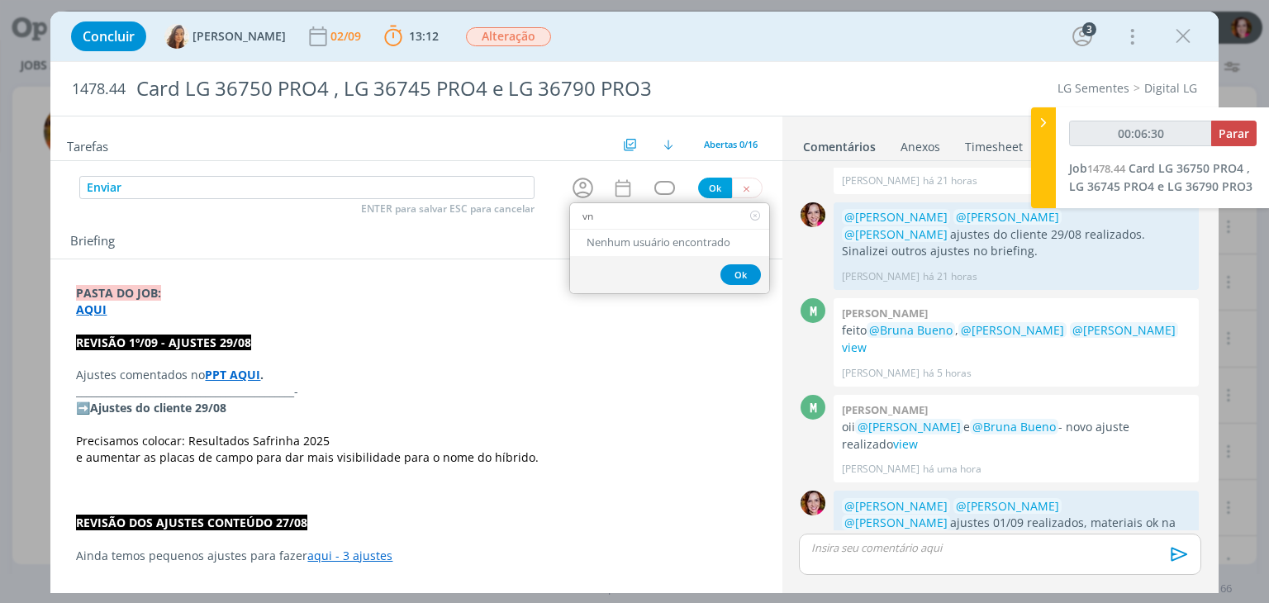
type input "v"
type input "00:06:31"
type input "va"
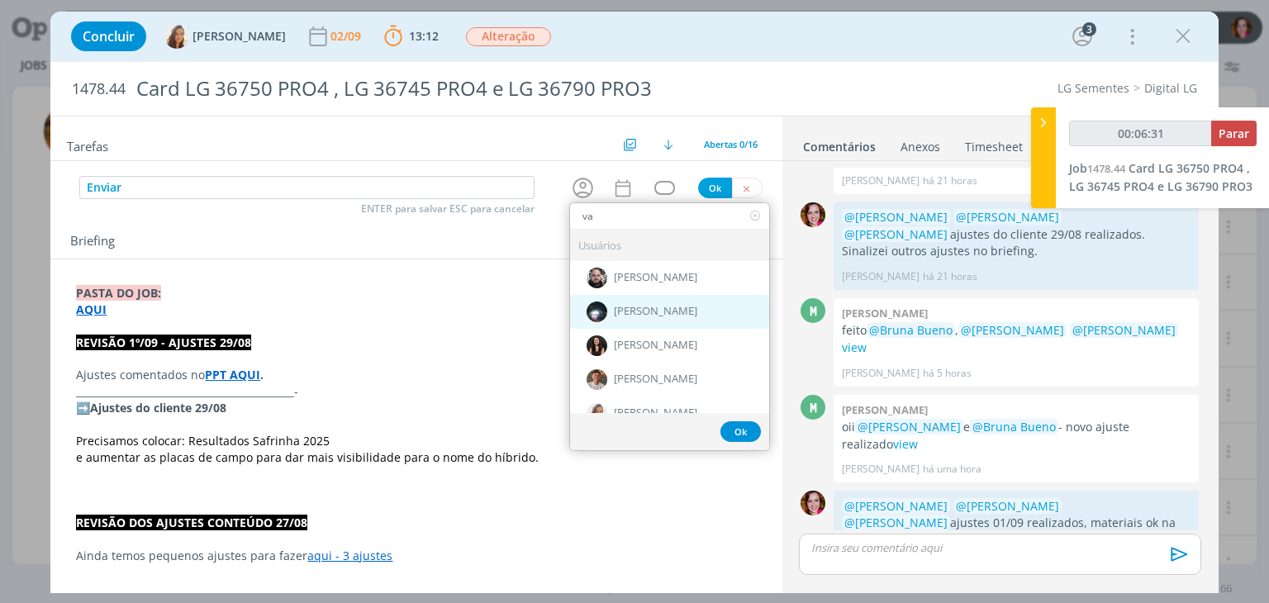
type input "00:06:32"
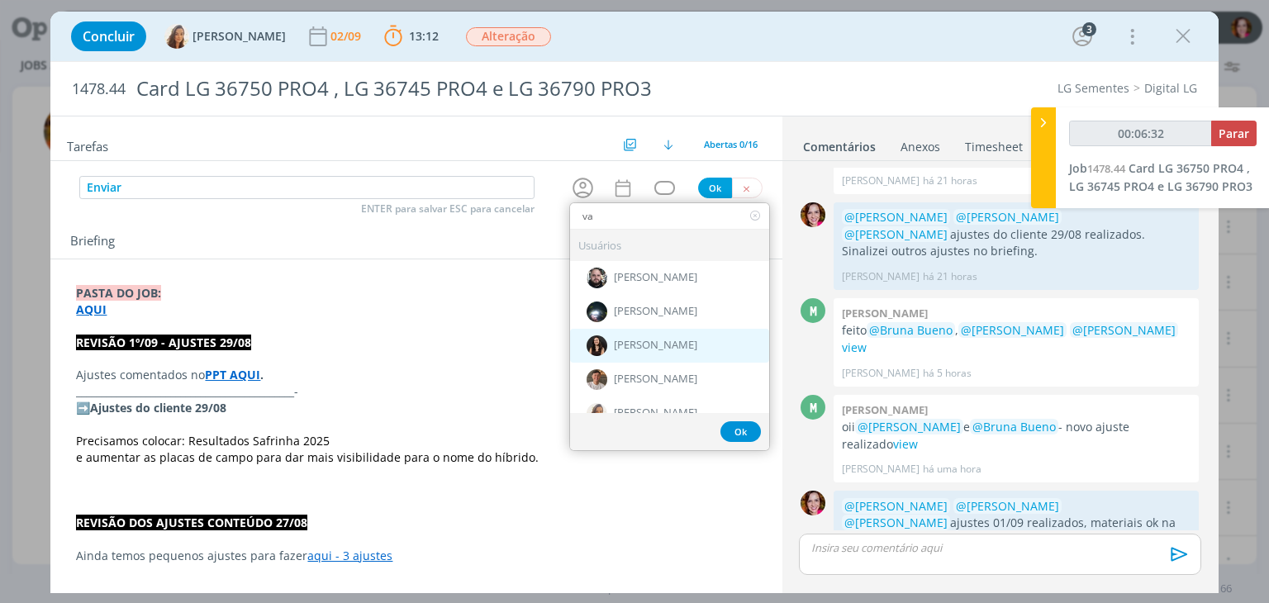
type input "van"
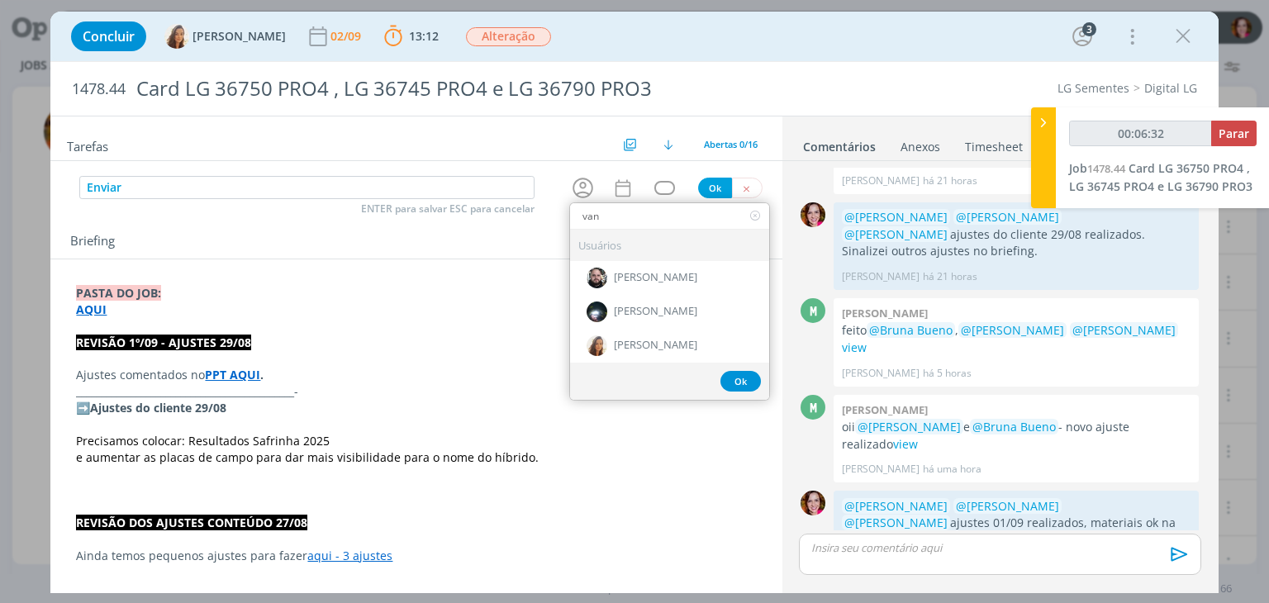
type input "00:06:33"
type input "van"
click at [653, 343] on span "[PERSON_NAME]" at bounding box center [655, 345] width 83 height 13
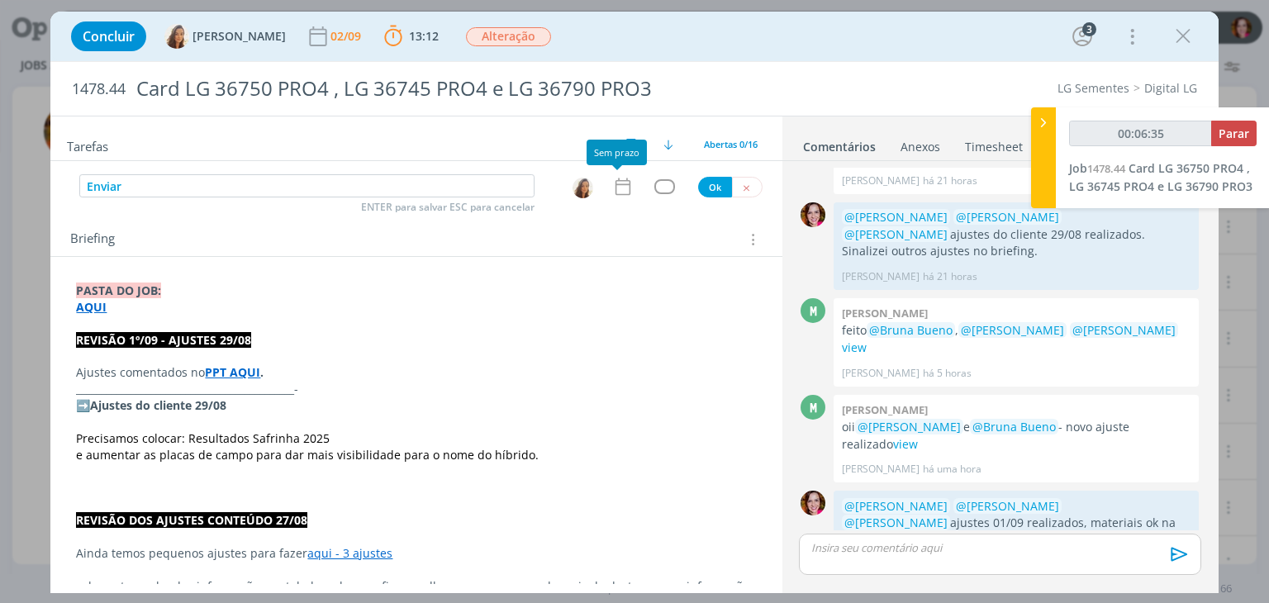
click at [617, 188] on icon "dialog" at bounding box center [622, 186] width 21 height 21
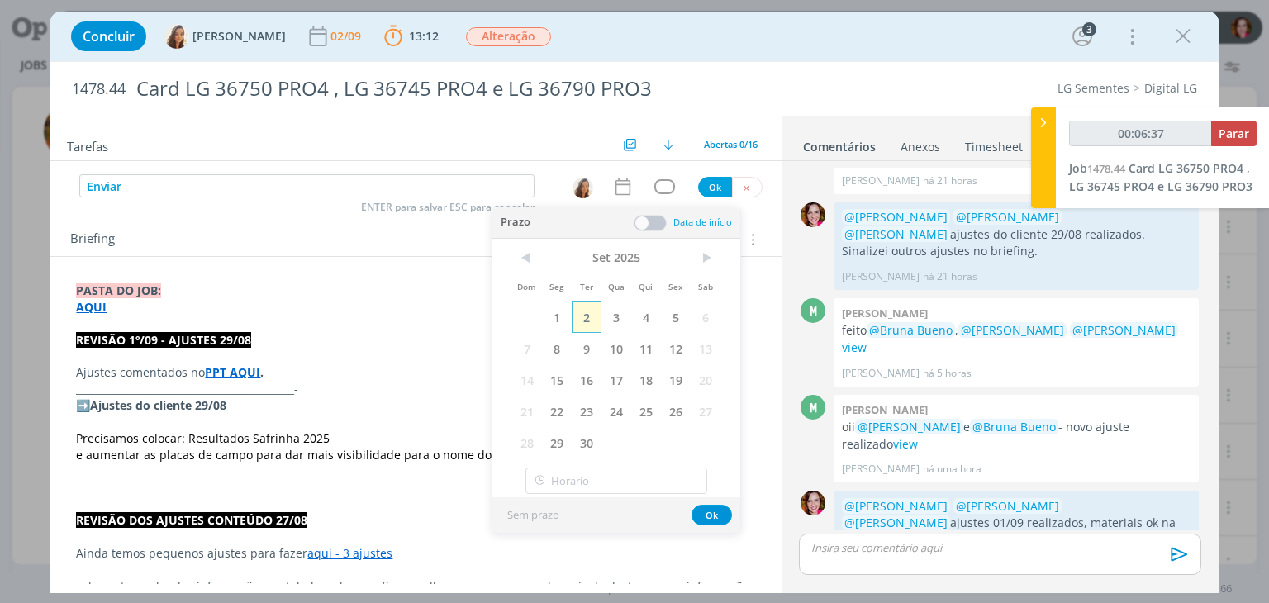
click at [580, 322] on span "2" at bounding box center [587, 316] width 30 height 31
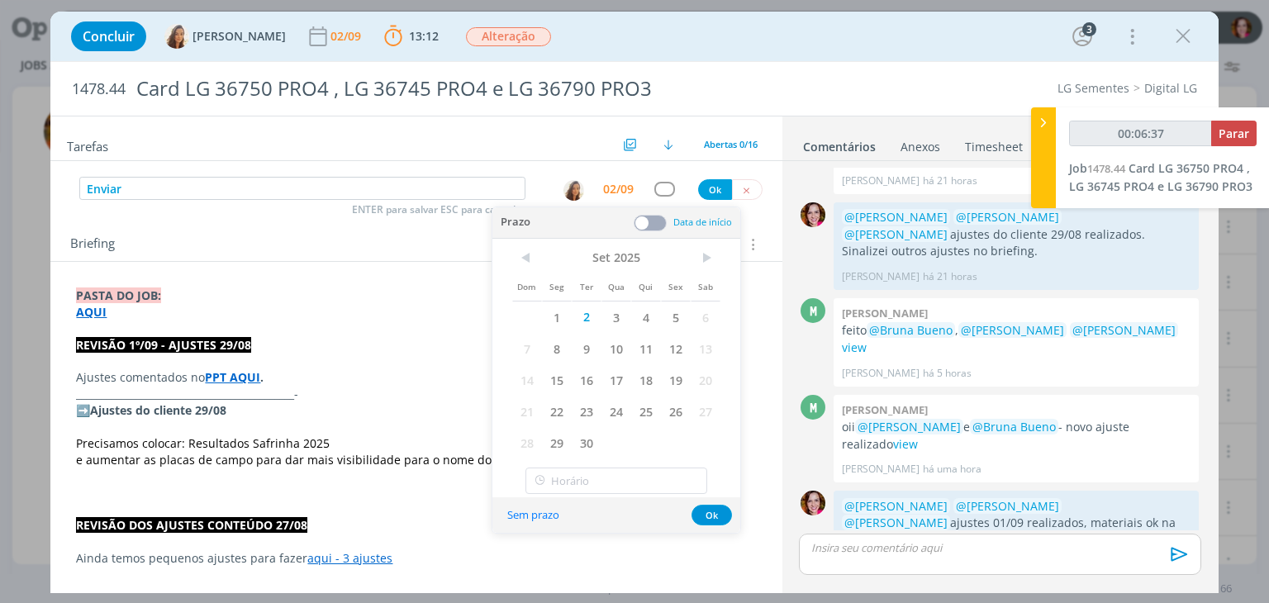
type input "00:06:38"
click at [708, 189] on button "Ok" at bounding box center [715, 189] width 34 height 21
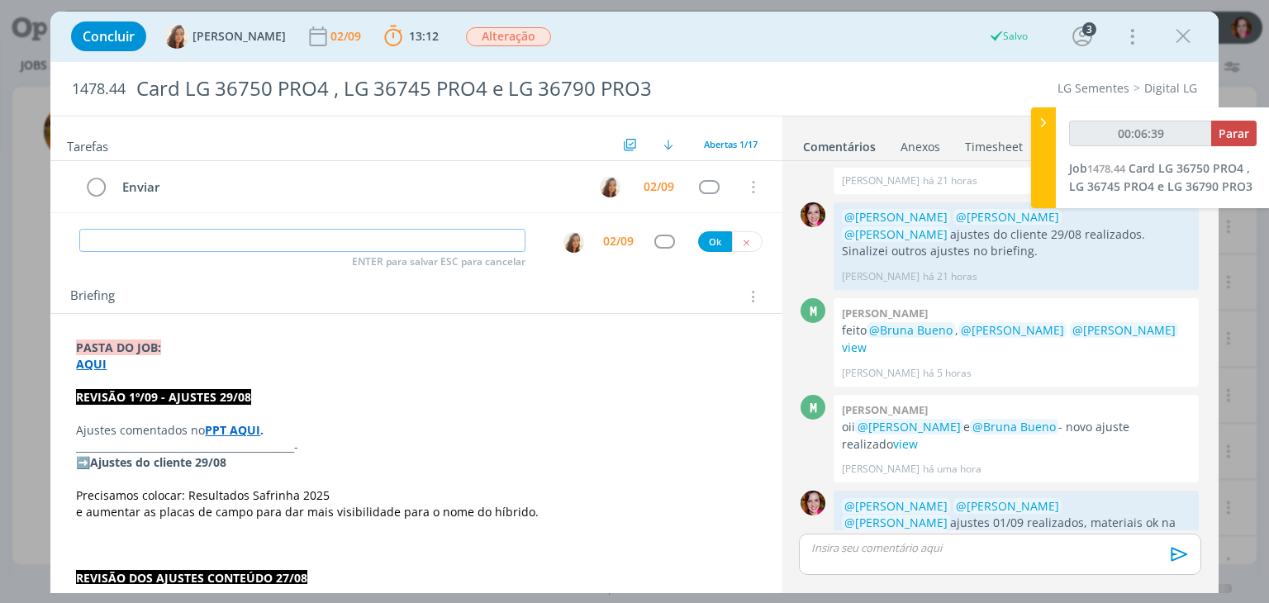
type input "00:06:40"
click at [1226, 135] on span "Parar" at bounding box center [1233, 134] width 31 height 16
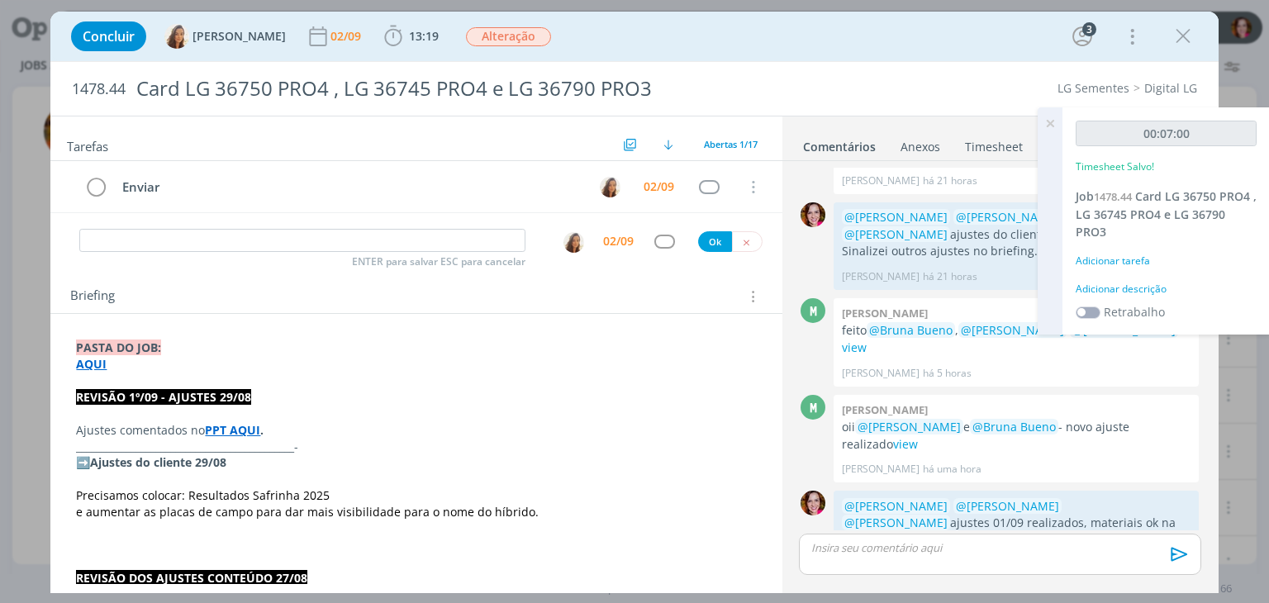
click at [1093, 291] on div "Adicionar descrição" at bounding box center [1165, 289] width 181 height 15
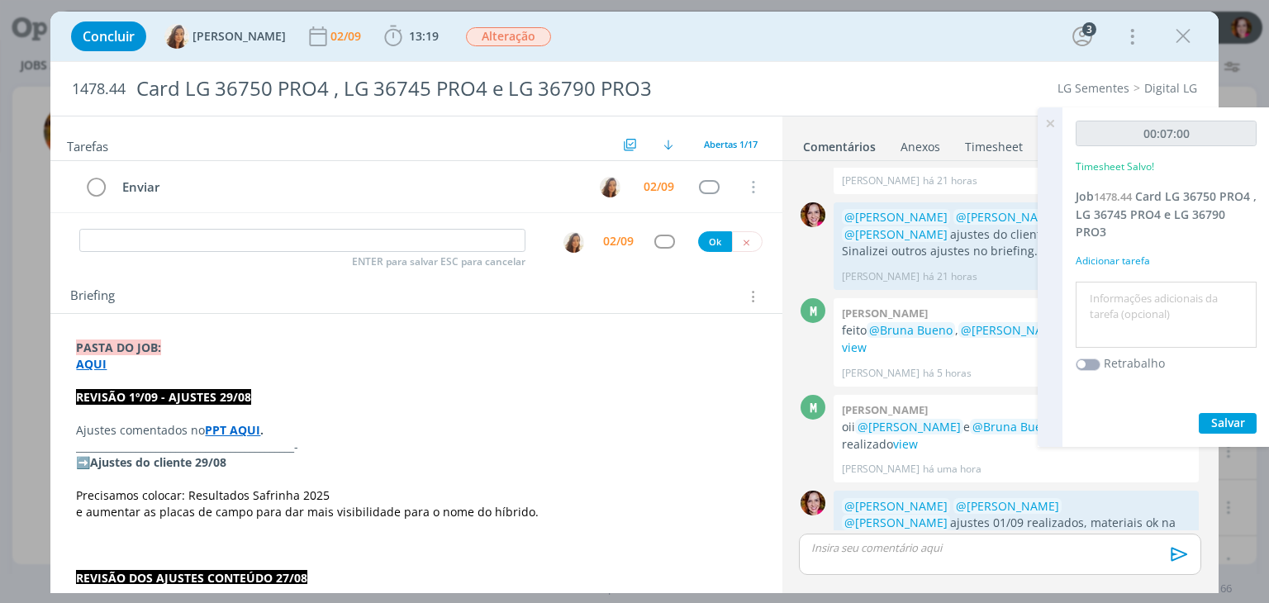
click at [1093, 291] on textarea at bounding box center [1165, 315] width 173 height 59
type textarea "Revisão ajustes 01/09"
click at [1236, 424] on span "Salvar" at bounding box center [1228, 423] width 34 height 16
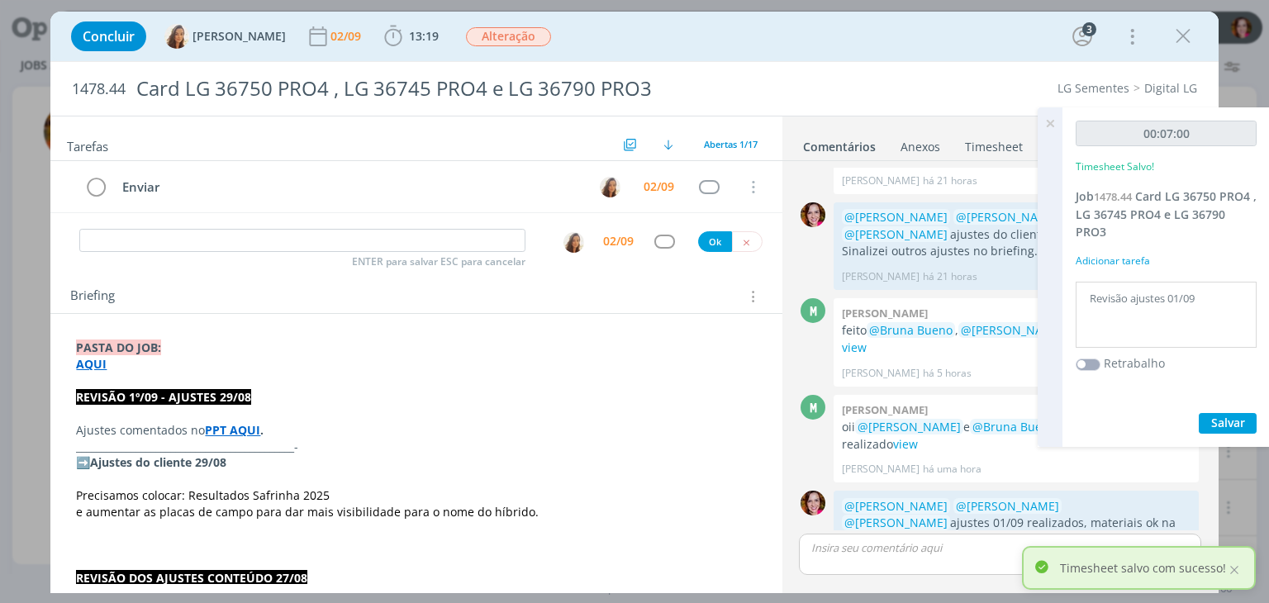
click at [1050, 125] on icon at bounding box center [1050, 123] width 30 height 32
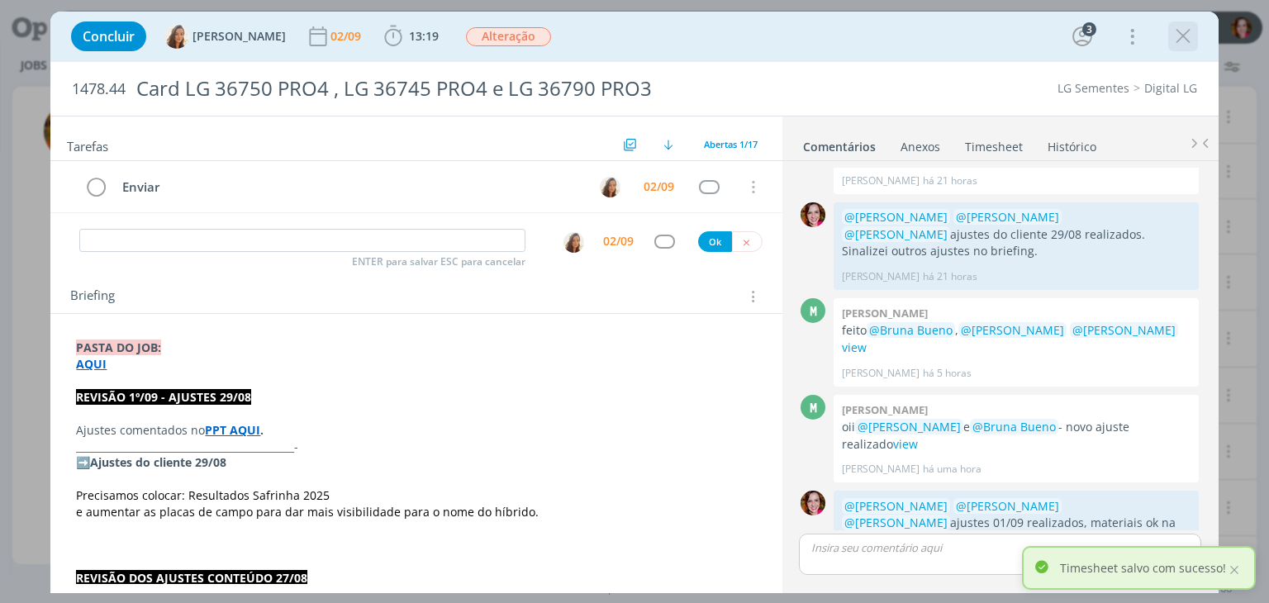
click at [1181, 39] on icon "dialog" at bounding box center [1182, 36] width 25 height 25
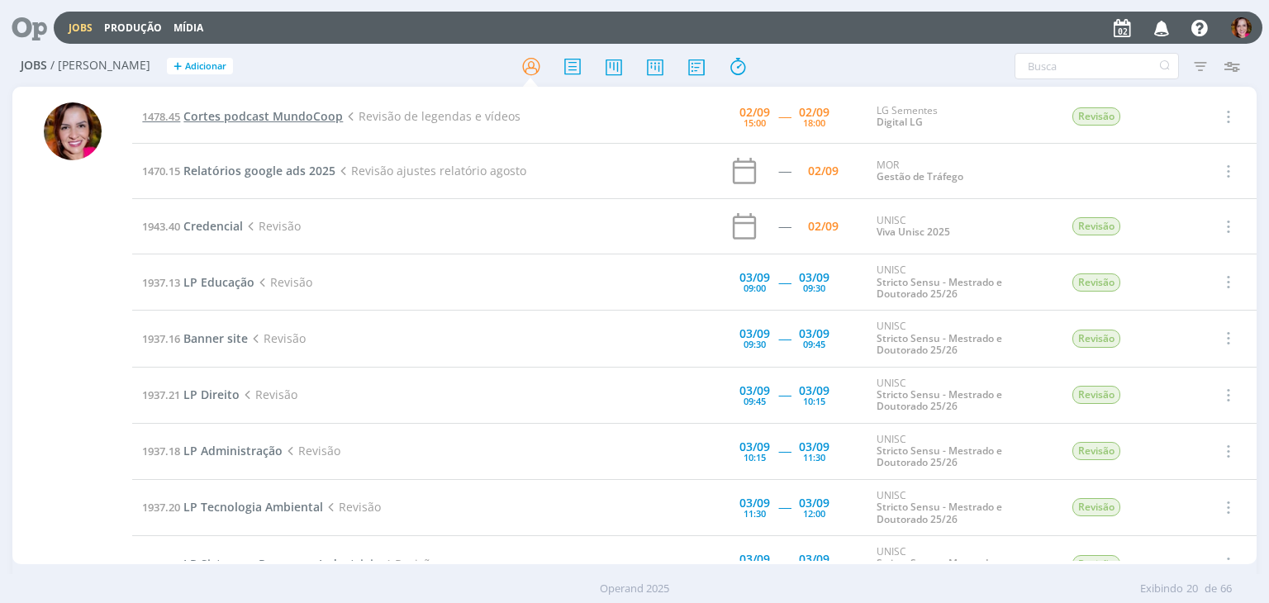
click at [288, 118] on span "Cortes podcast MundoCoop" at bounding box center [262, 116] width 159 height 16
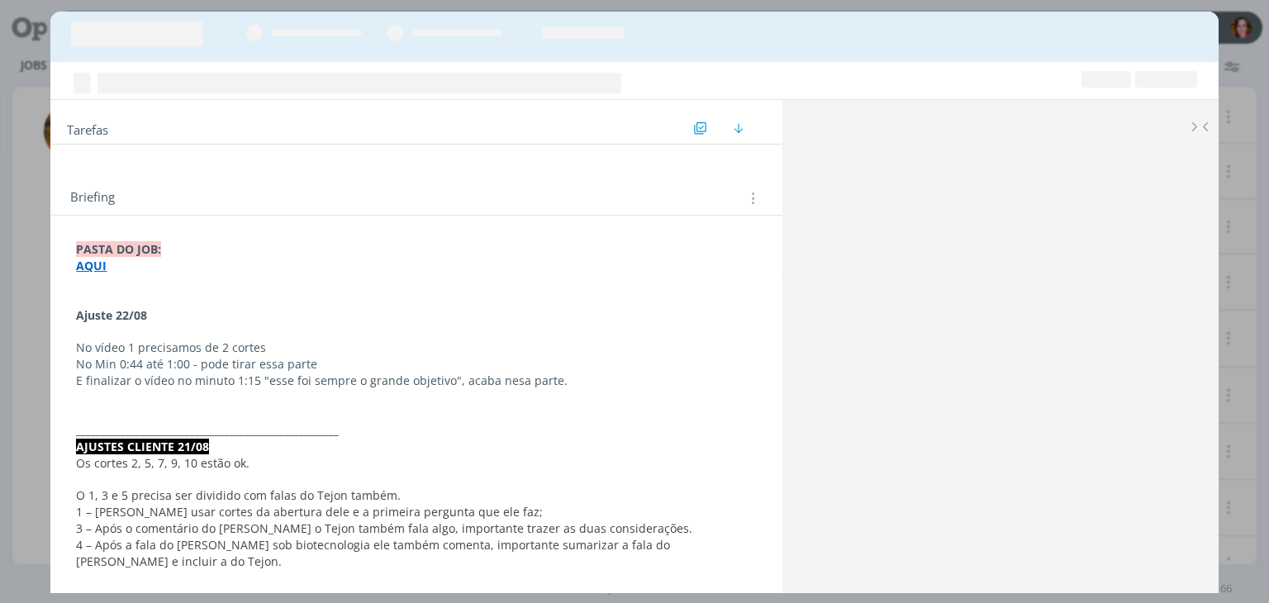
scroll to position [130, 0]
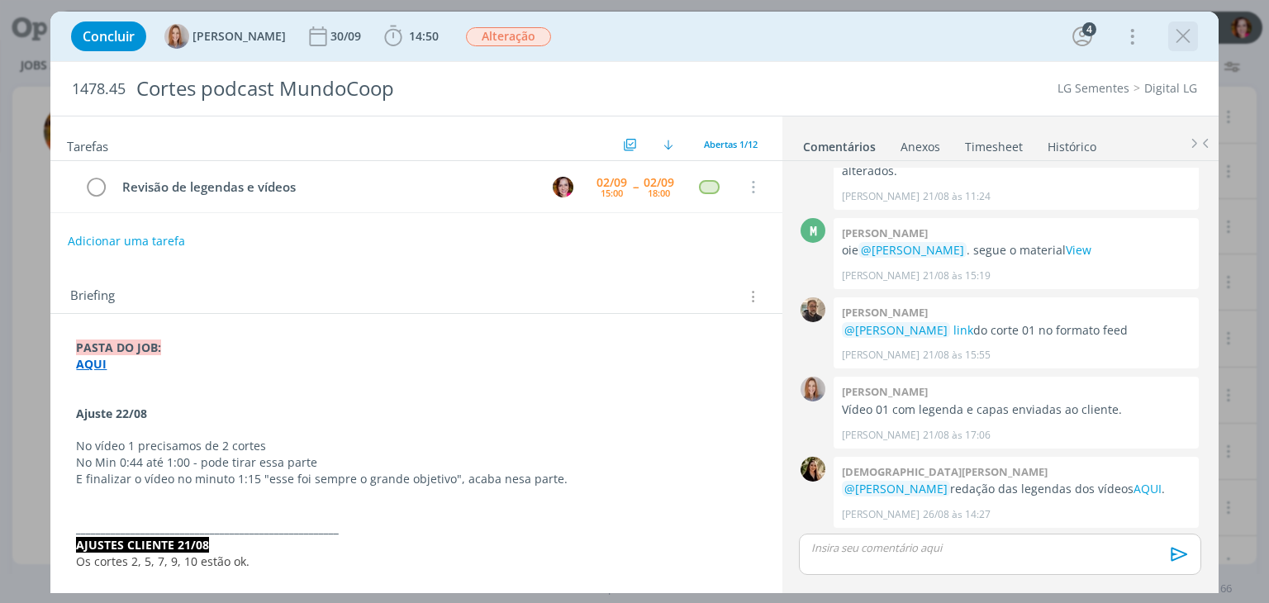
click at [1189, 35] on icon "dialog" at bounding box center [1182, 36] width 25 height 25
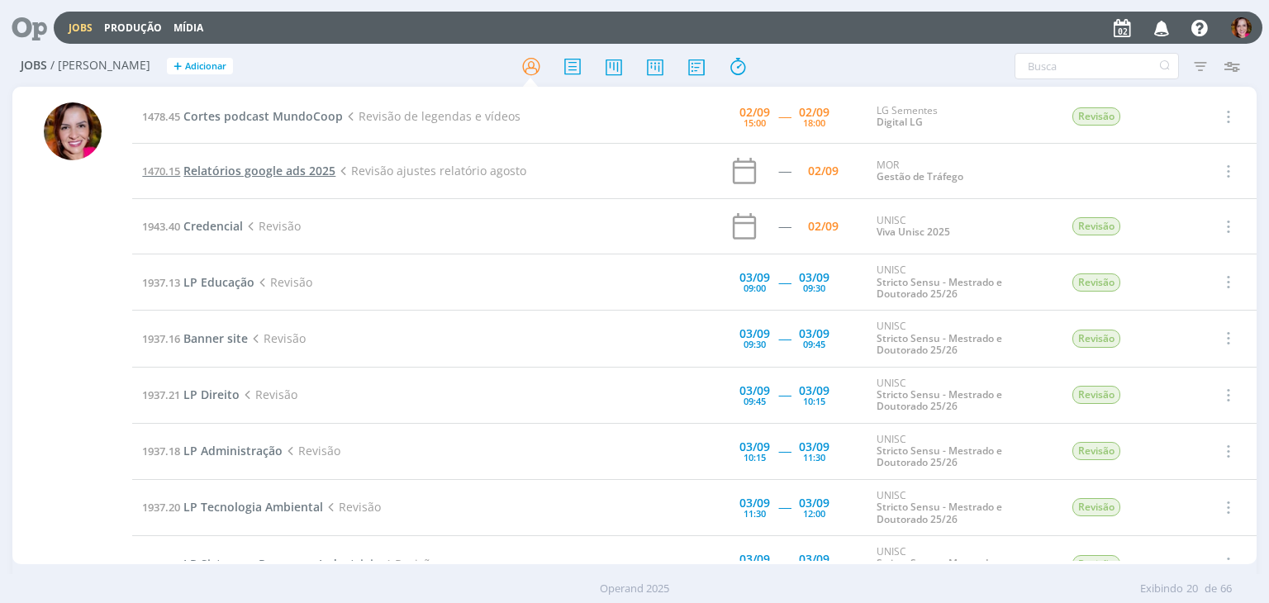
click at [277, 173] on span "Relatórios google ads 2025" at bounding box center [259, 171] width 152 height 16
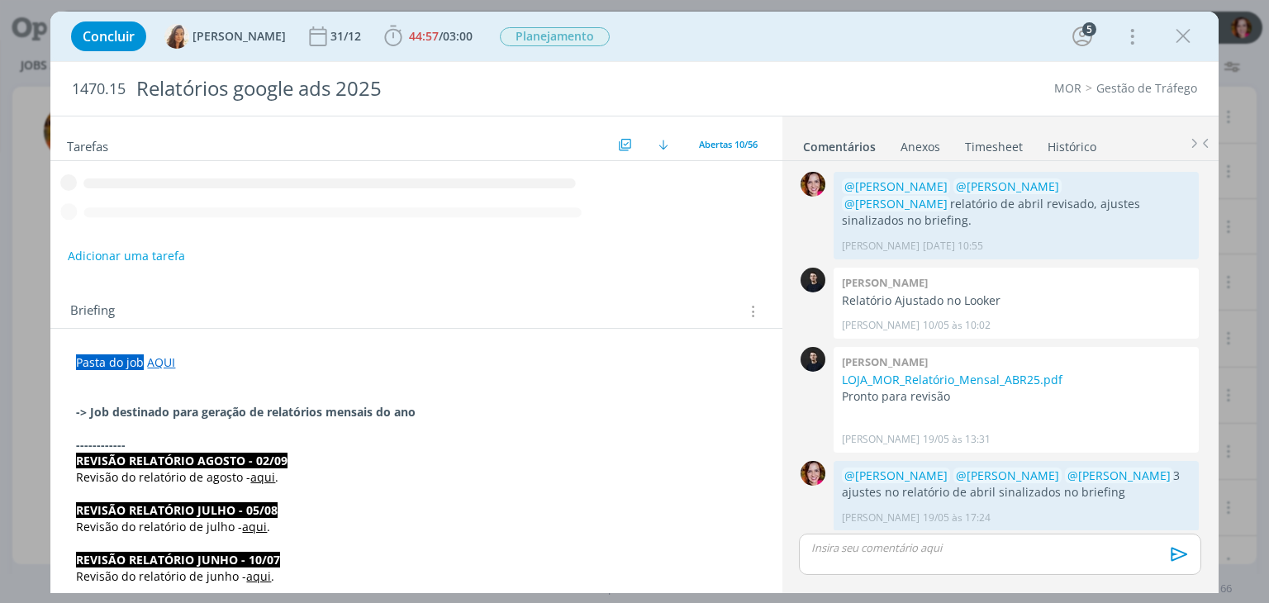
scroll to position [1520, 0]
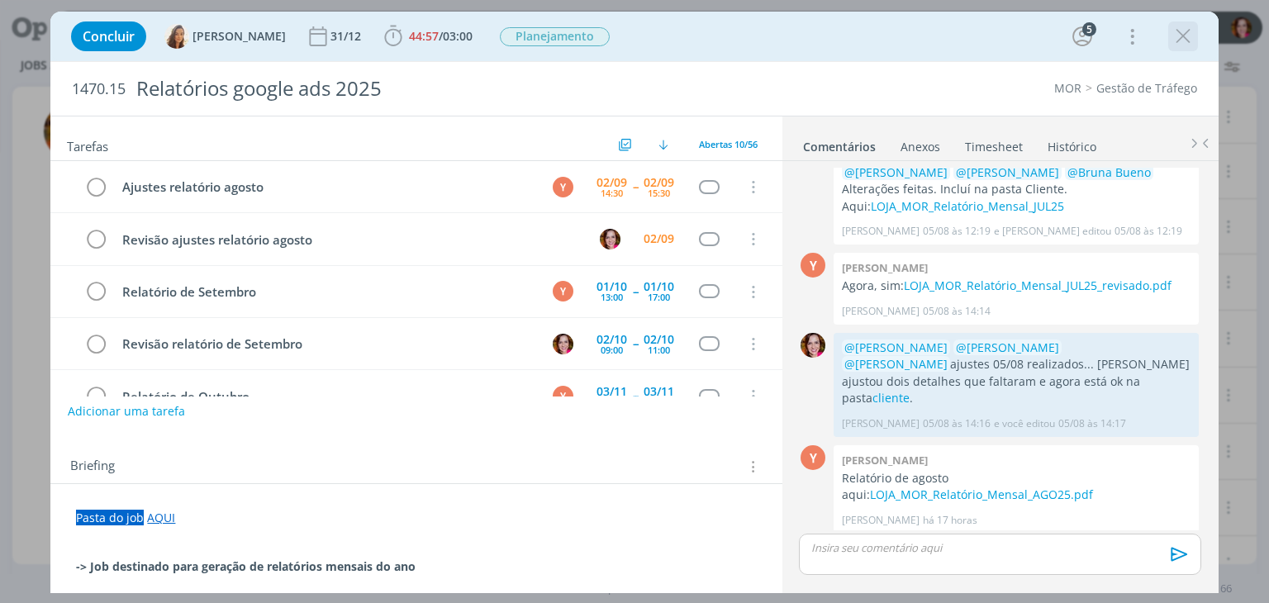
click at [1181, 31] on icon "dialog" at bounding box center [1182, 36] width 25 height 25
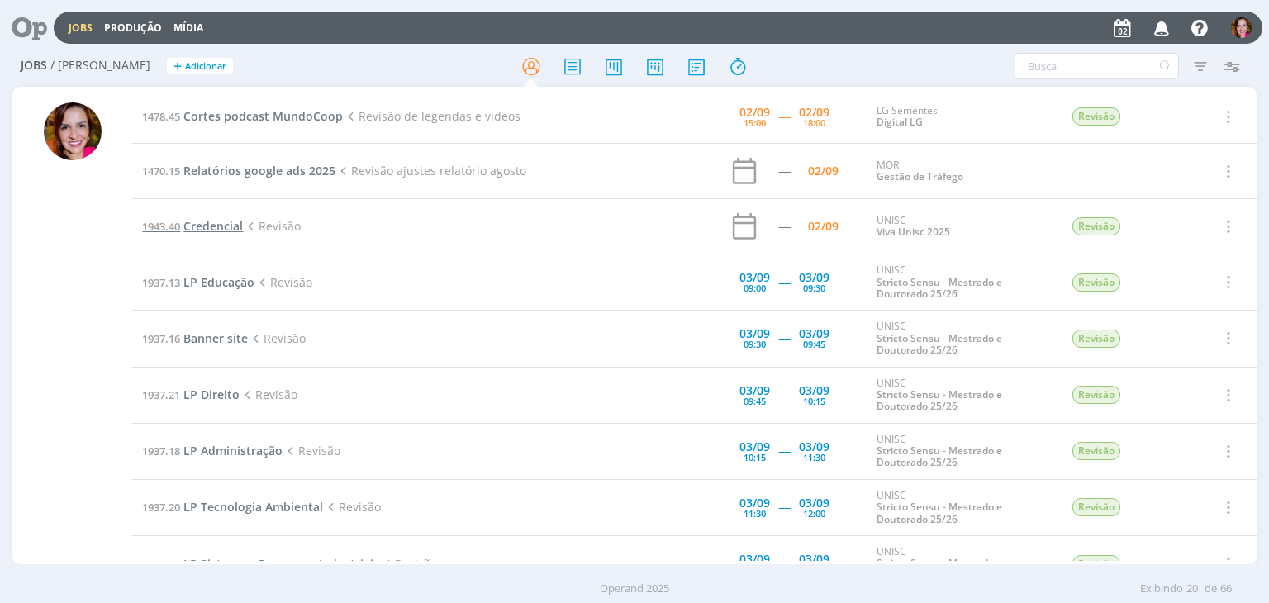
click at [214, 221] on span "Credencial" at bounding box center [212, 226] width 59 height 16
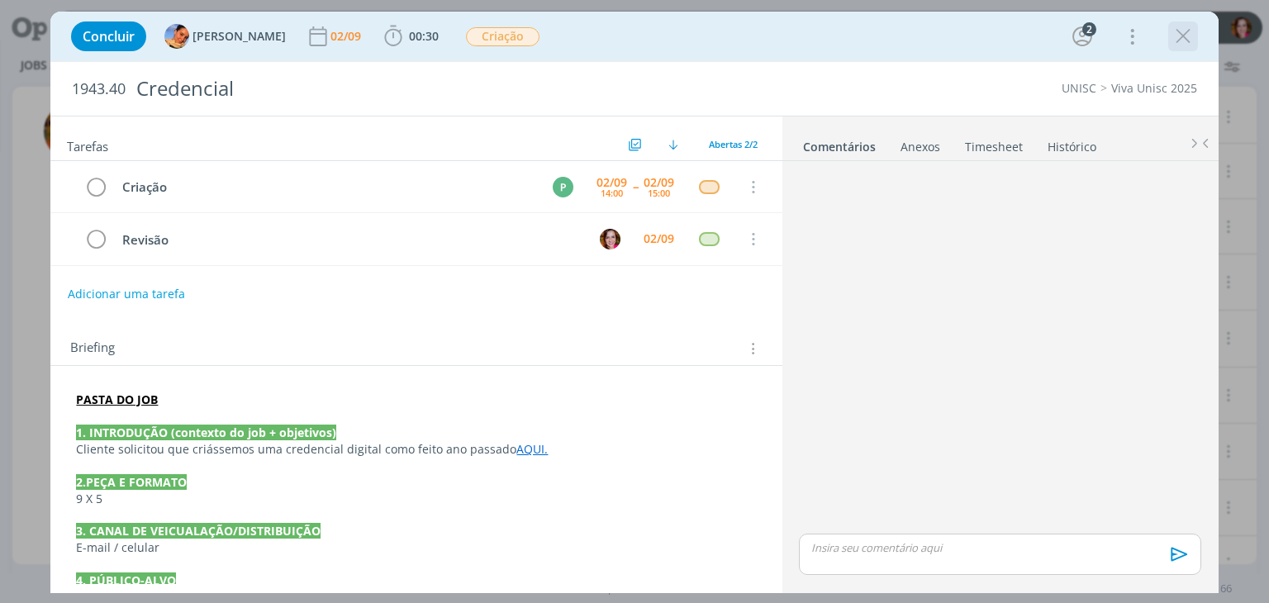
click at [1184, 36] on icon "dialog" at bounding box center [1182, 36] width 25 height 25
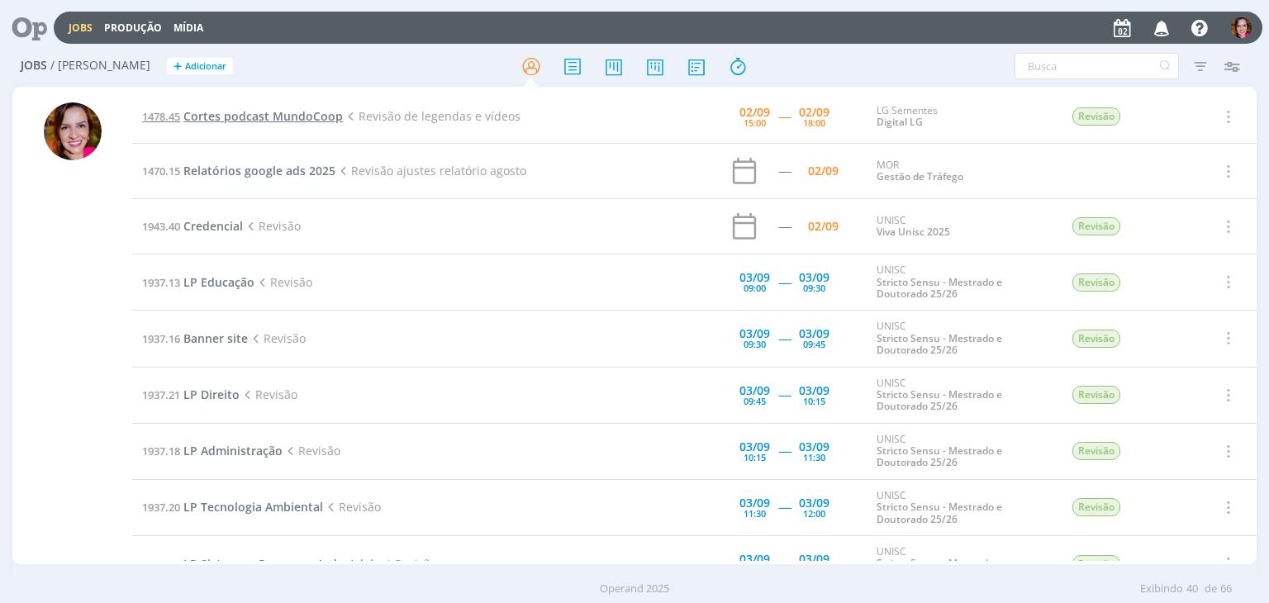
click at [324, 114] on span "Cortes podcast MundoCoop" at bounding box center [262, 116] width 159 height 16
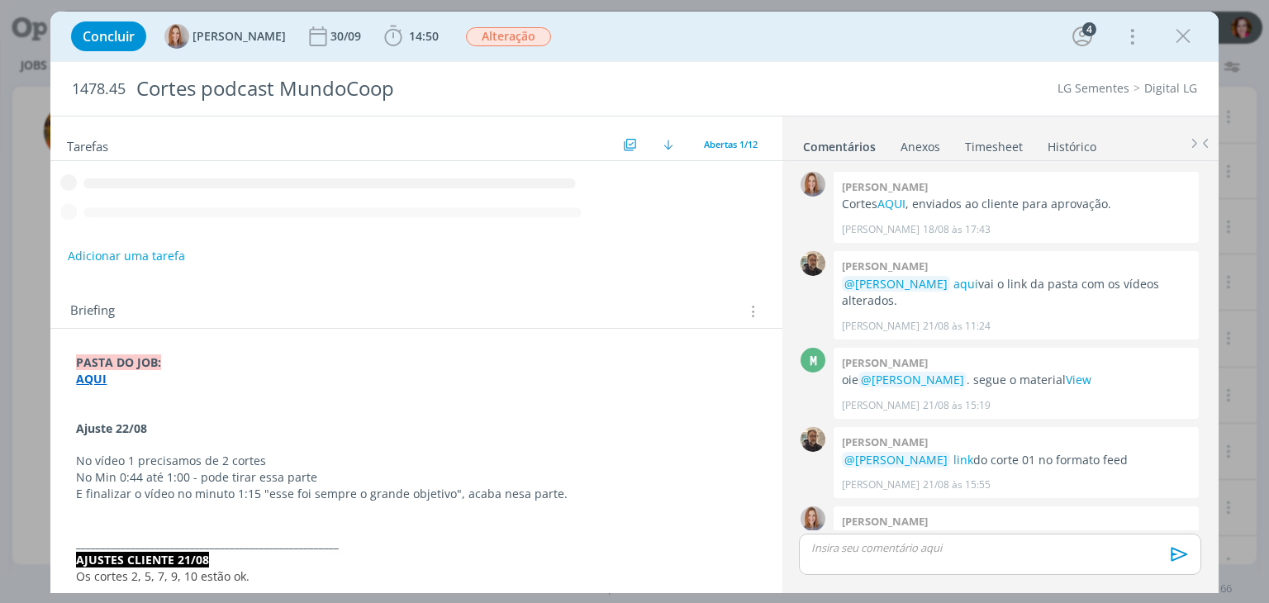
scroll to position [130, 0]
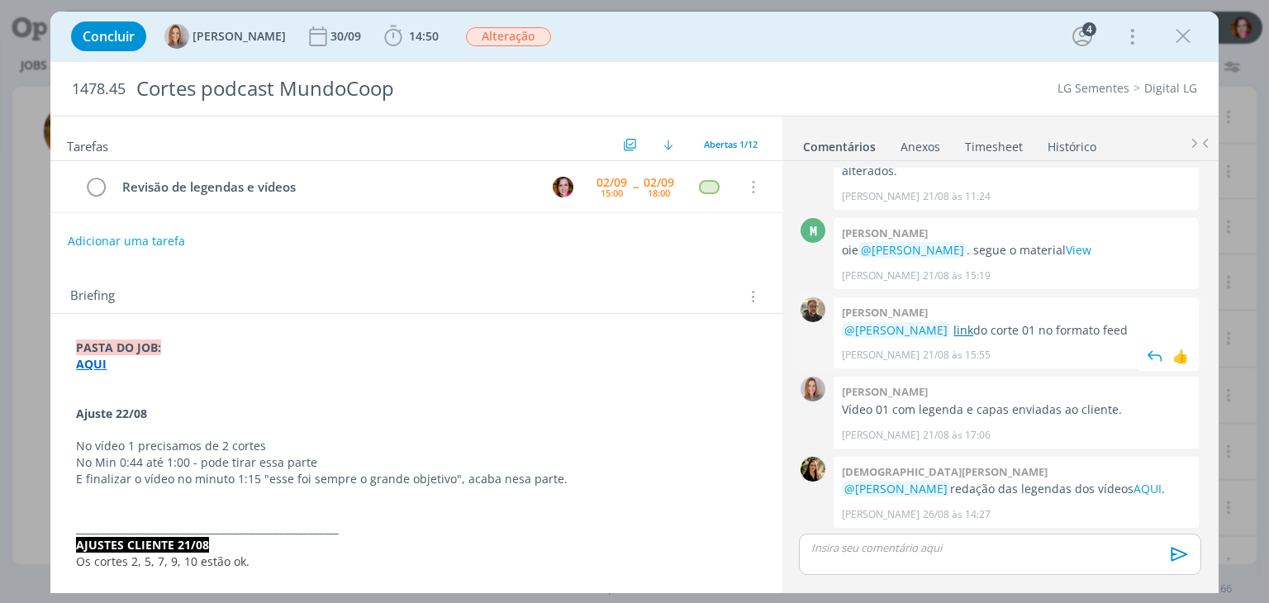
click at [957, 328] on link "link" at bounding box center [963, 330] width 20 height 16
click at [88, 364] on strong "AQUI" at bounding box center [91, 364] width 31 height 16
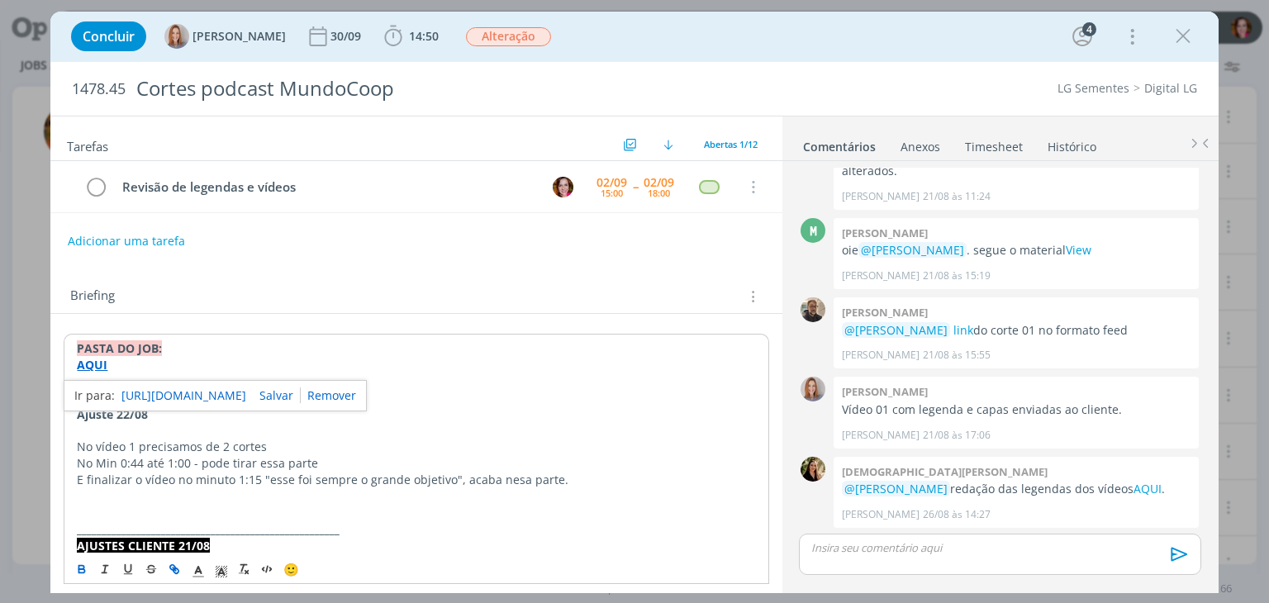
click at [147, 387] on link "https://sobeae.sharepoint.com/:f:/s/SOBEAE/El3guGvdKQ1EiR9lzc5y88QBudgX6v5LR-Xf…" at bounding box center [183, 395] width 125 height 21
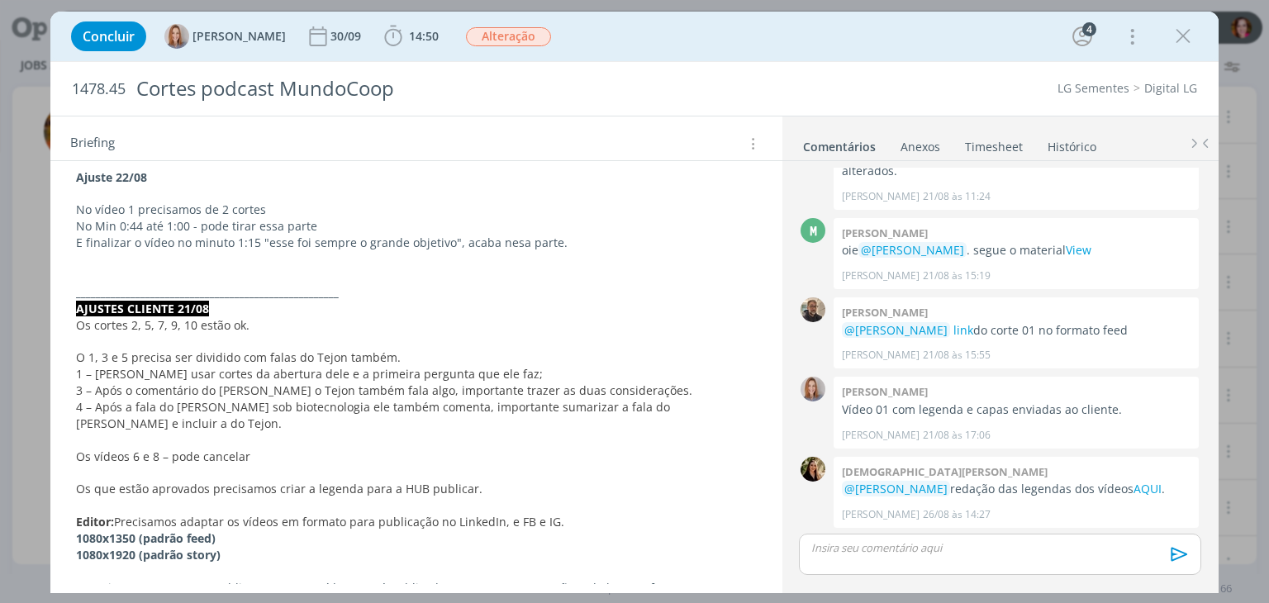
scroll to position [254, 0]
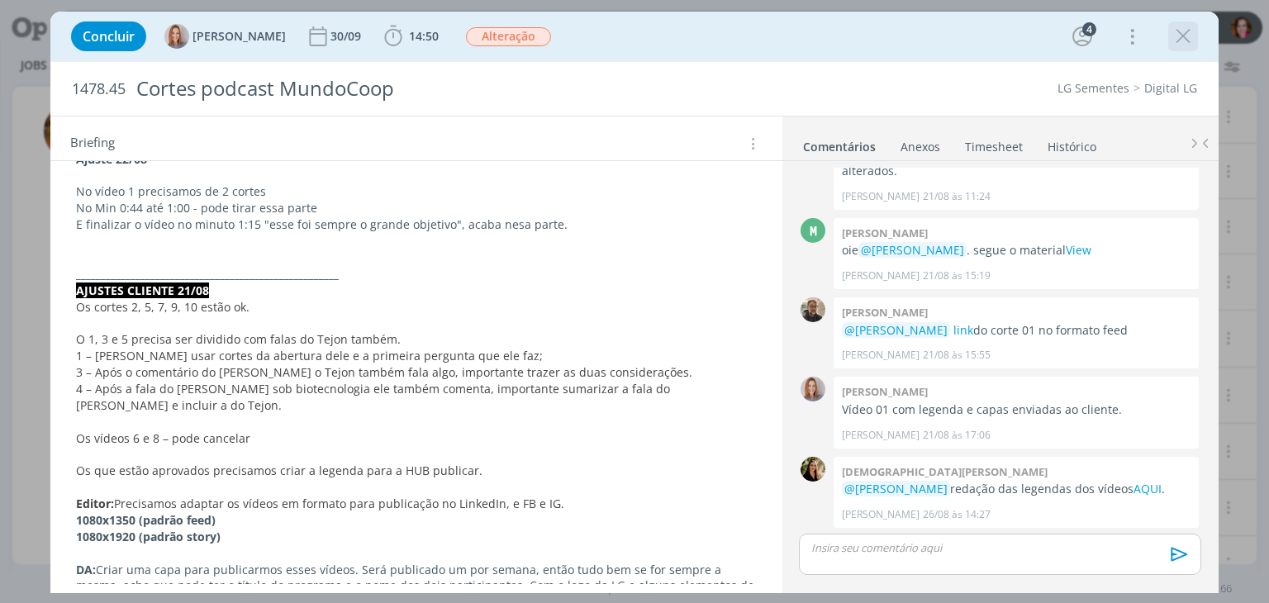
click at [1181, 40] on icon "dialog" at bounding box center [1182, 36] width 25 height 25
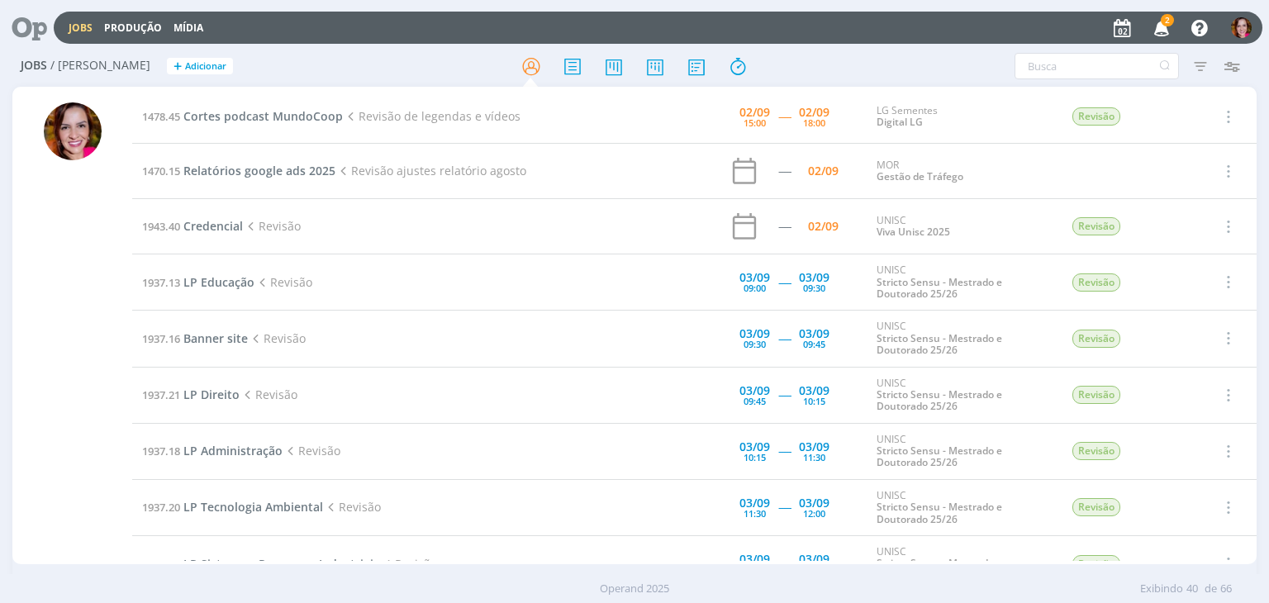
click at [1163, 26] on icon "button" at bounding box center [1161, 27] width 29 height 28
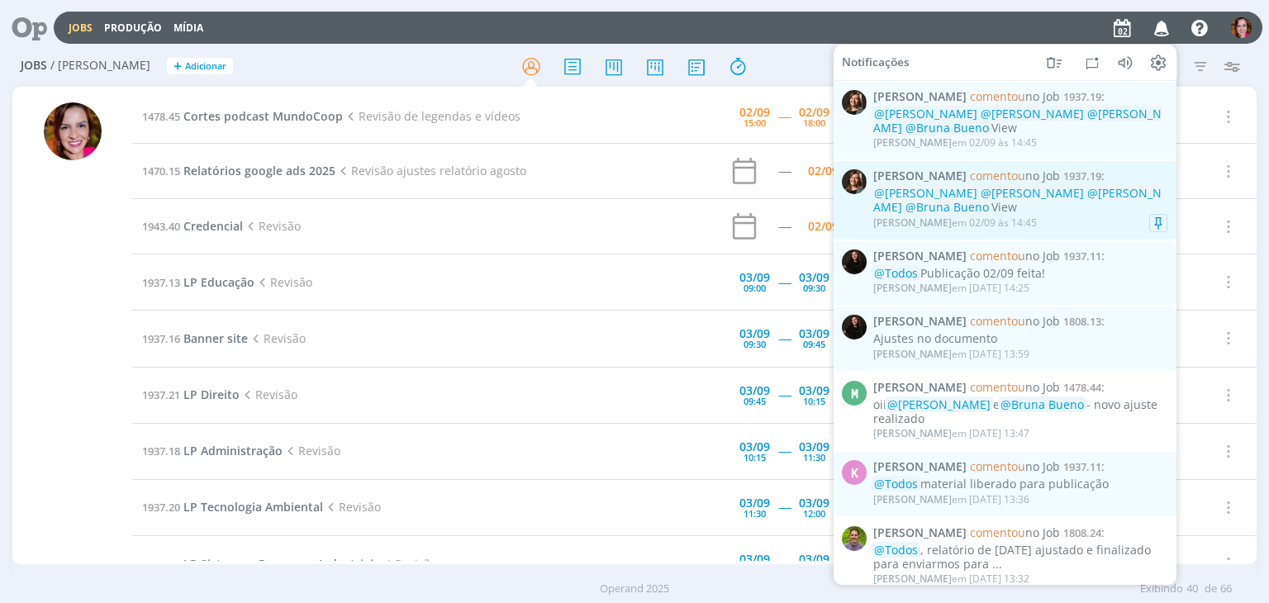
click at [1070, 209] on div "@Karoline Arend @Beatriz Luchese @Alexandre Assumpção @Bruna Bueno View" at bounding box center [1020, 201] width 294 height 28
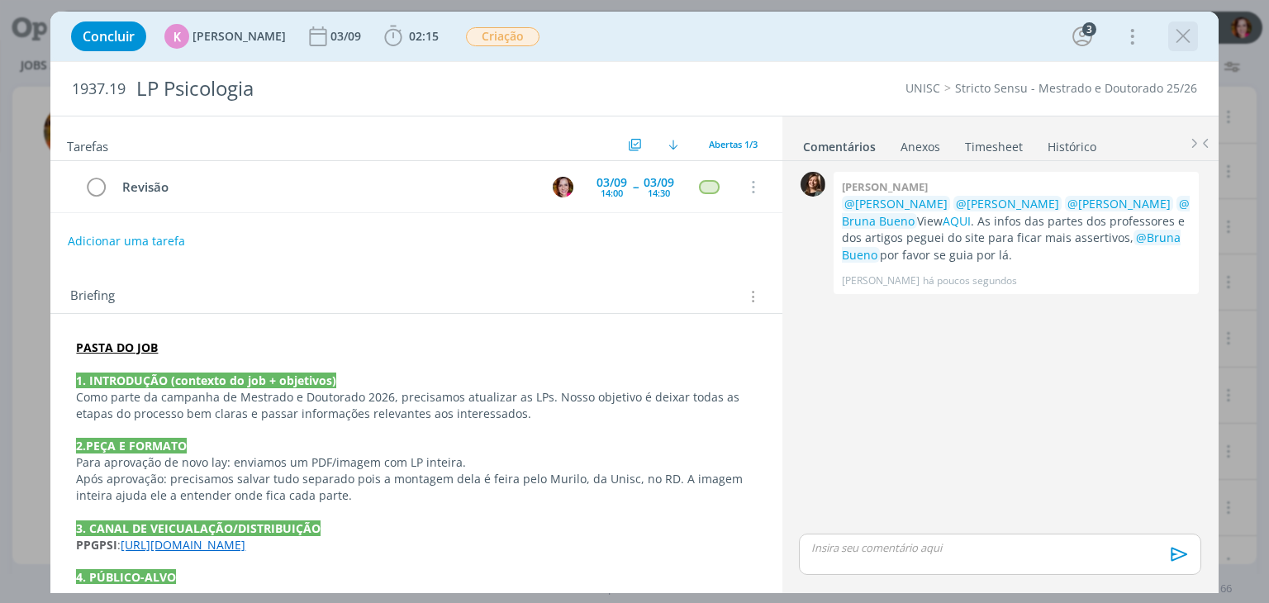
click at [1181, 43] on icon "dialog" at bounding box center [1182, 36] width 25 height 25
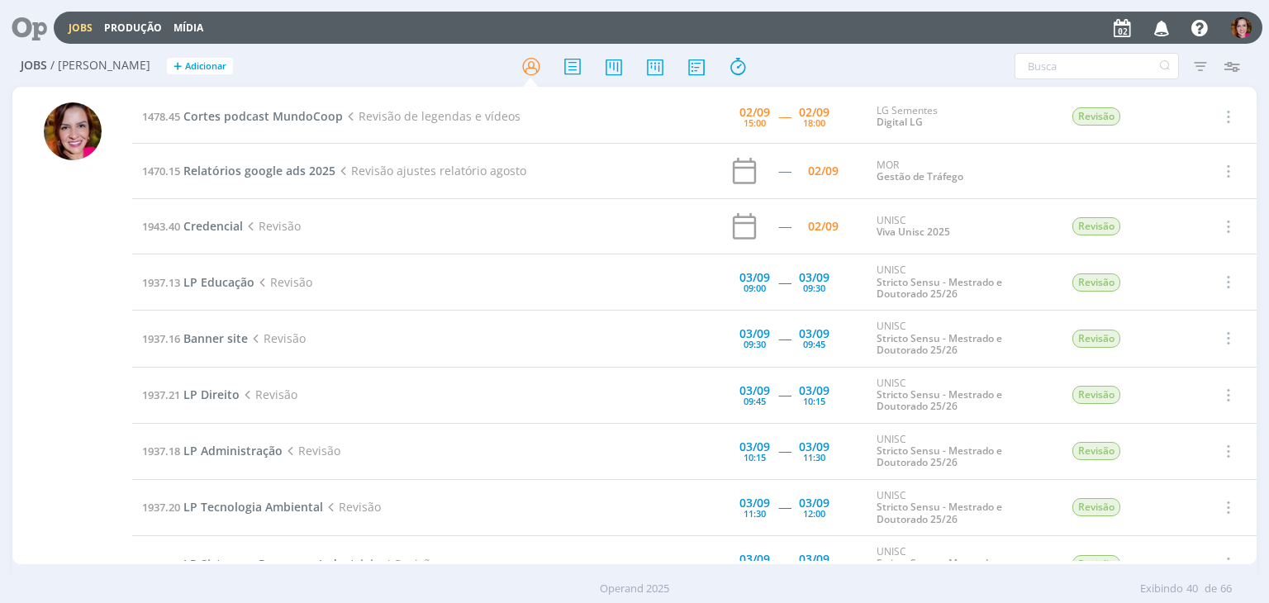
click at [1166, 36] on icon "button" at bounding box center [1161, 27] width 29 height 28
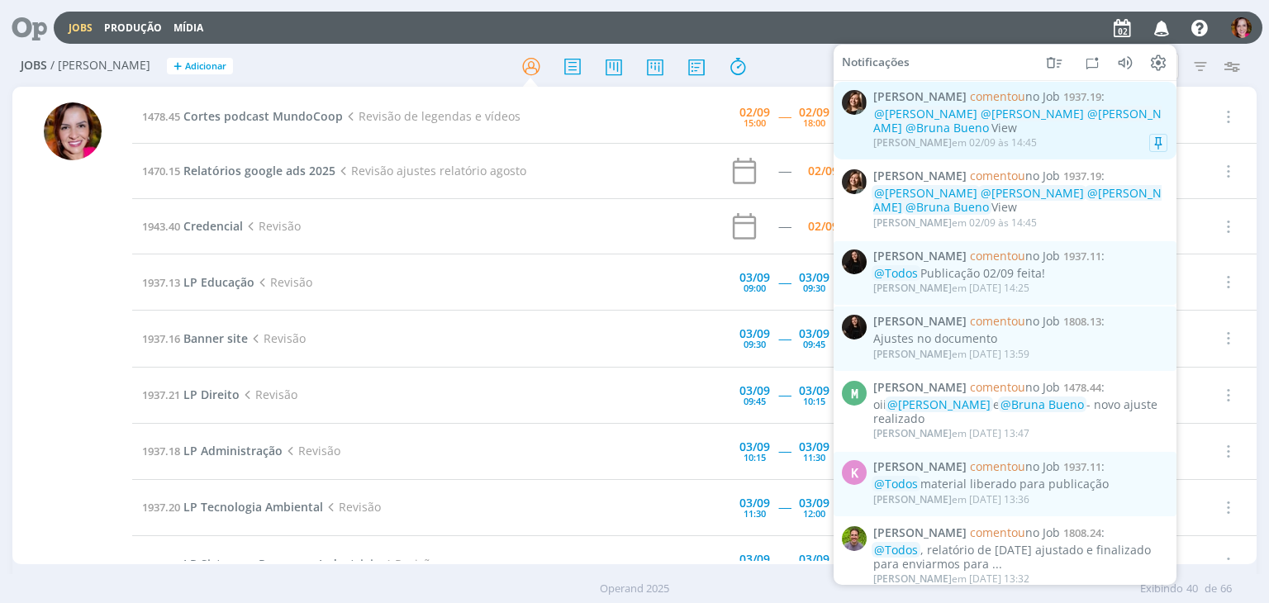
click at [1097, 126] on div "@Karoline Arend @Beatriz Luchese @Alexandre Assumpção @Bruna Bueno View" at bounding box center [1020, 121] width 294 height 28
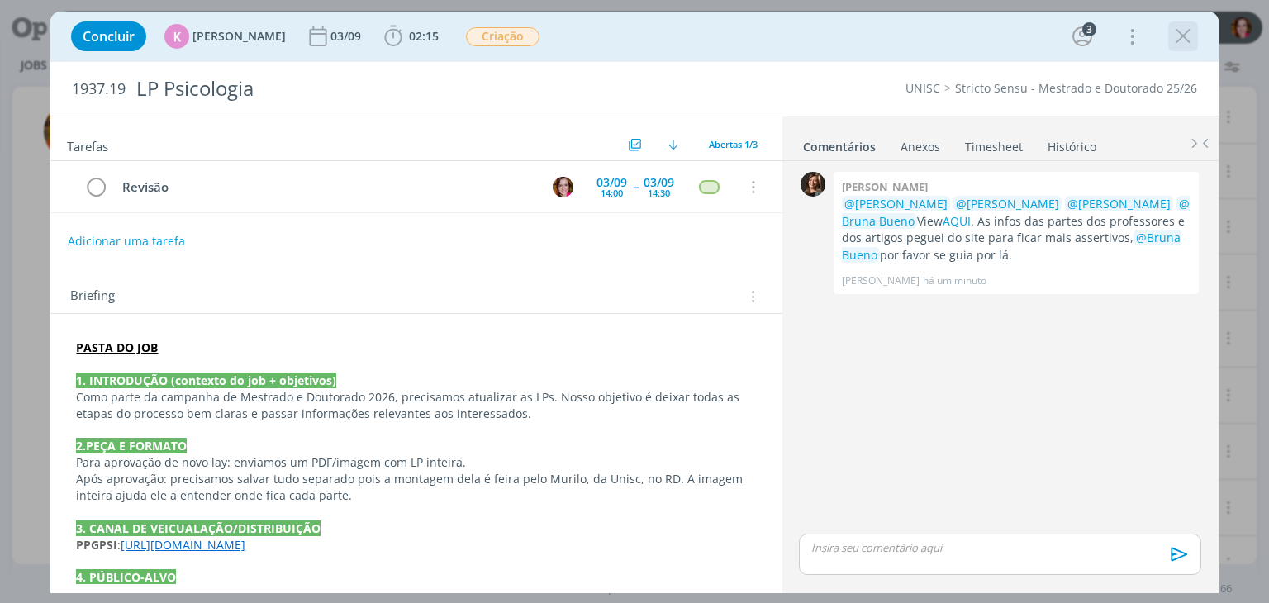
click at [1183, 37] on icon "dialog" at bounding box center [1182, 36] width 25 height 25
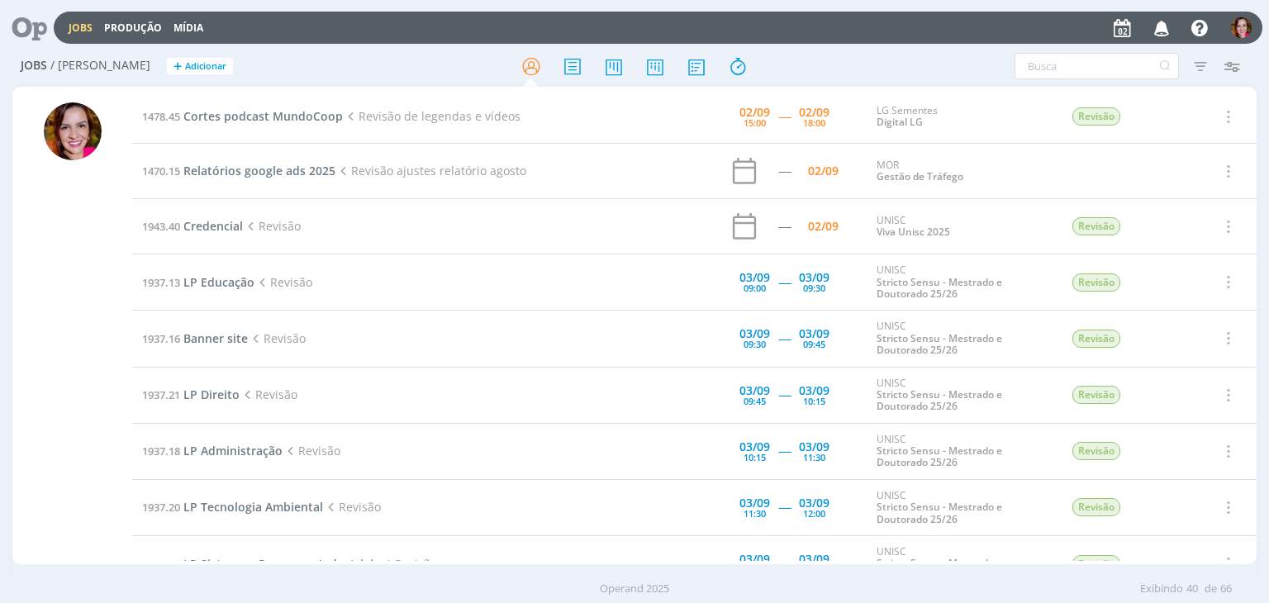
click at [1163, 27] on icon "button" at bounding box center [1161, 27] width 29 height 28
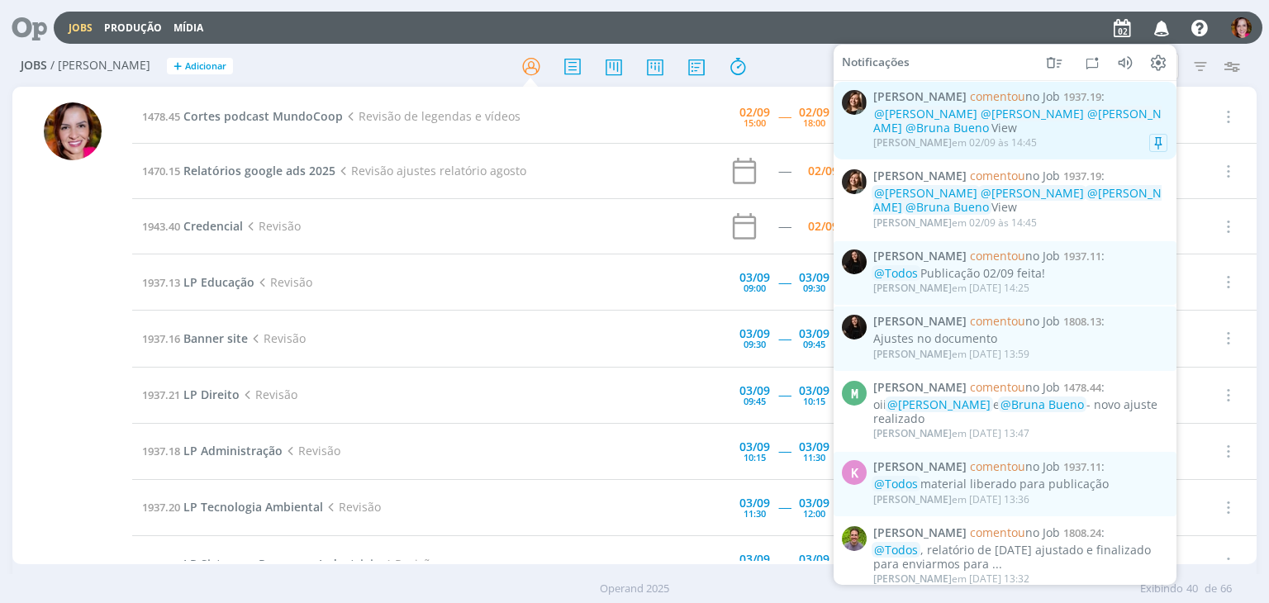
click at [1096, 139] on div "Letícia Frantz em 02/09 às 14:45" at bounding box center [1020, 143] width 294 height 17
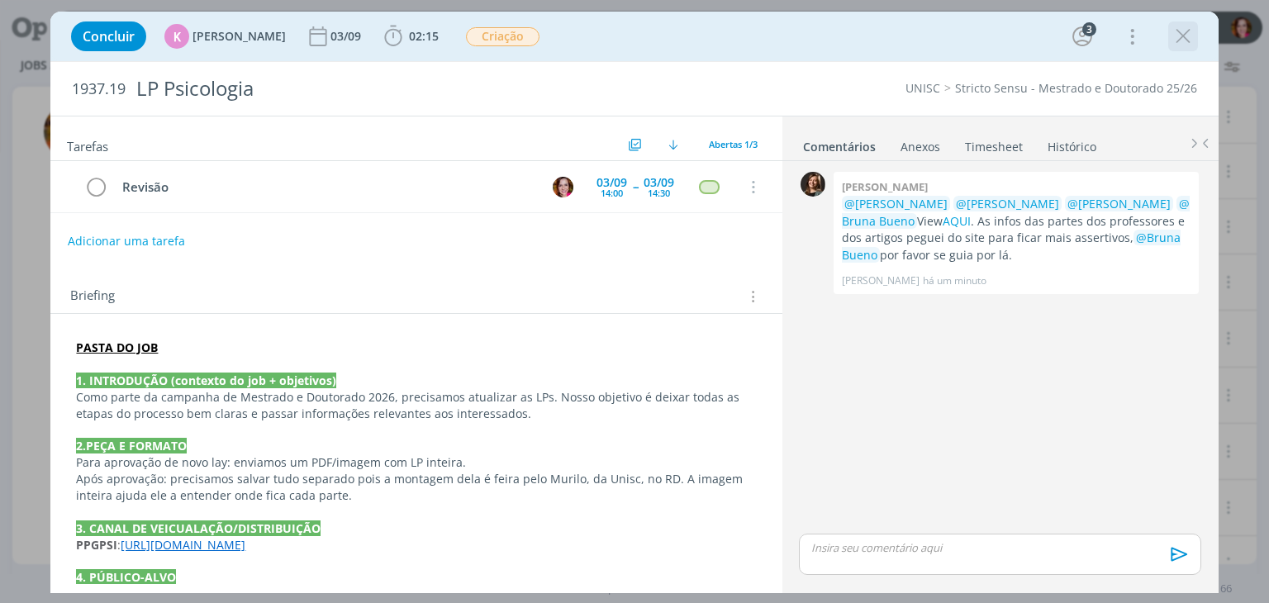
click at [1184, 38] on icon "dialog" at bounding box center [1182, 36] width 25 height 25
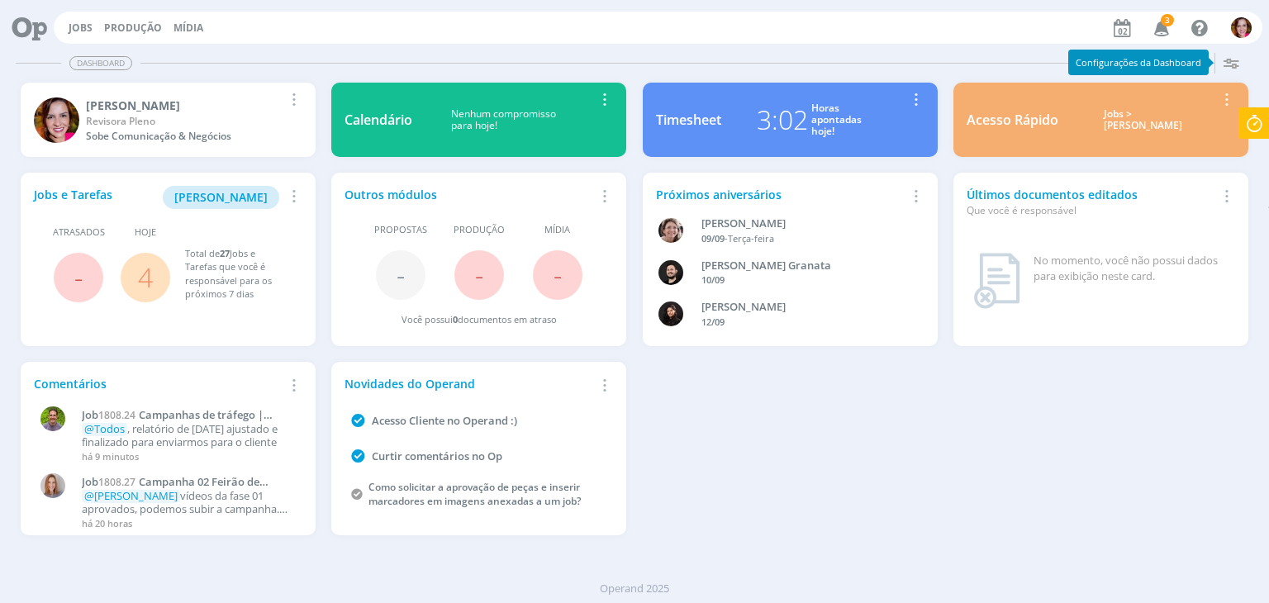
click at [1169, 31] on icon "button" at bounding box center [1161, 27] width 29 height 28
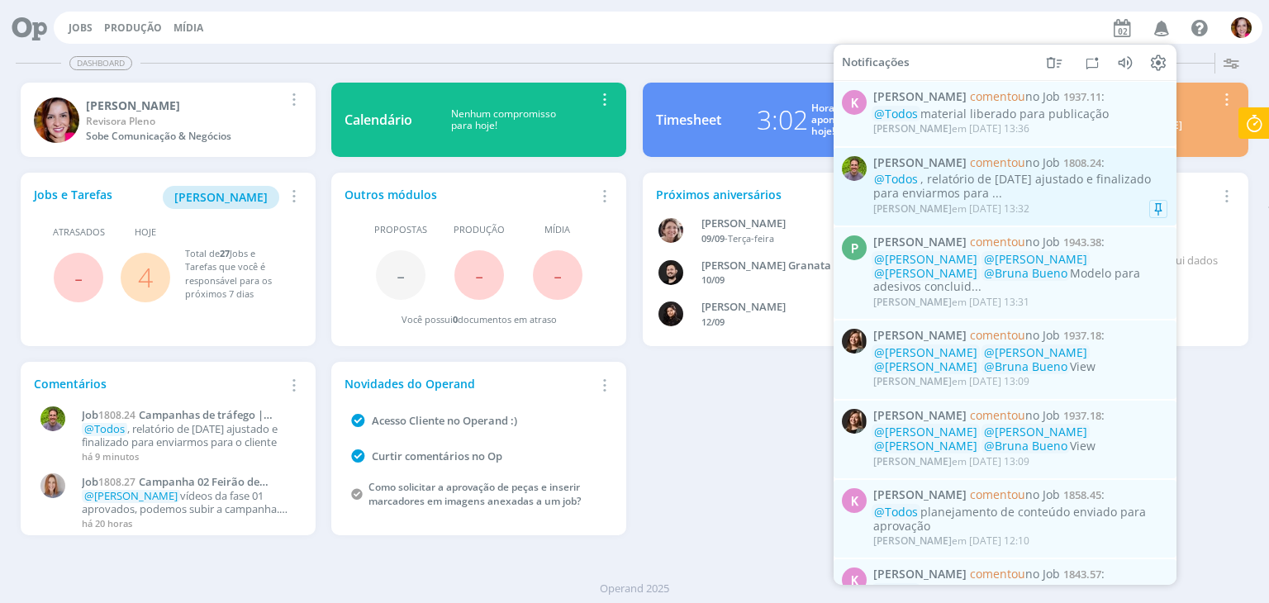
click at [998, 207] on div "Thales Hohl em 02/09 às 13:32" at bounding box center [951, 209] width 156 height 12
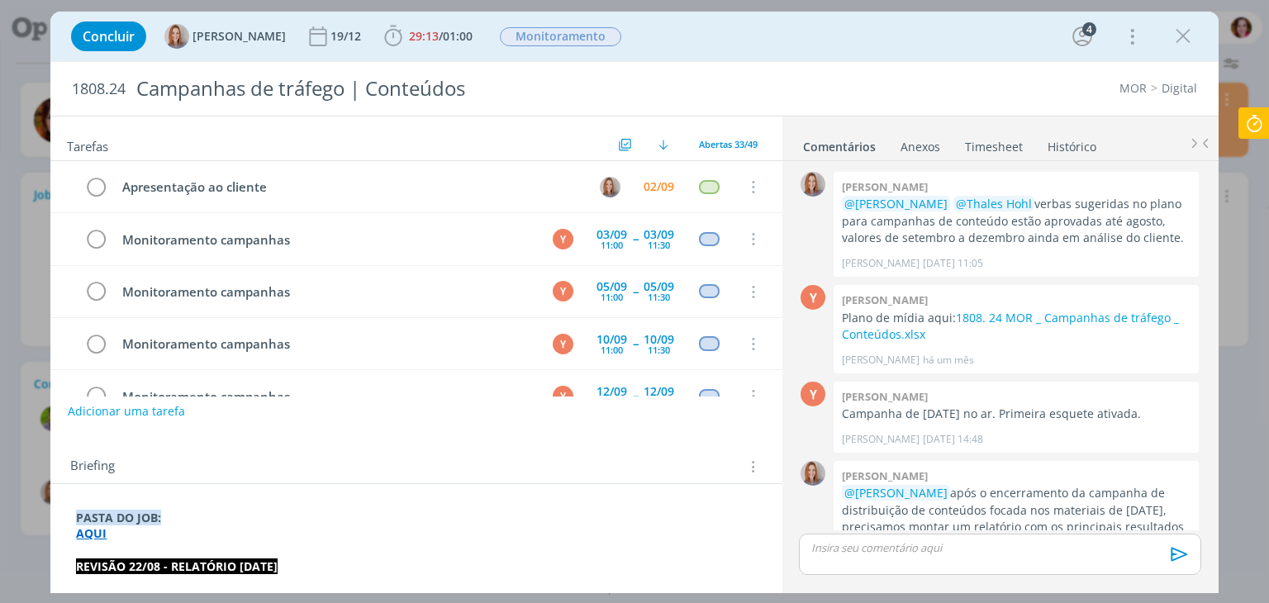
scroll to position [656, 0]
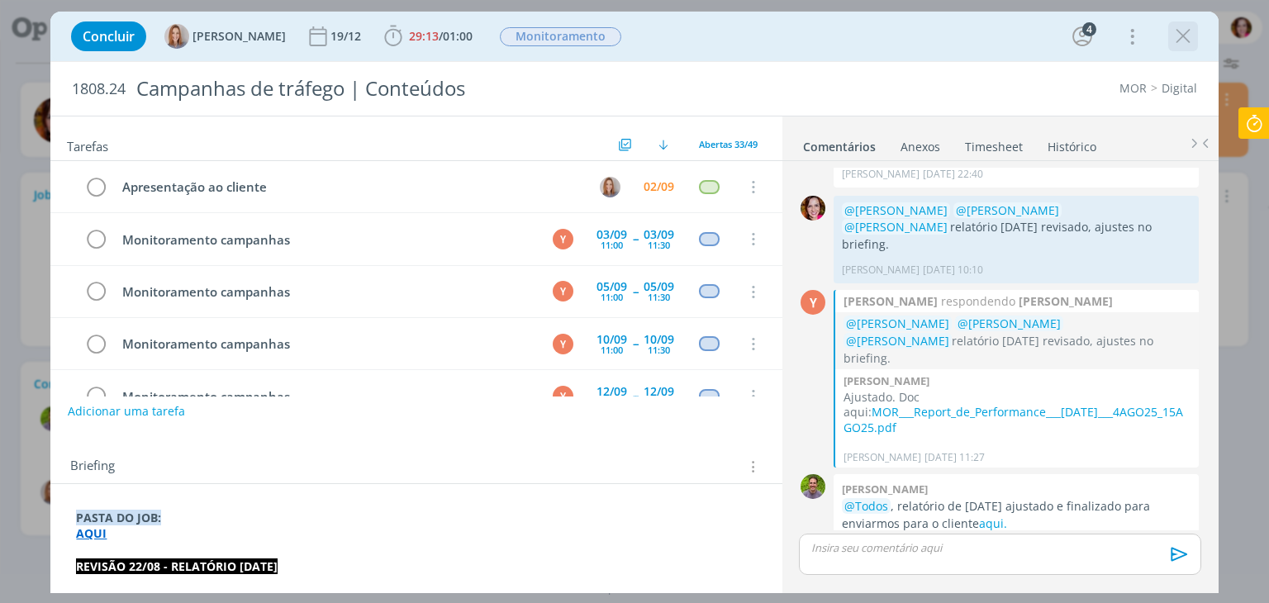
click at [1181, 37] on icon "dialog" at bounding box center [1182, 36] width 25 height 25
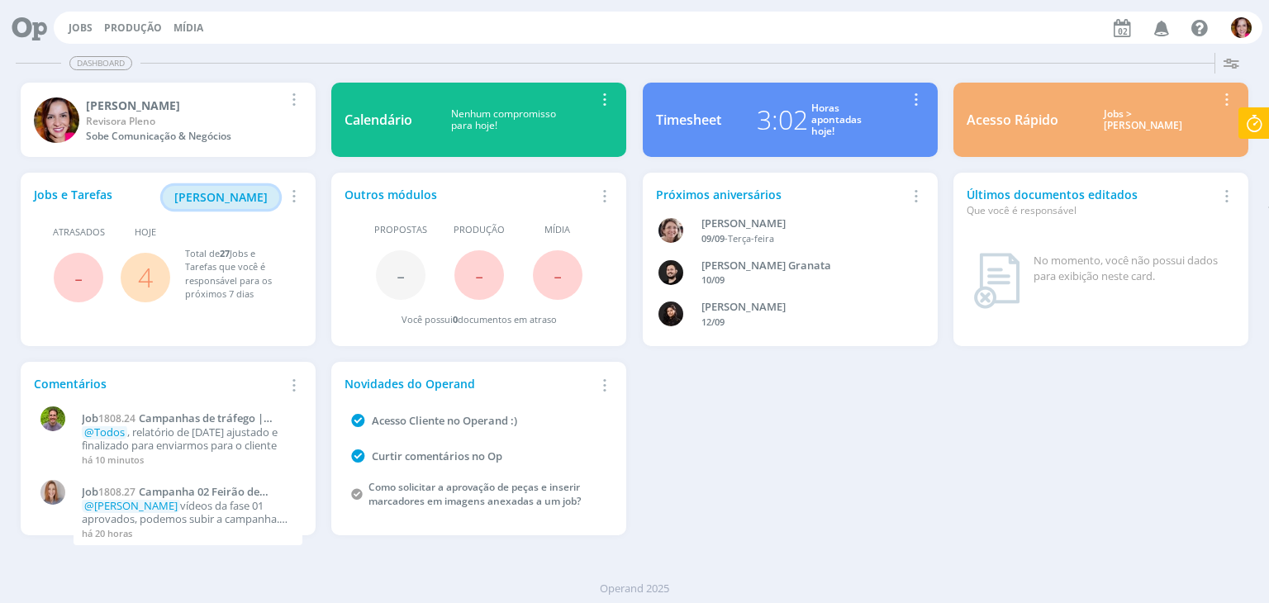
click at [215, 203] on span "[PERSON_NAME]" at bounding box center [220, 197] width 93 height 16
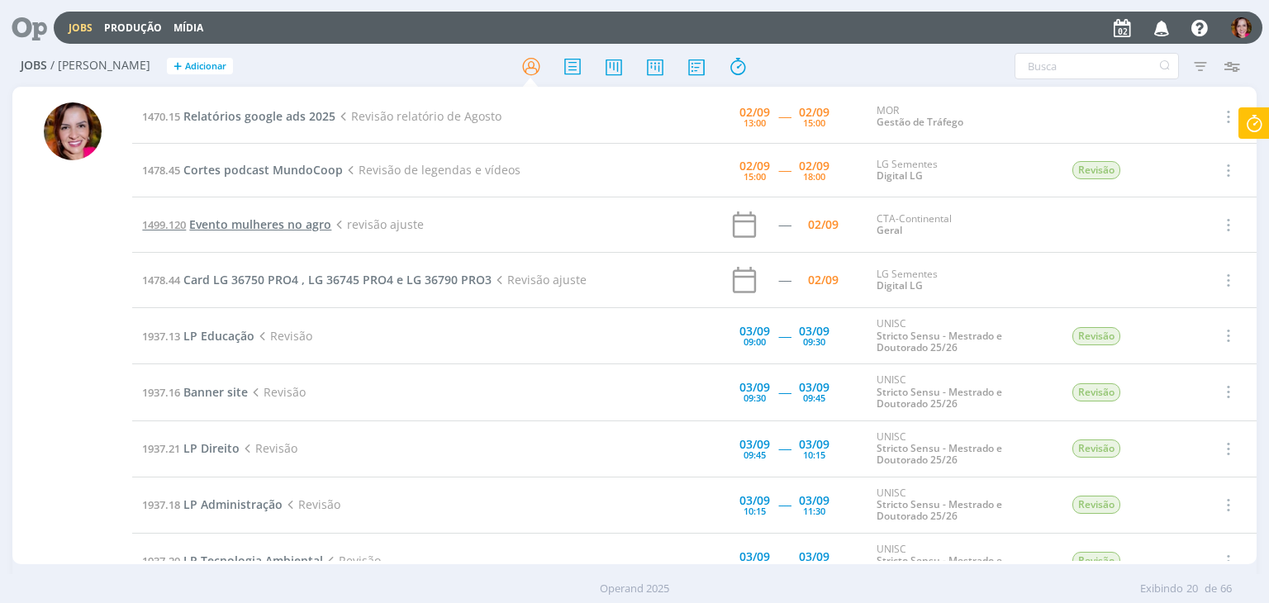
click at [311, 221] on span "Evento mulheres no agro" at bounding box center [260, 224] width 142 height 16
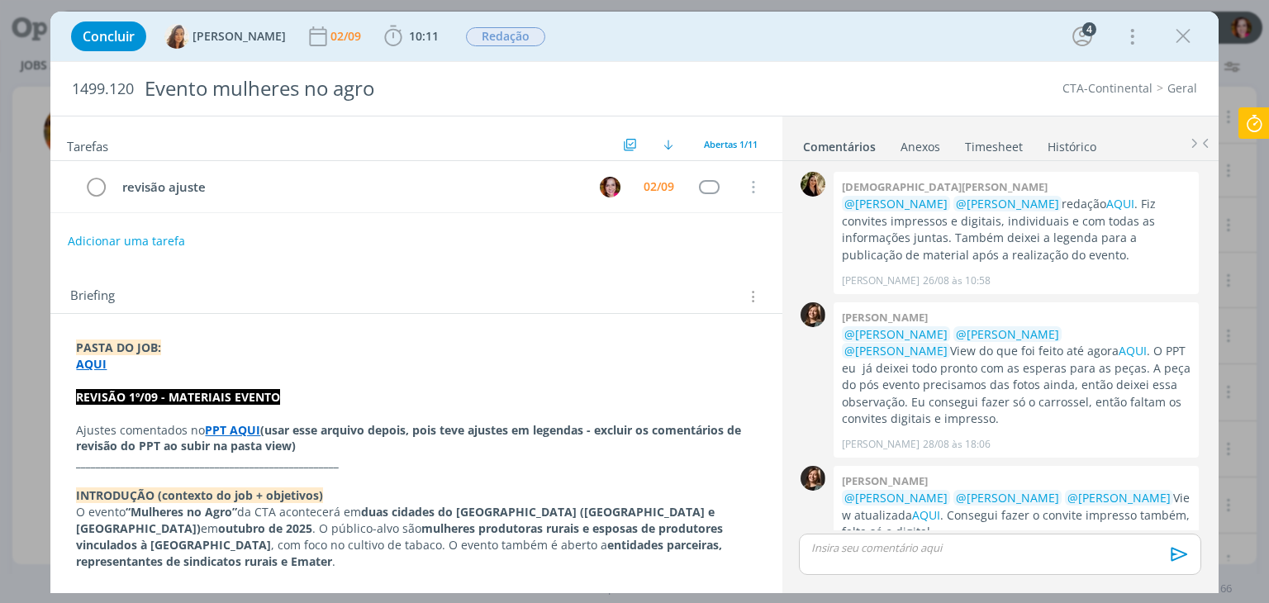
scroll to position [473, 0]
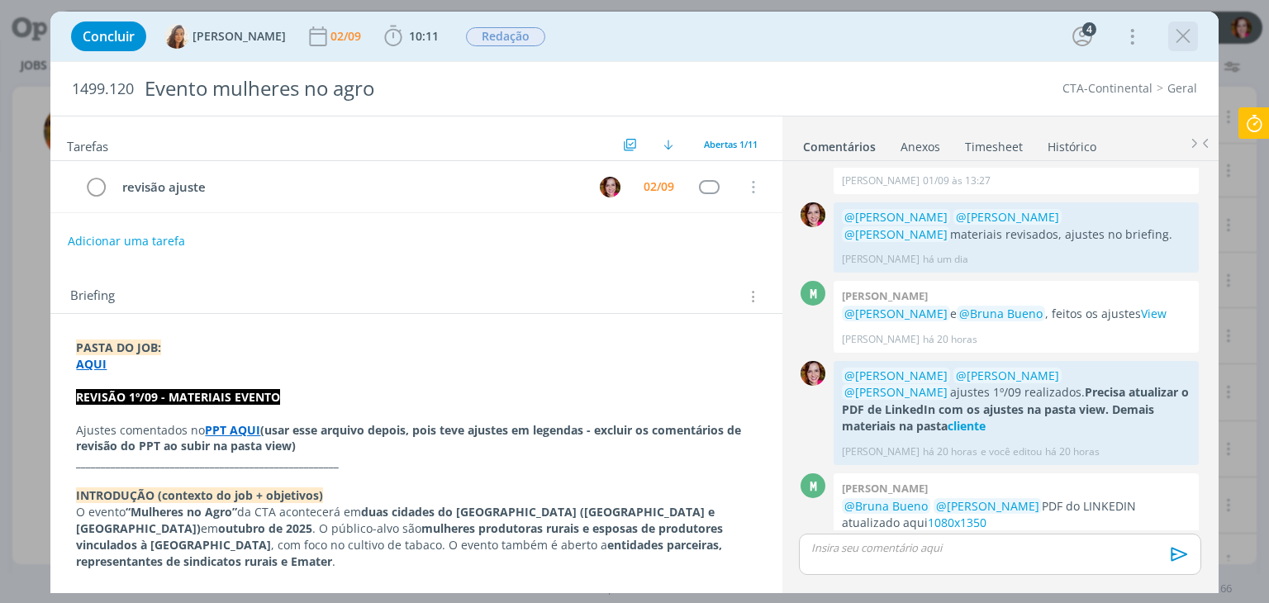
click at [1195, 36] on div "dialog" at bounding box center [1183, 36] width 30 height 30
click at [1179, 40] on icon "dialog" at bounding box center [1182, 36] width 25 height 25
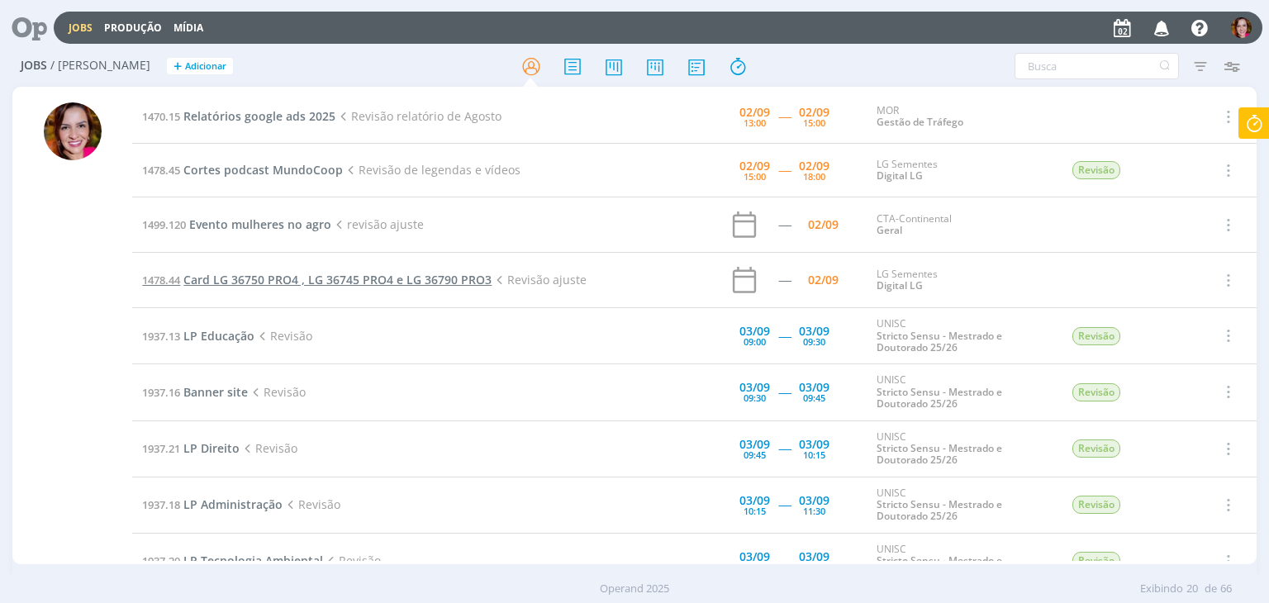
click at [297, 282] on span "Card LG 36750 PRO4 , LG 36745 PRO4 e LG 36790 PRO3" at bounding box center [337, 280] width 308 height 16
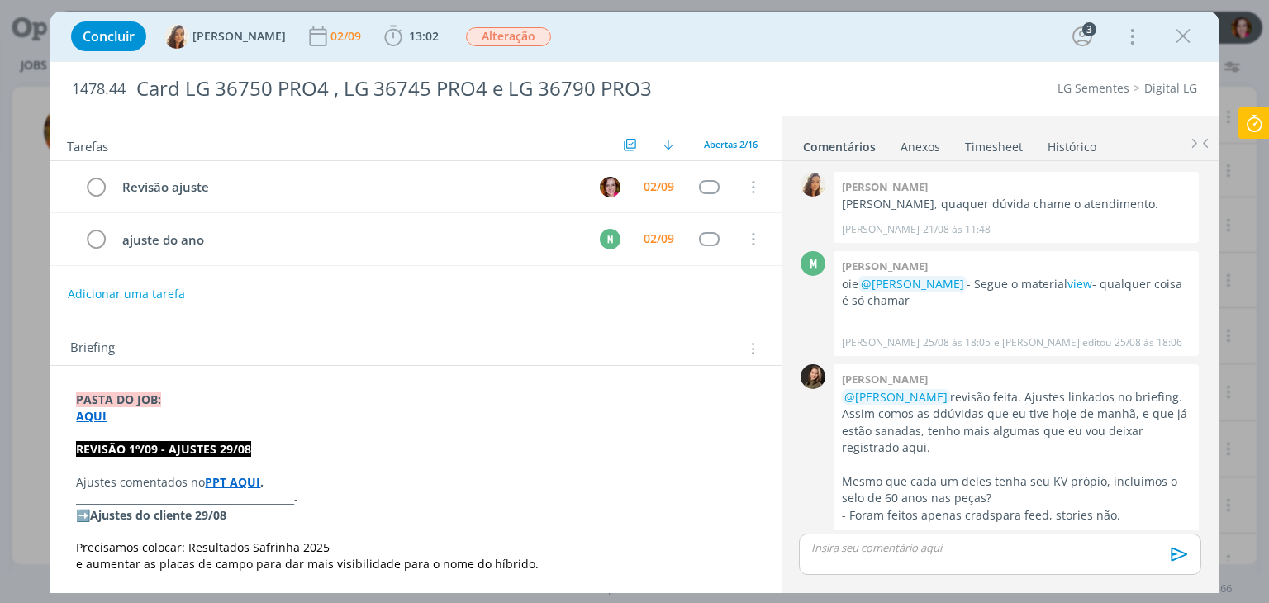
scroll to position [1226, 0]
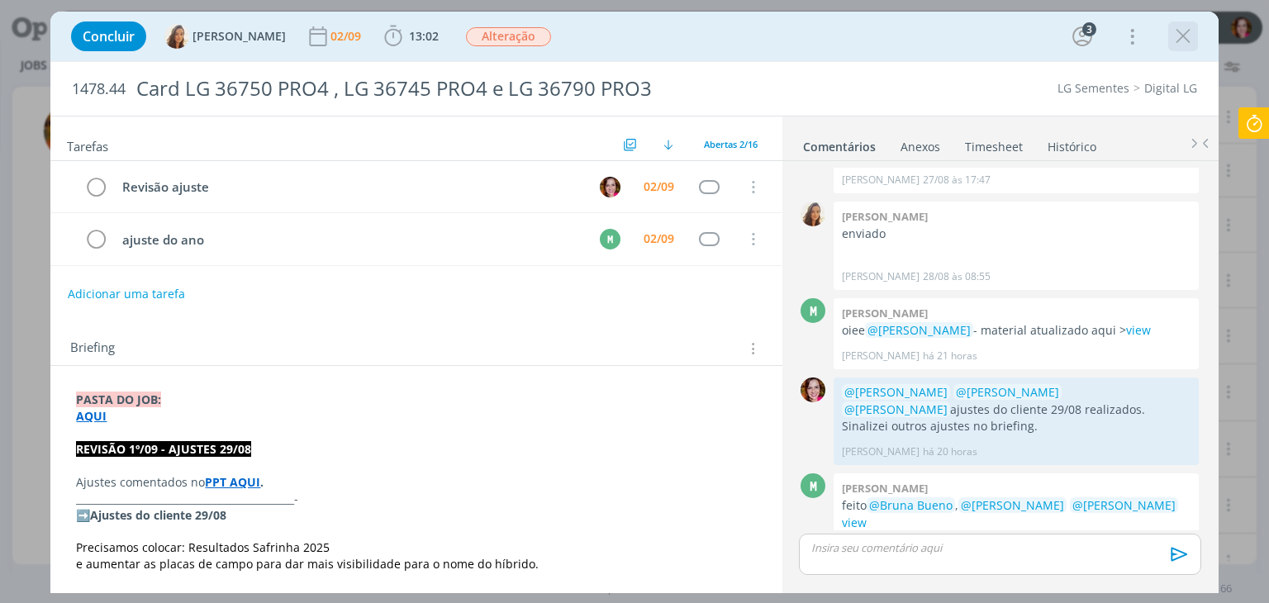
click at [1177, 43] on icon "dialog" at bounding box center [1182, 36] width 25 height 25
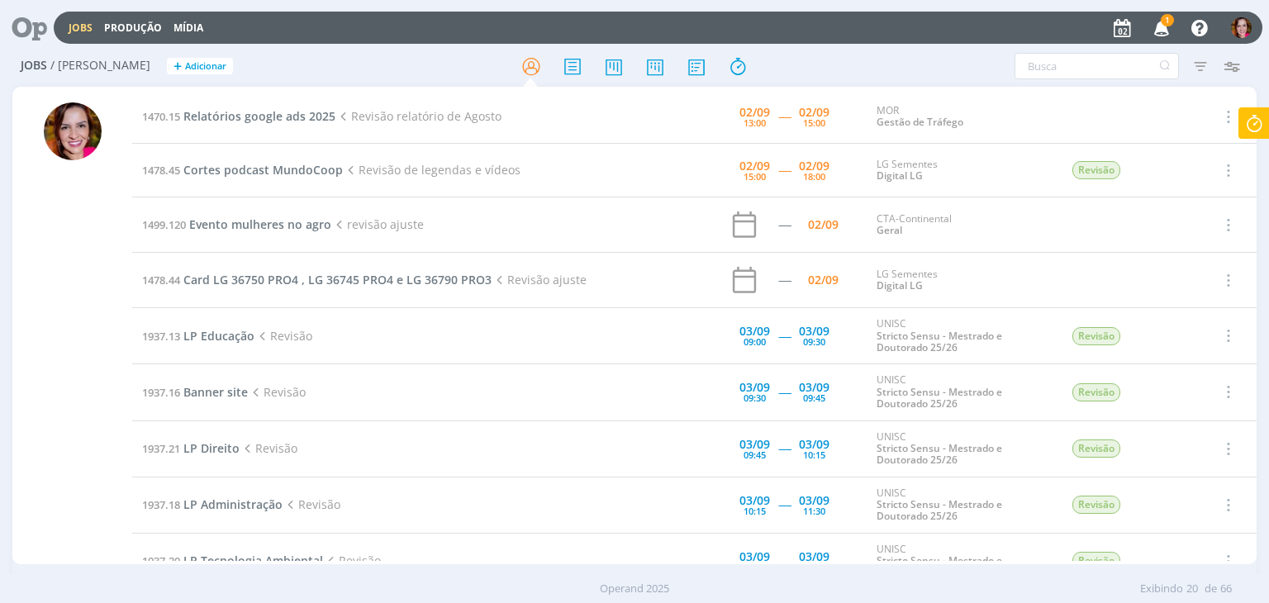
click at [1163, 32] on icon "button" at bounding box center [1161, 27] width 29 height 28
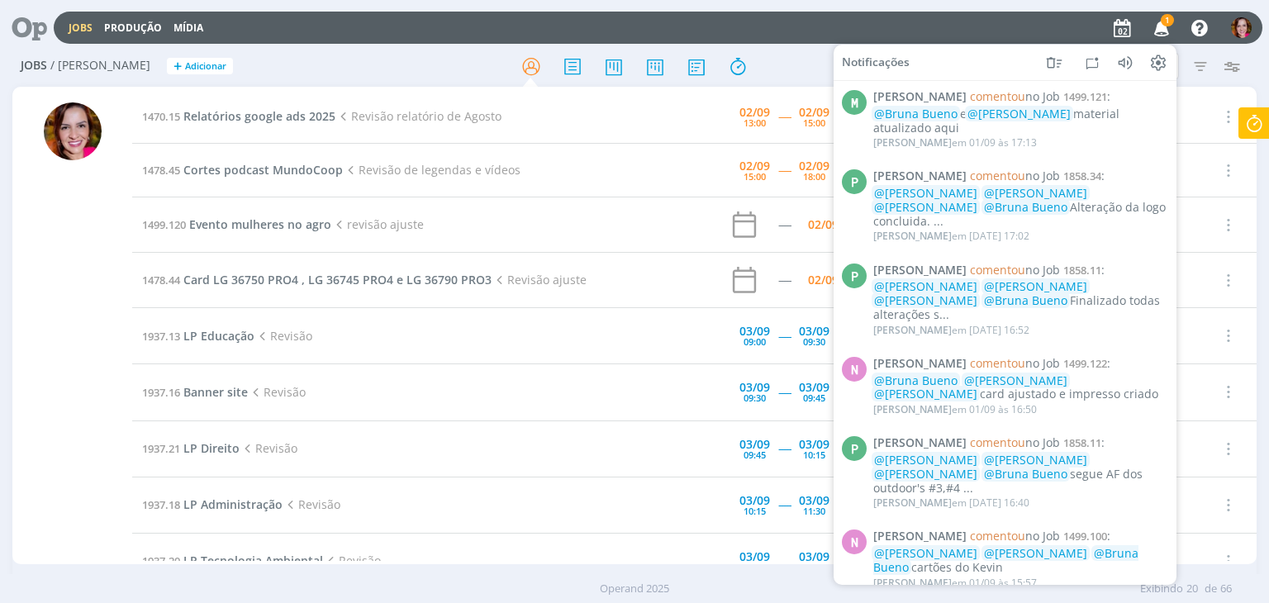
click at [1166, 27] on icon "button" at bounding box center [1161, 27] width 29 height 28
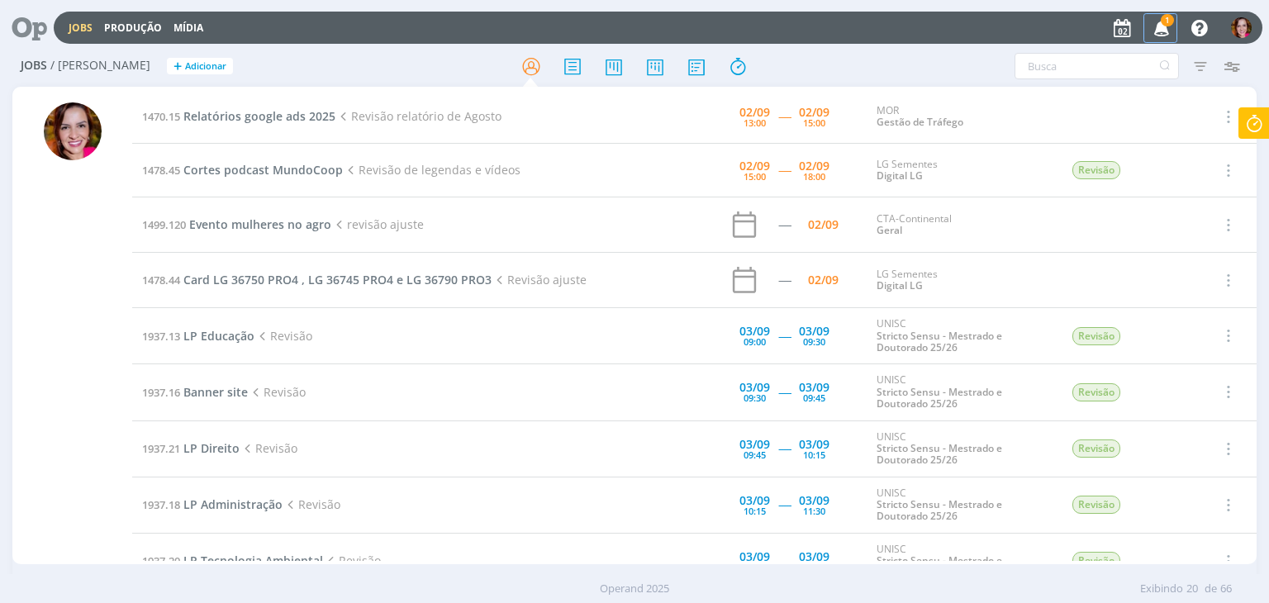
click at [1166, 27] on icon "button" at bounding box center [1161, 27] width 29 height 28
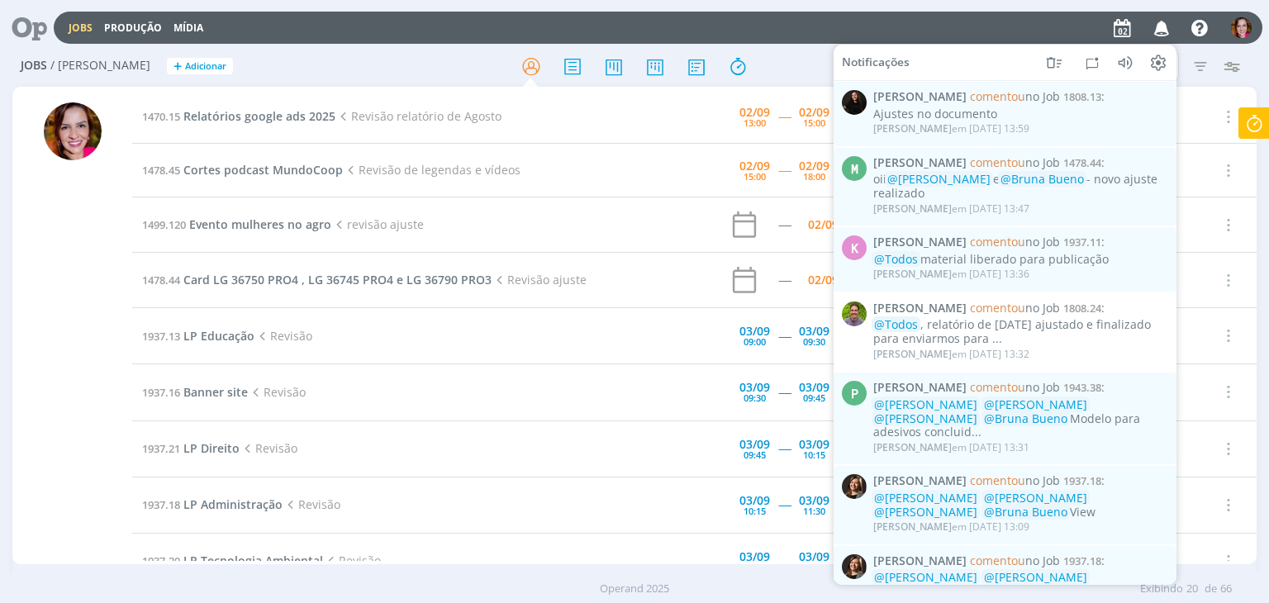
click at [818, 28] on div "Jobs Produção Mídia Notificações Sandriny Soares comentou no Job 1808.13 : Ajus…" at bounding box center [658, 28] width 1208 height 32
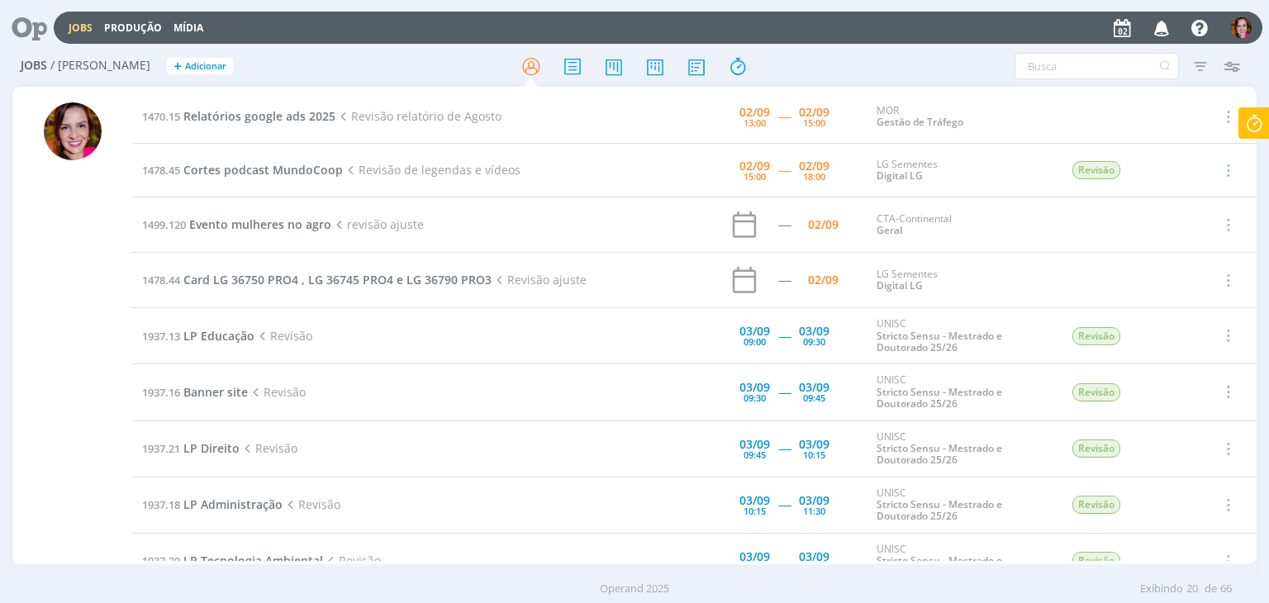
click at [1249, 120] on icon at bounding box center [1254, 123] width 30 height 32
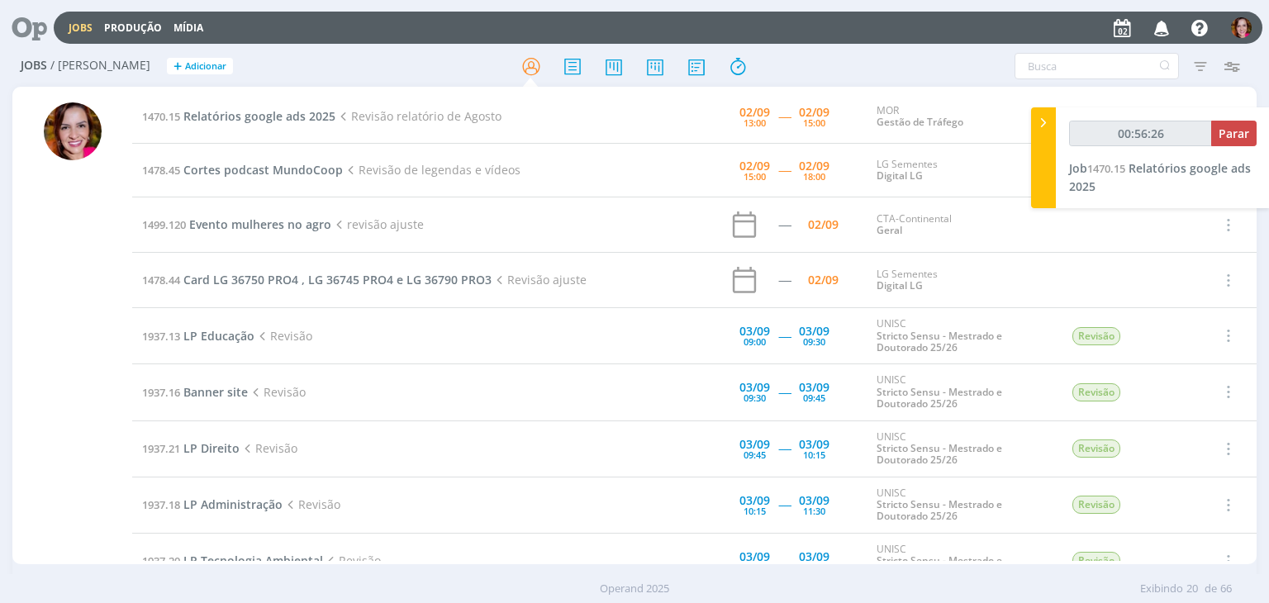
type input "00:56:27"
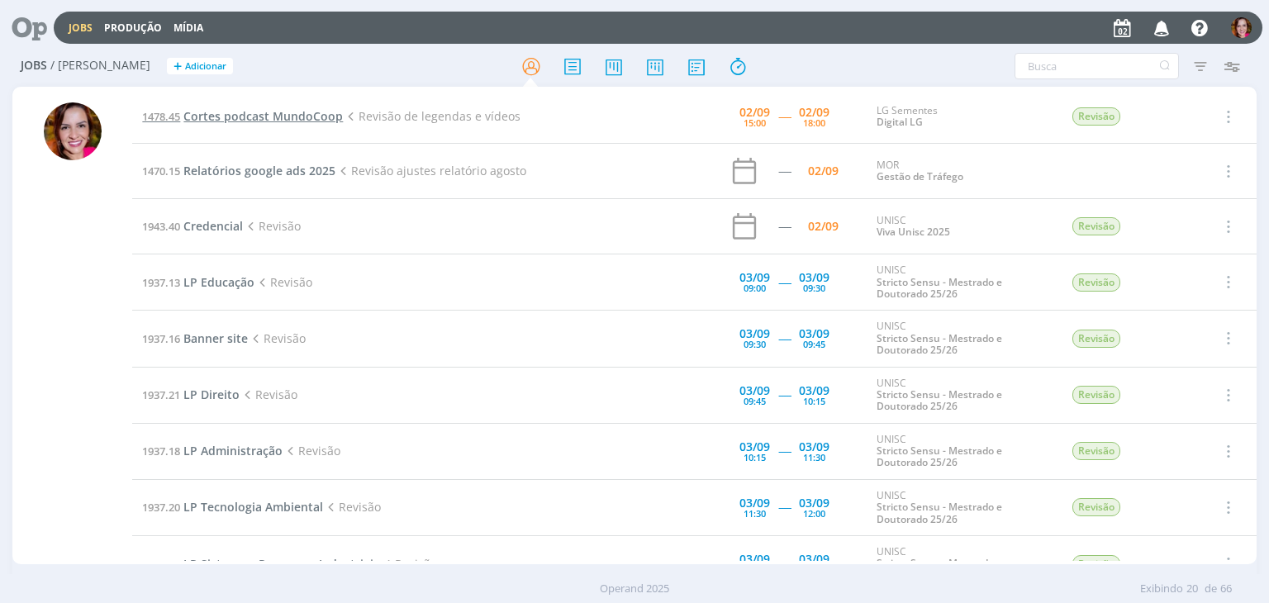
click at [281, 118] on span "Cortes podcast MundoCoop" at bounding box center [262, 116] width 159 height 16
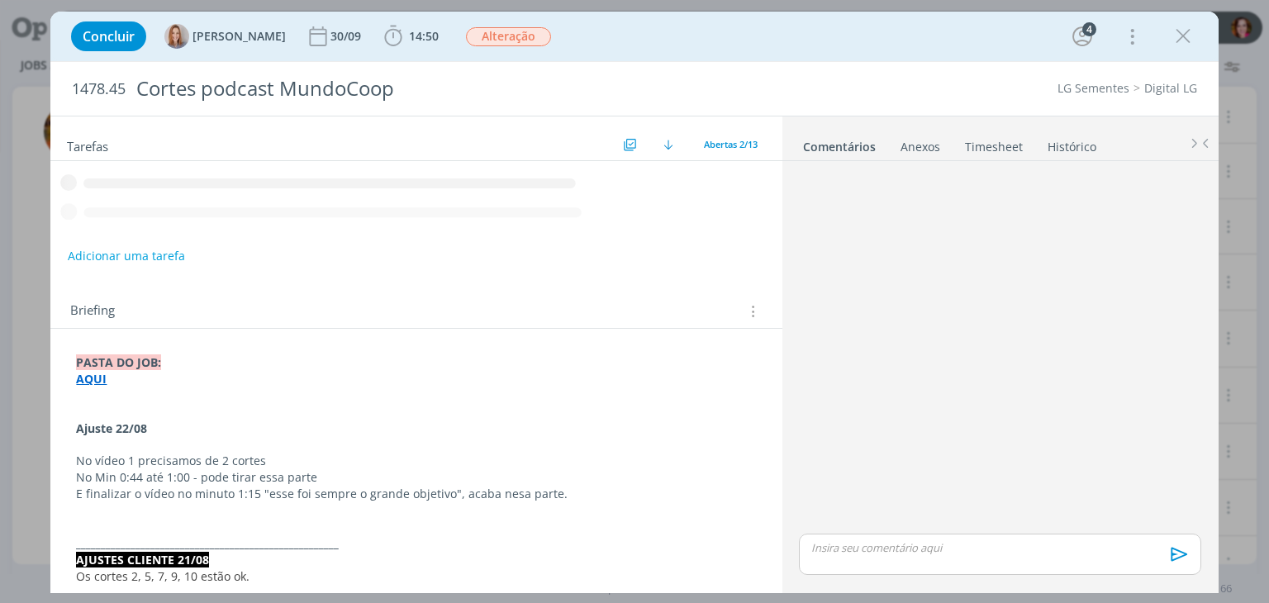
scroll to position [130, 0]
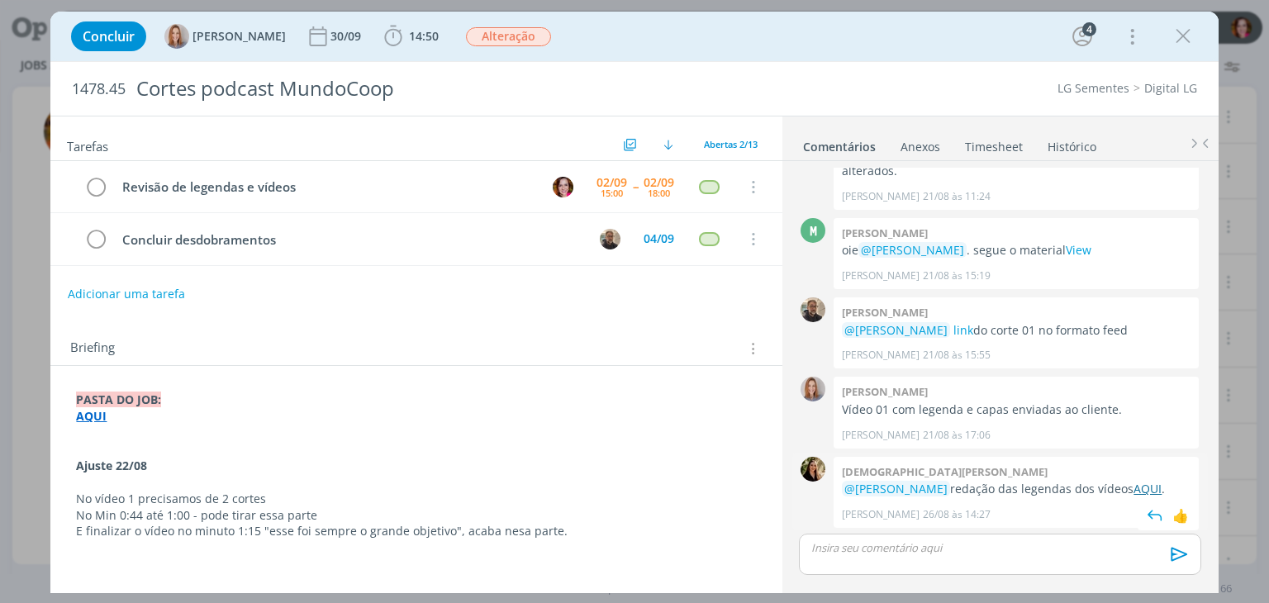
click at [1140, 485] on link "AQUI" at bounding box center [1147, 489] width 28 height 16
click at [426, 45] on span "14:50" at bounding box center [411, 36] width 61 height 25
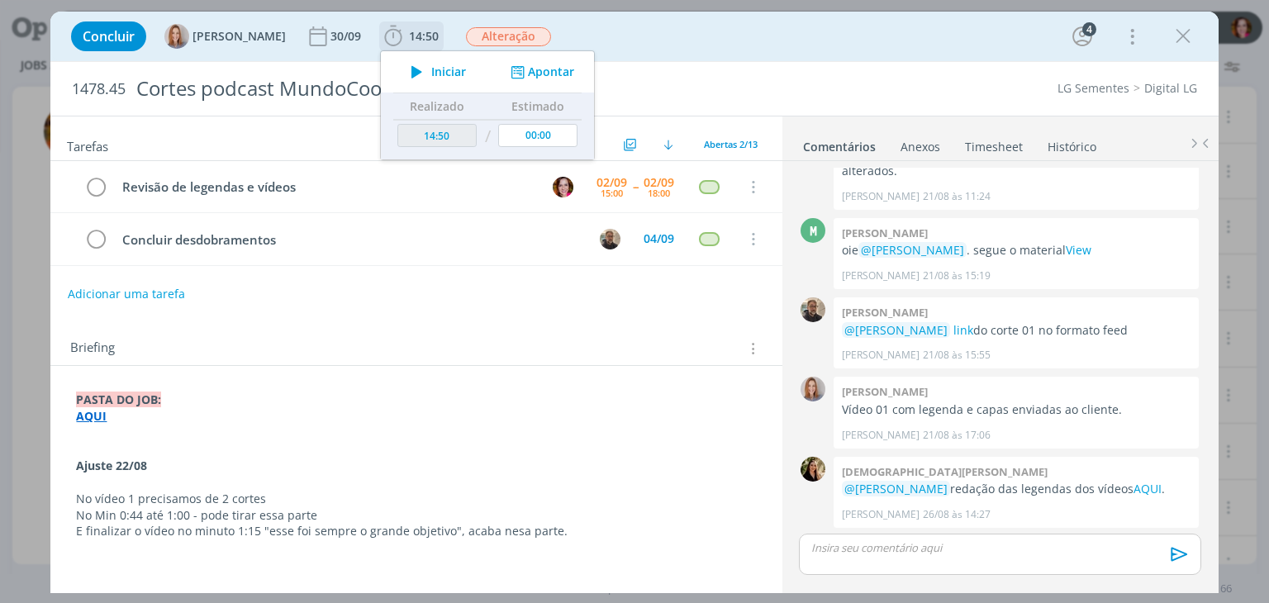
click at [436, 78] on span "Iniciar" at bounding box center [448, 72] width 35 height 12
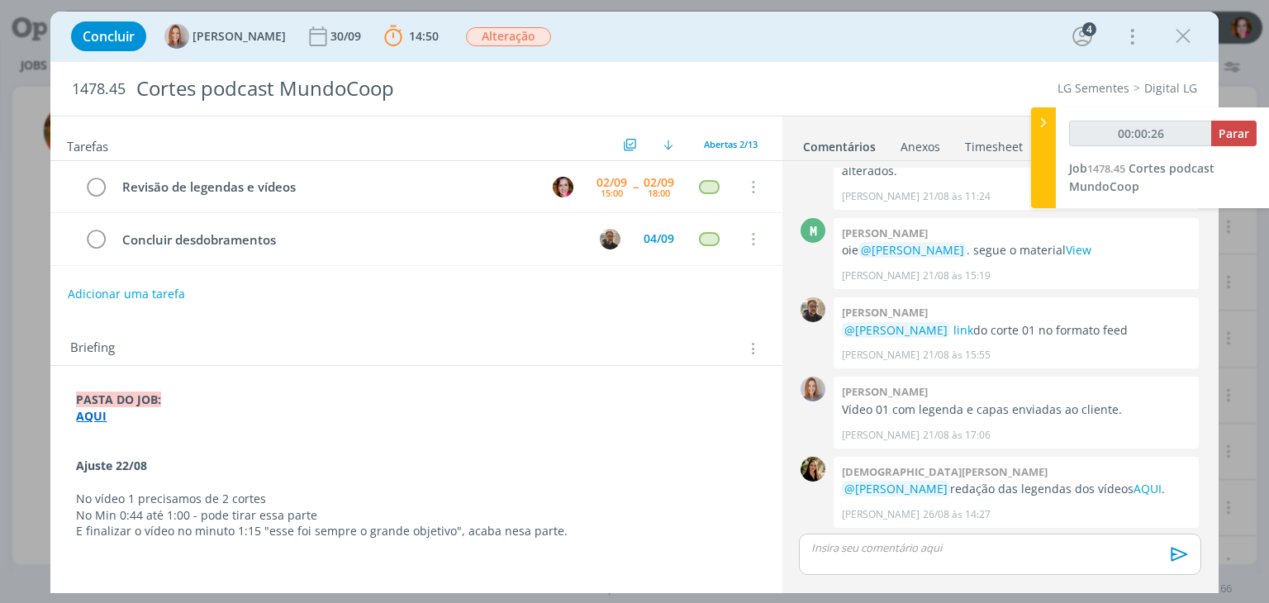
click at [96, 413] on strong "AQUI" at bounding box center [91, 416] width 31 height 16
click at [208, 443] on link "https://sobeae.sharepoint.com/:f:/s/SOBEAE/El3guGvdKQ1EiR9lzc5y88QBudgX6v5LR-Xf…" at bounding box center [183, 447] width 125 height 21
click at [541, 491] on p "No vídeo 1 precisamos de 2 cortes" at bounding box center [416, 499] width 678 height 17
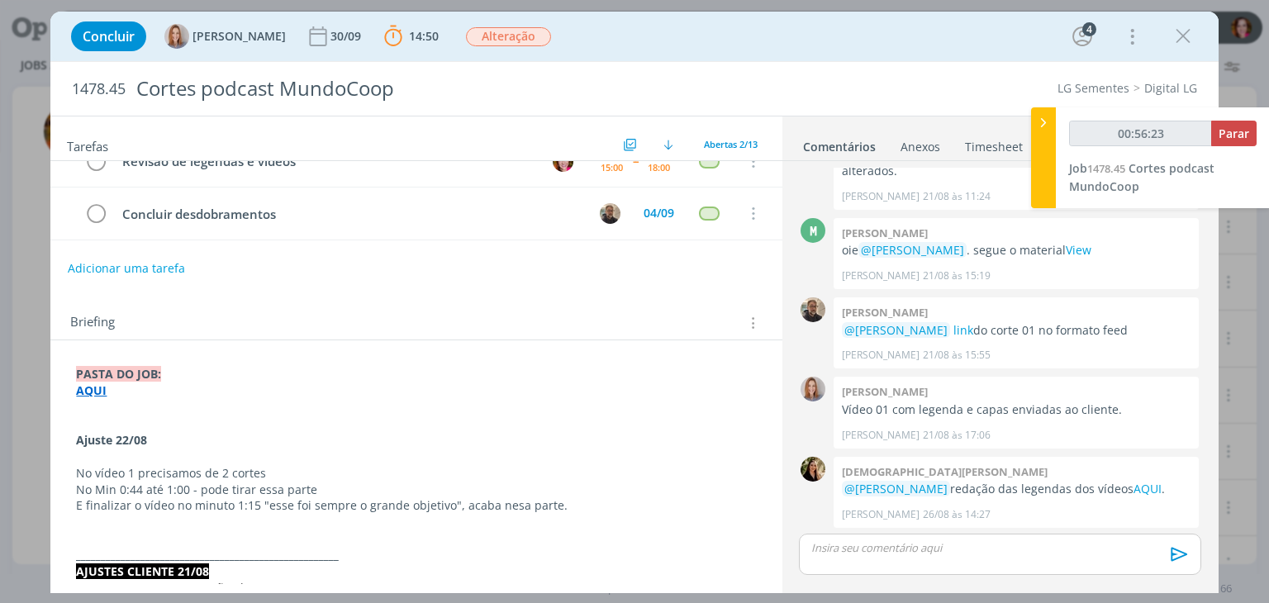
scroll to position [32, 0]
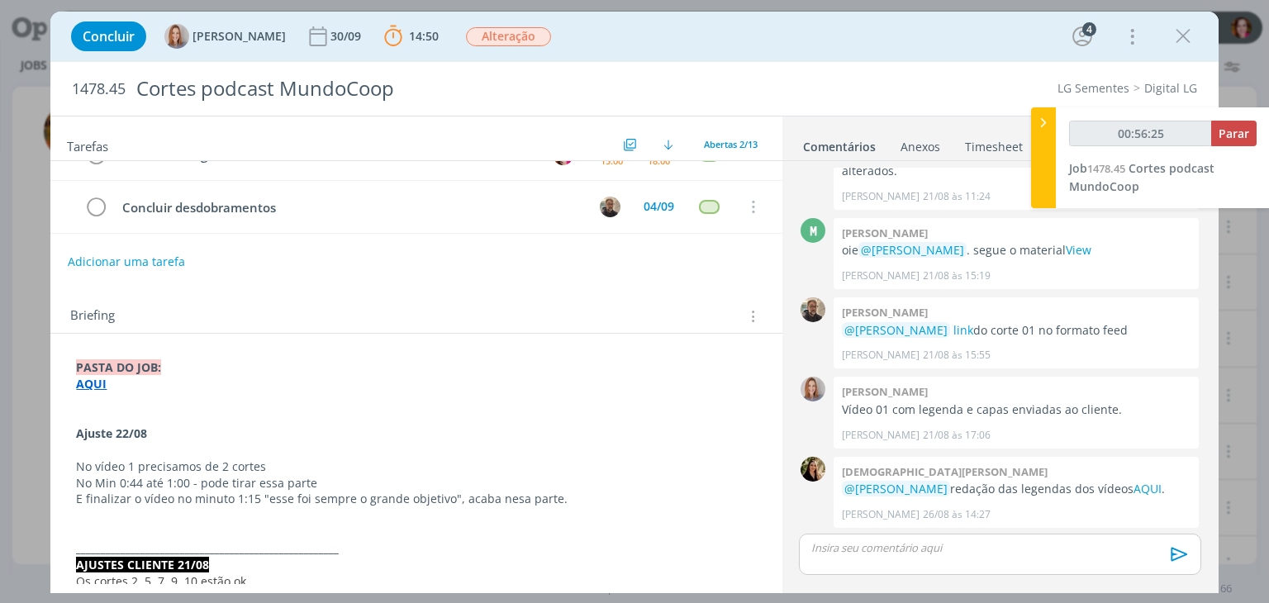
click at [107, 409] on p "dialog" at bounding box center [416, 417] width 680 height 17
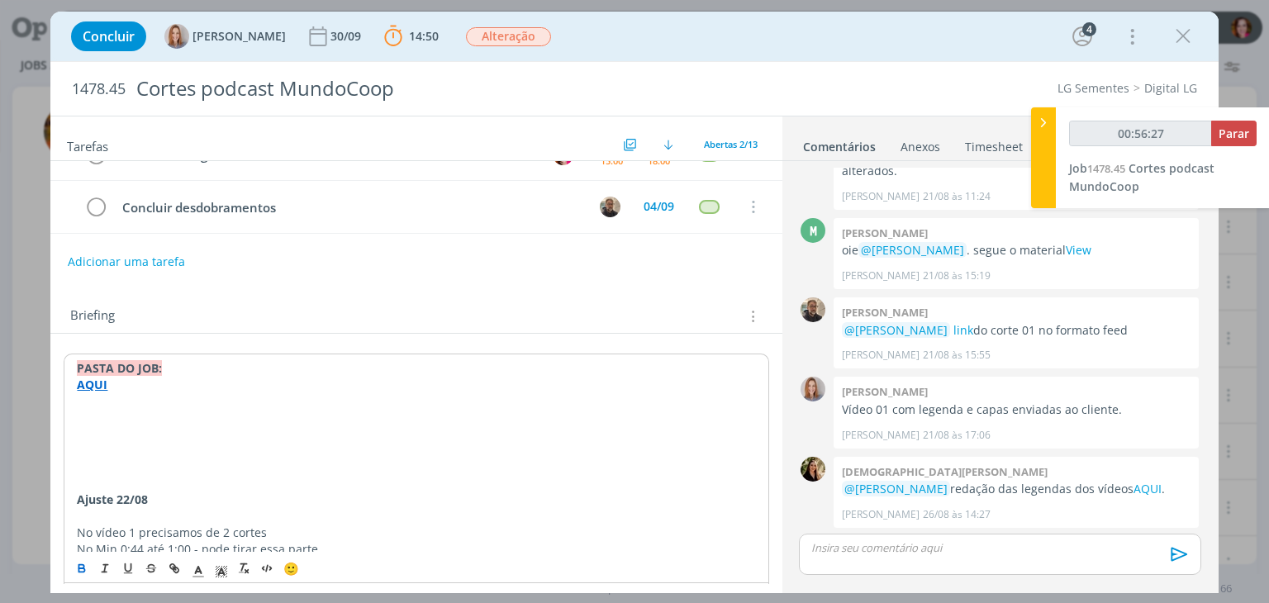
type input "00:56:28"
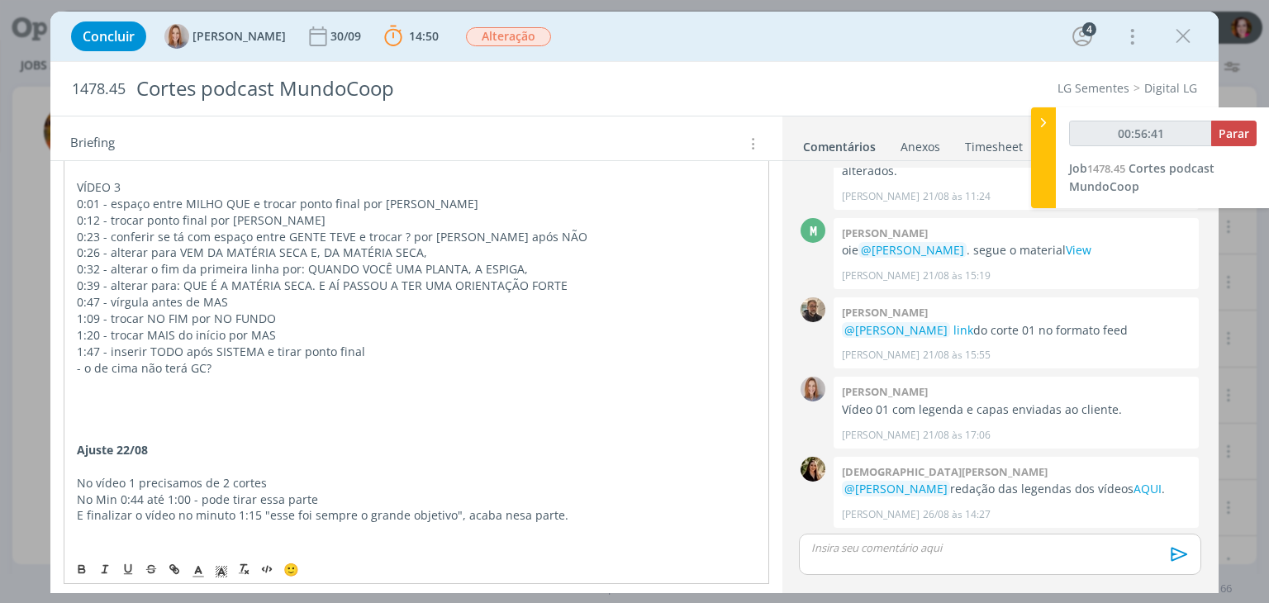
scroll to position [549, 0]
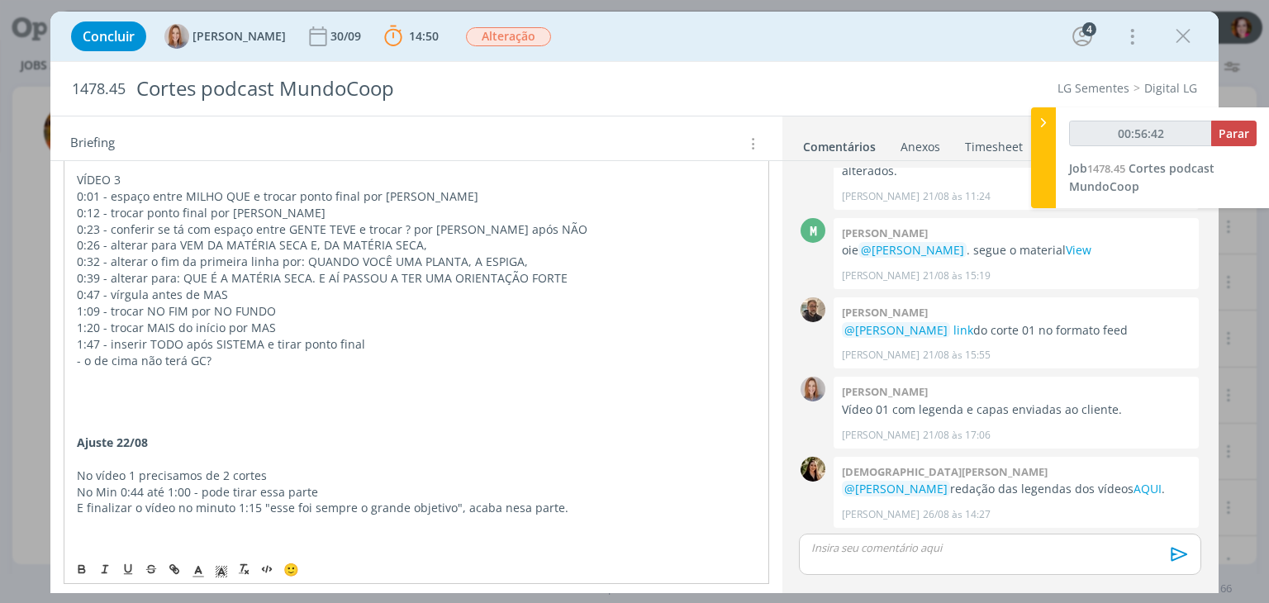
click at [106, 394] on p "dialog" at bounding box center [416, 393] width 678 height 17
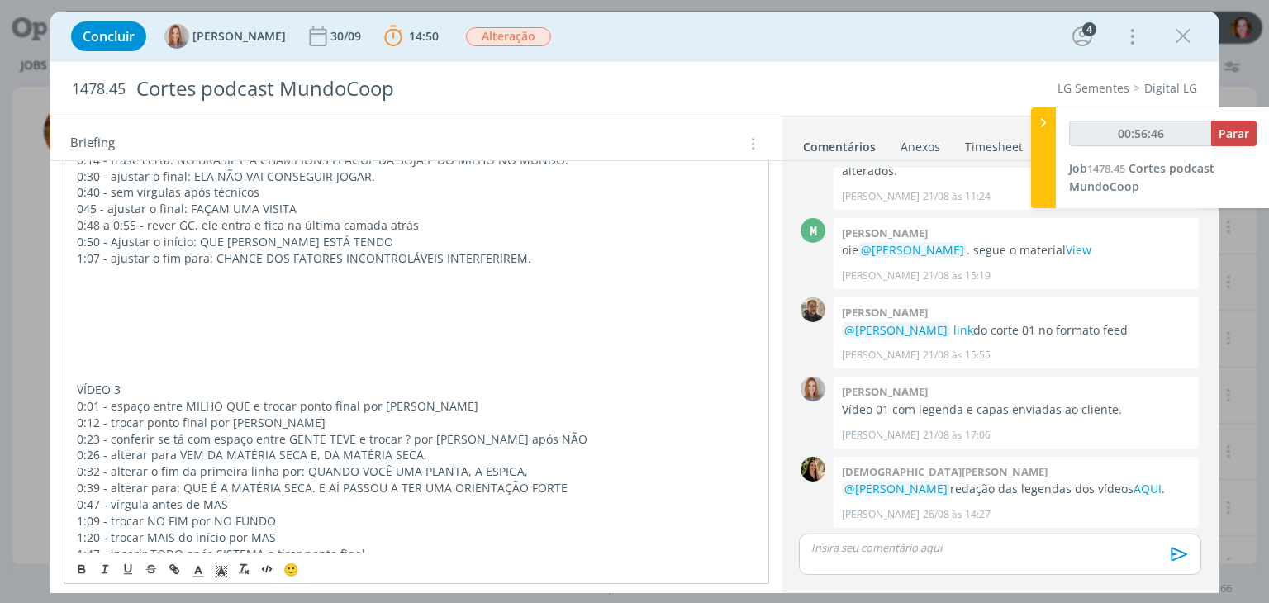
scroll to position [274, 0]
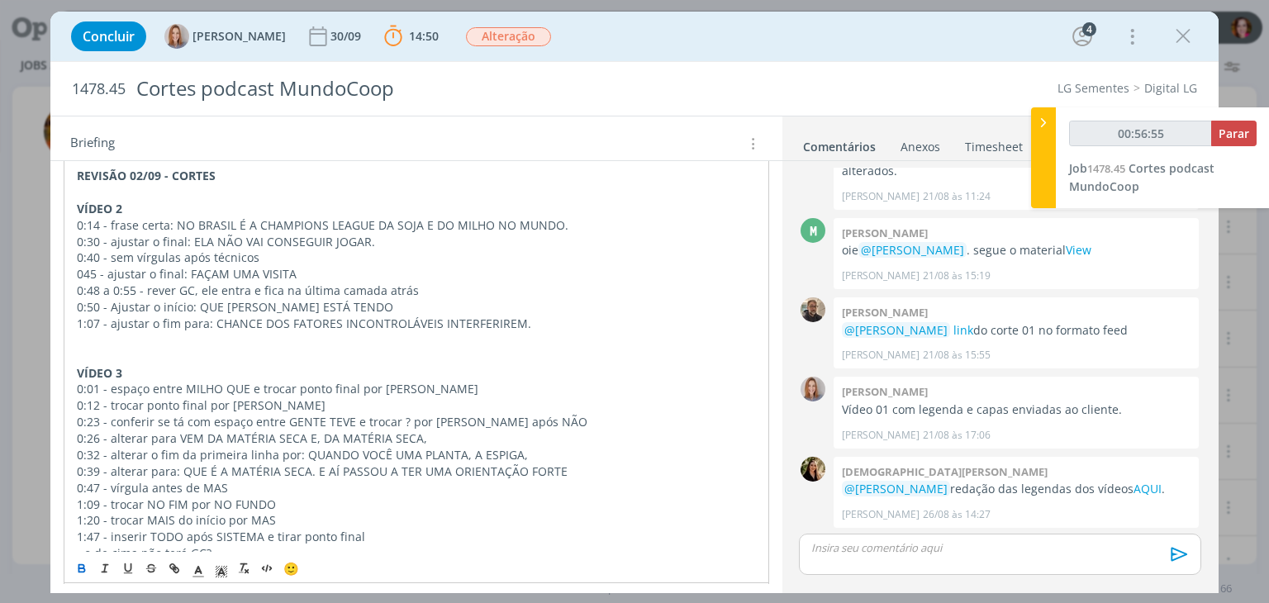
click at [184, 422] on p "0:23 - conferir se tá com espaço entre GENTE TEVE e trocar ? por vírgula após N…" at bounding box center [416, 422] width 678 height 17
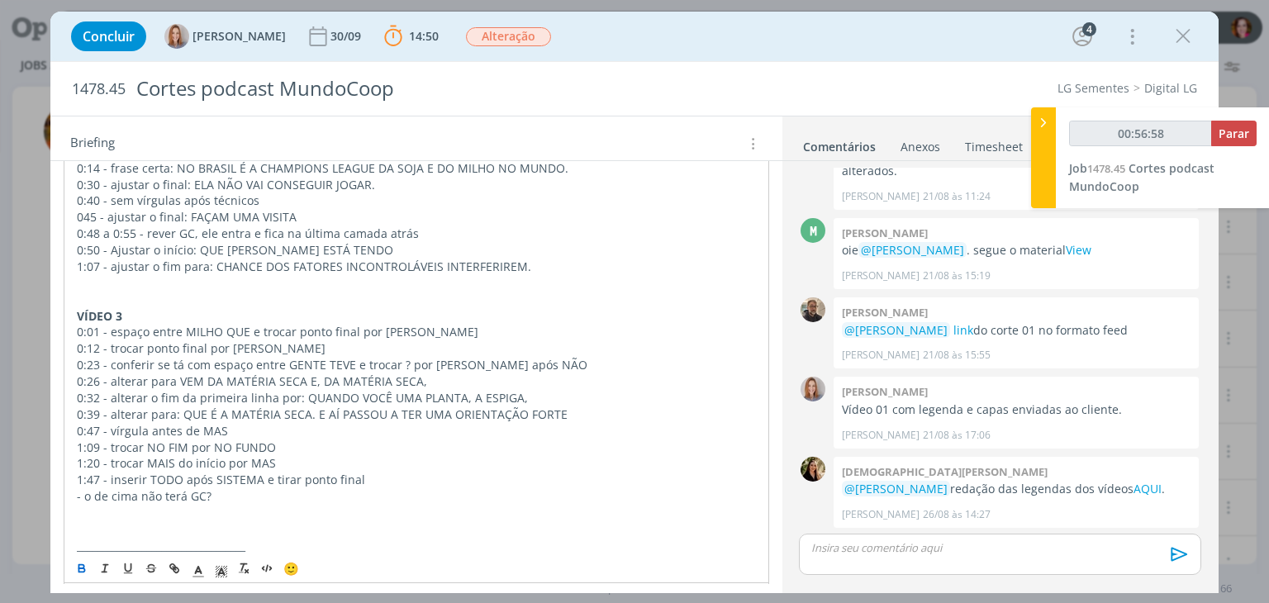
scroll to position [348, 0]
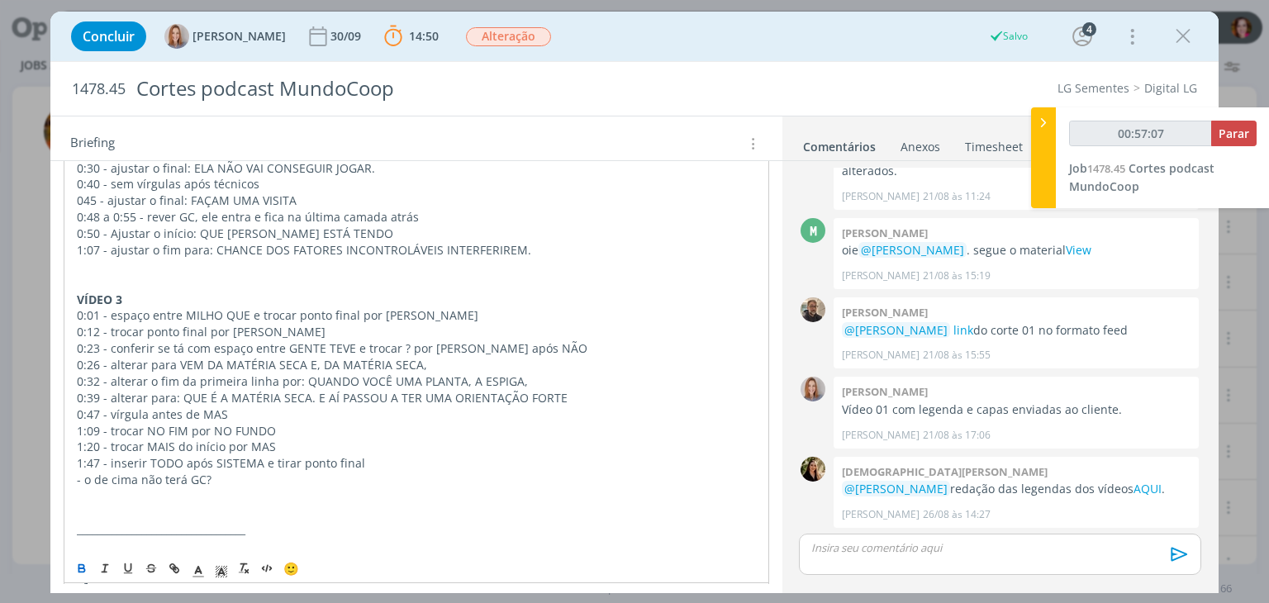
click at [276, 213] on p "0:48 a 0:55 - rever GC, ele entra e fica na última camada atrás" at bounding box center [416, 217] width 678 height 17
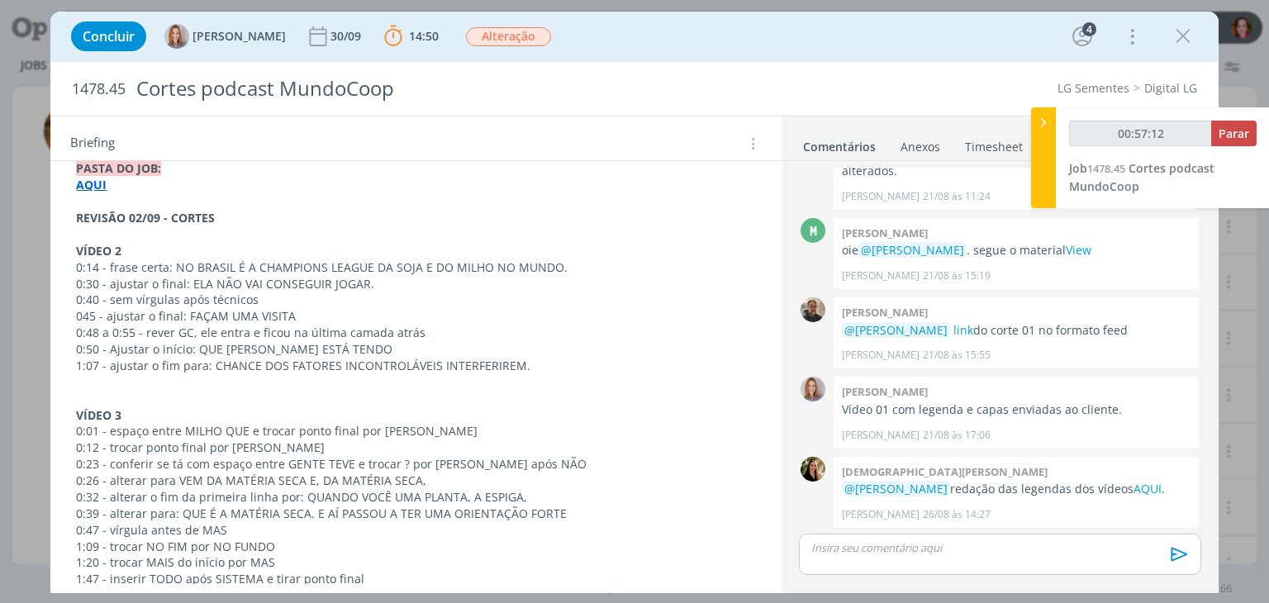
scroll to position [240, 0]
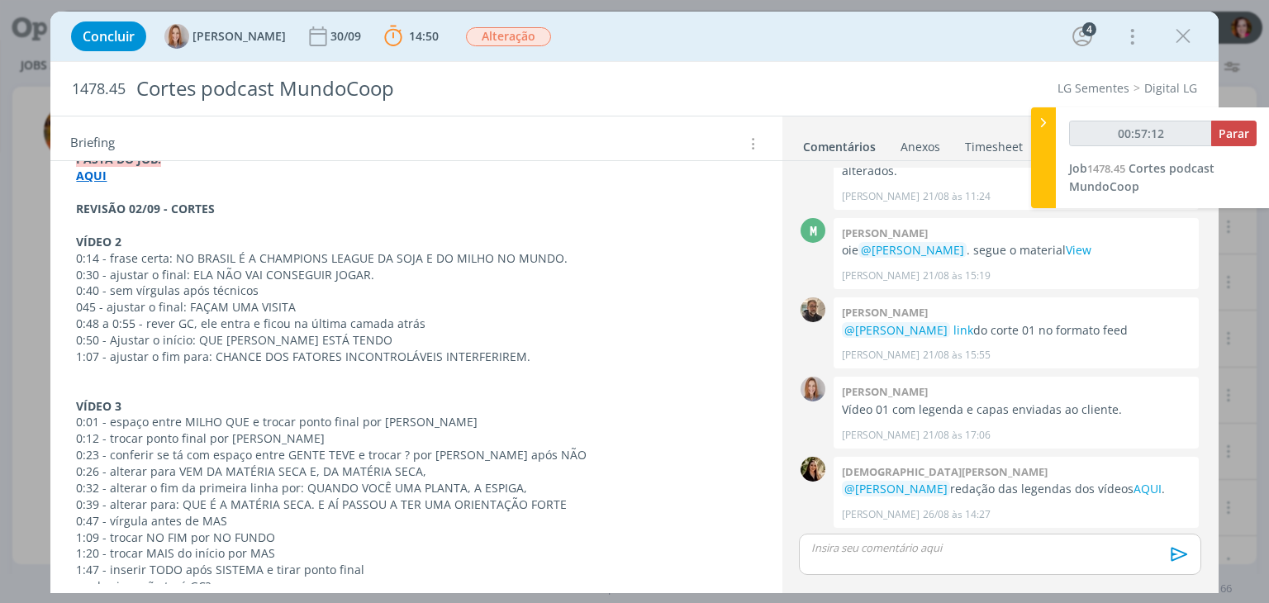
type input "00:57:13"
click at [1237, 136] on span "Parar" at bounding box center [1233, 134] width 31 height 16
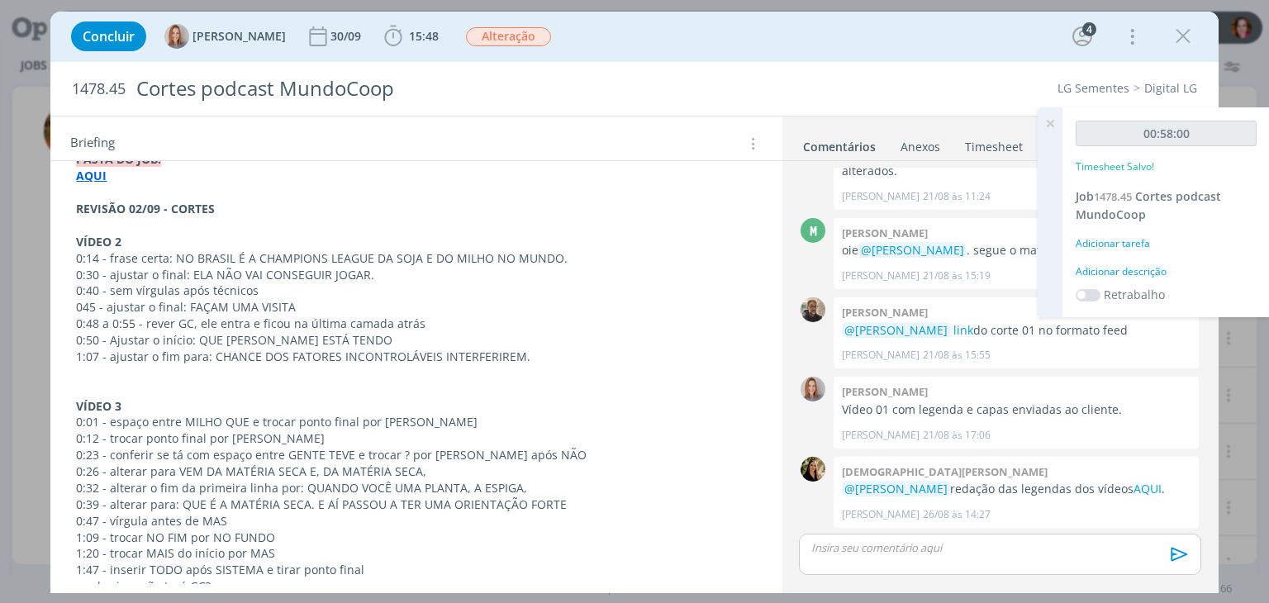
click at [1099, 276] on div "Adicionar descrição" at bounding box center [1165, 271] width 181 height 15
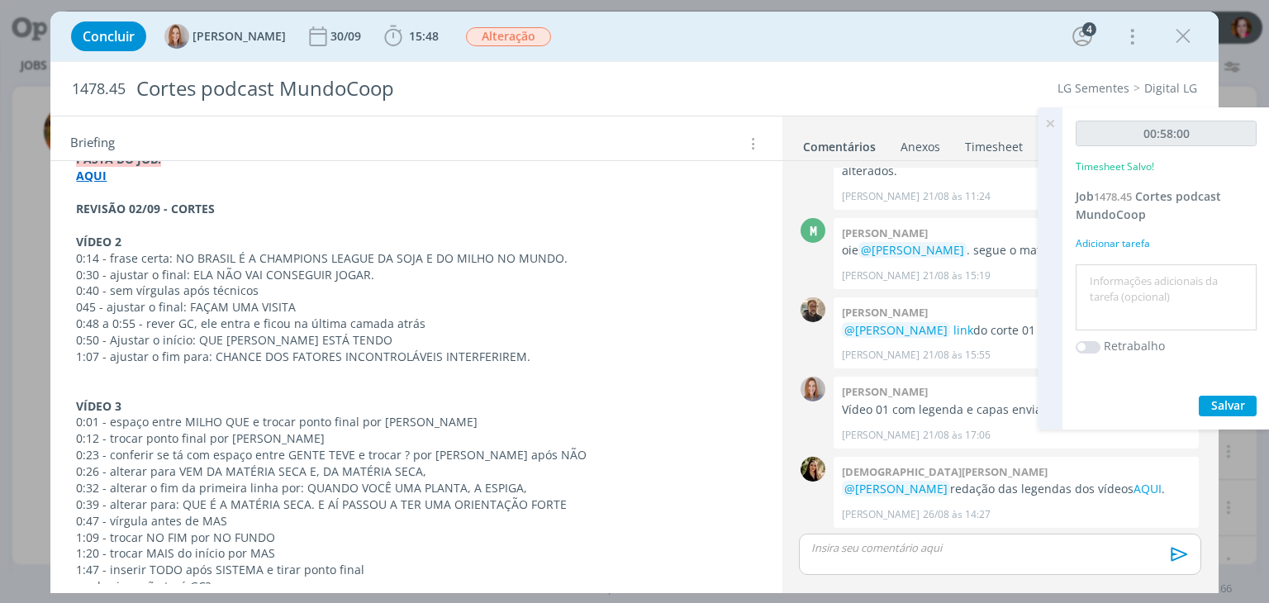
click at [1098, 287] on textarea at bounding box center [1165, 297] width 173 height 59
type textarea "Revisão vídeos 2 e 3 e doc de legendas"
click at [1226, 407] on span "Salvar" at bounding box center [1228, 405] width 34 height 16
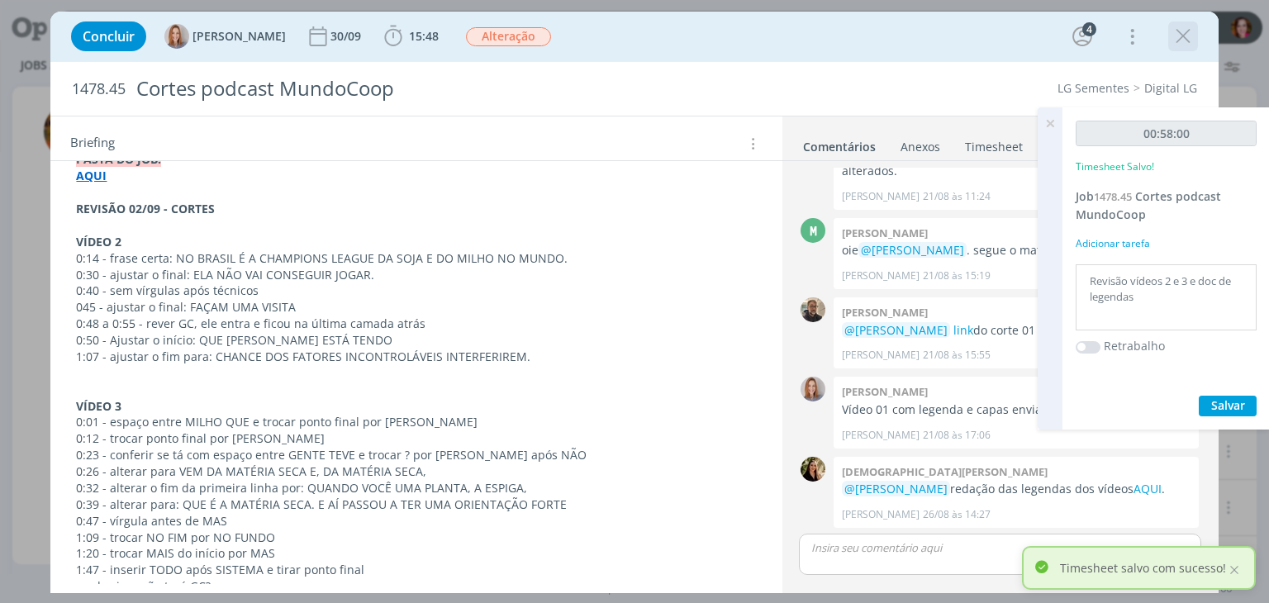
click at [1173, 39] on icon "dialog" at bounding box center [1182, 36] width 25 height 25
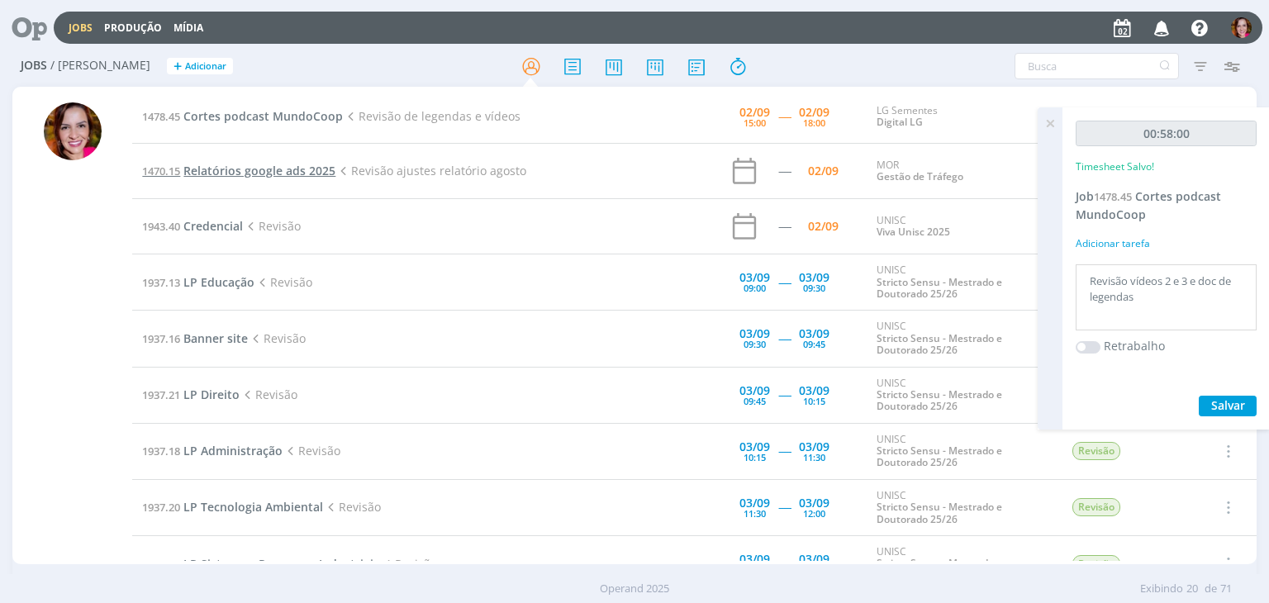
click at [232, 174] on span "Relatórios google ads 2025" at bounding box center [259, 171] width 152 height 16
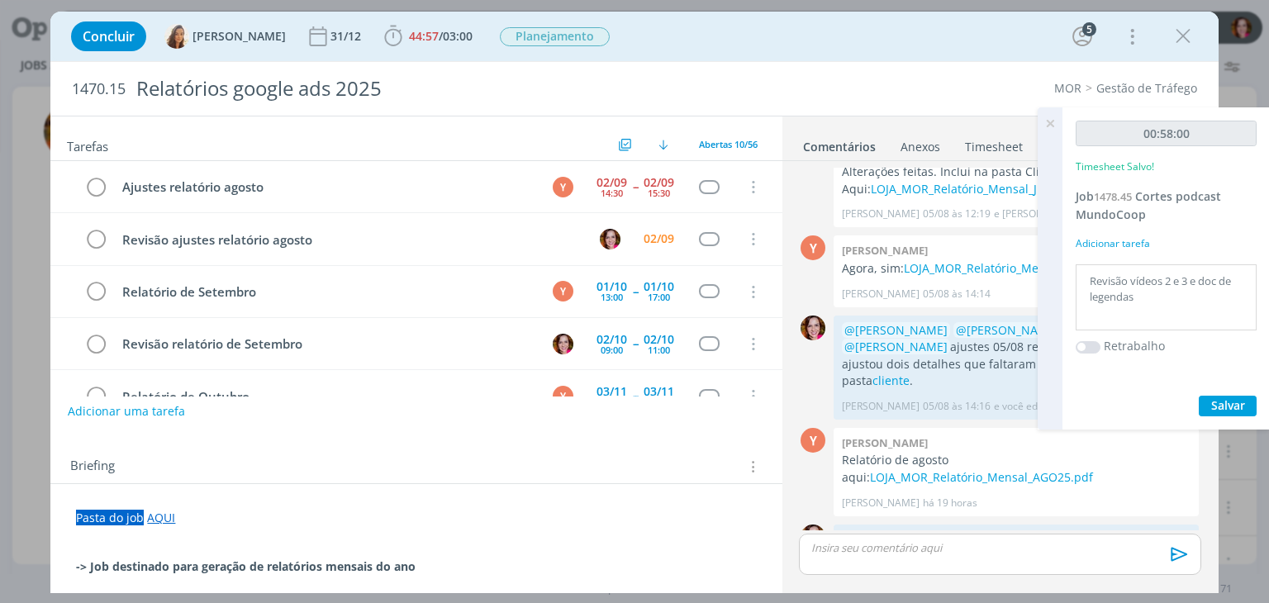
scroll to position [1440, 0]
click at [1175, 38] on icon "dialog" at bounding box center [1182, 36] width 25 height 25
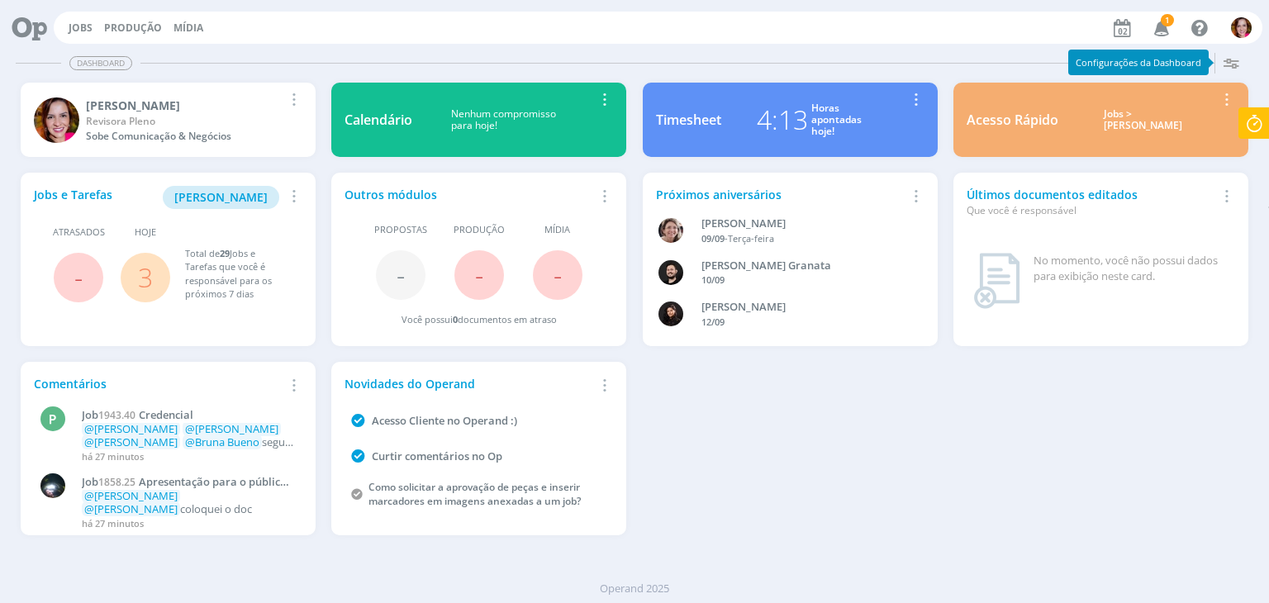
click at [1161, 31] on icon "button" at bounding box center [1161, 27] width 29 height 28
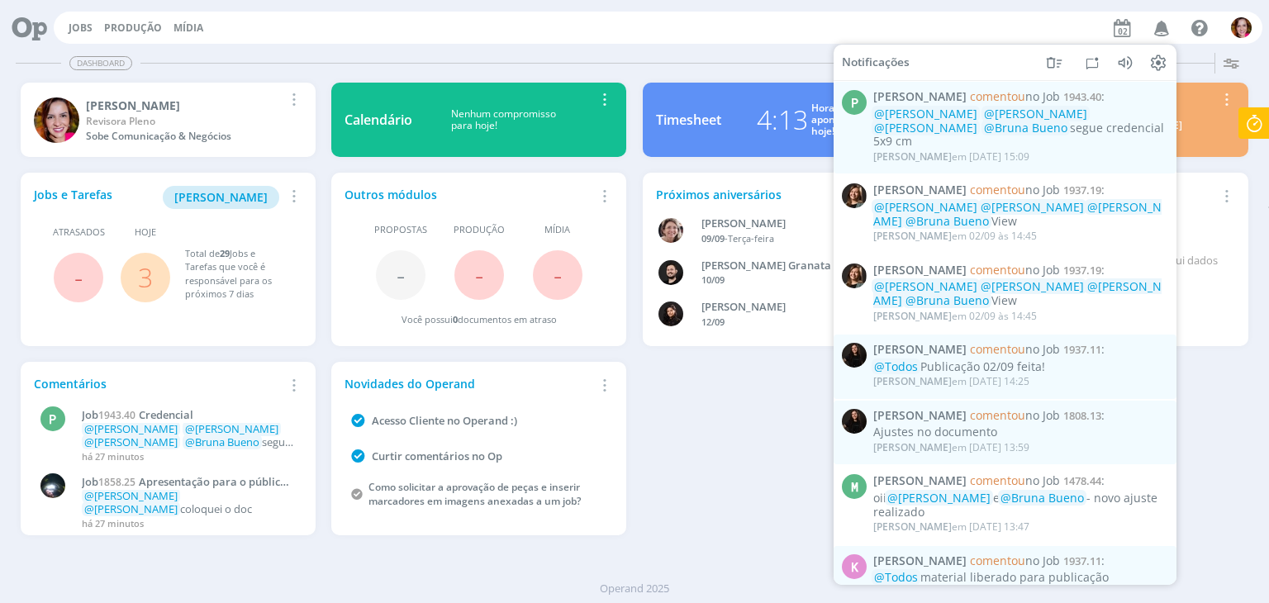
click at [749, 59] on div "Dashboard" at bounding box center [635, 63] width 1238 height 24
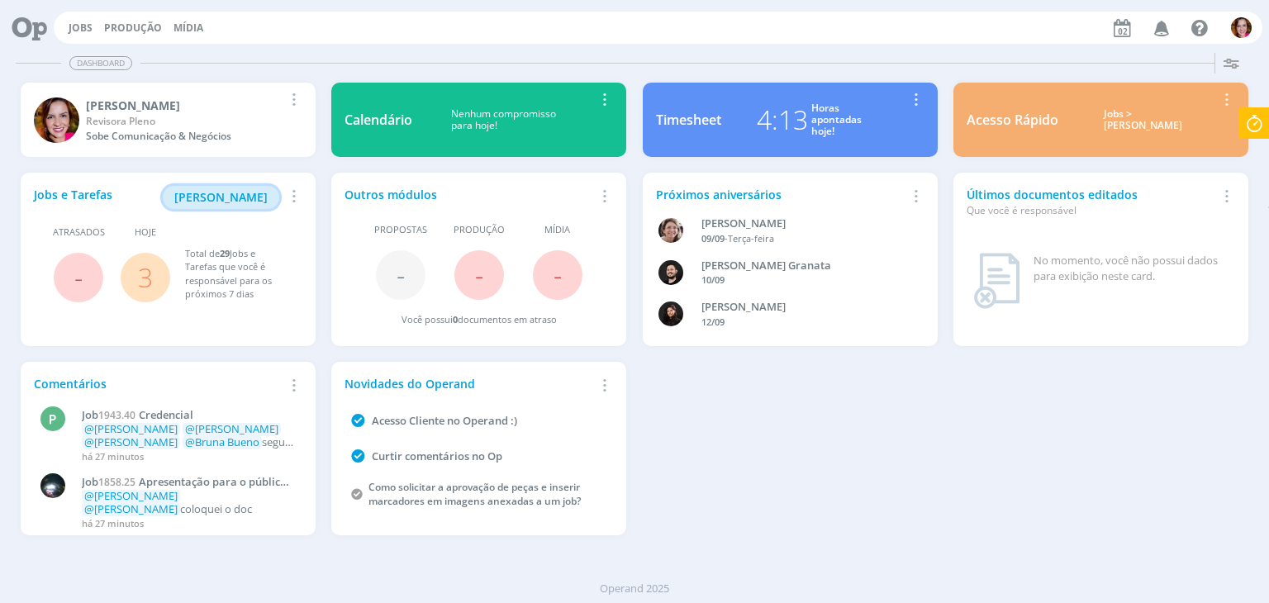
click at [259, 191] on span "[PERSON_NAME]" at bounding box center [220, 197] width 93 height 16
